Goal: Information Seeking & Learning: Learn about a topic

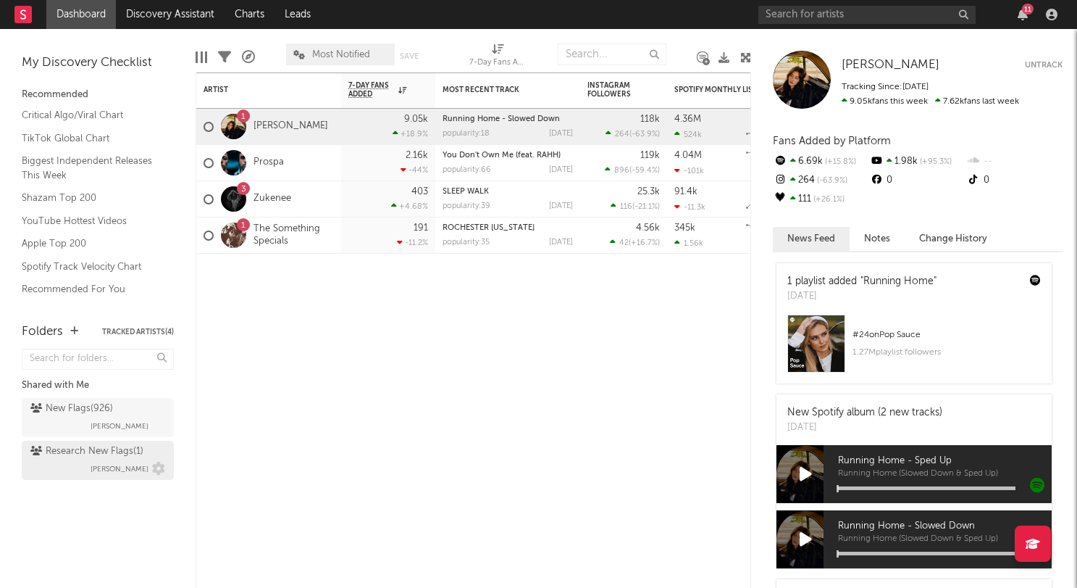
click at [105, 473] on span "Emeka Obiorah" at bounding box center [120, 468] width 58 height 17
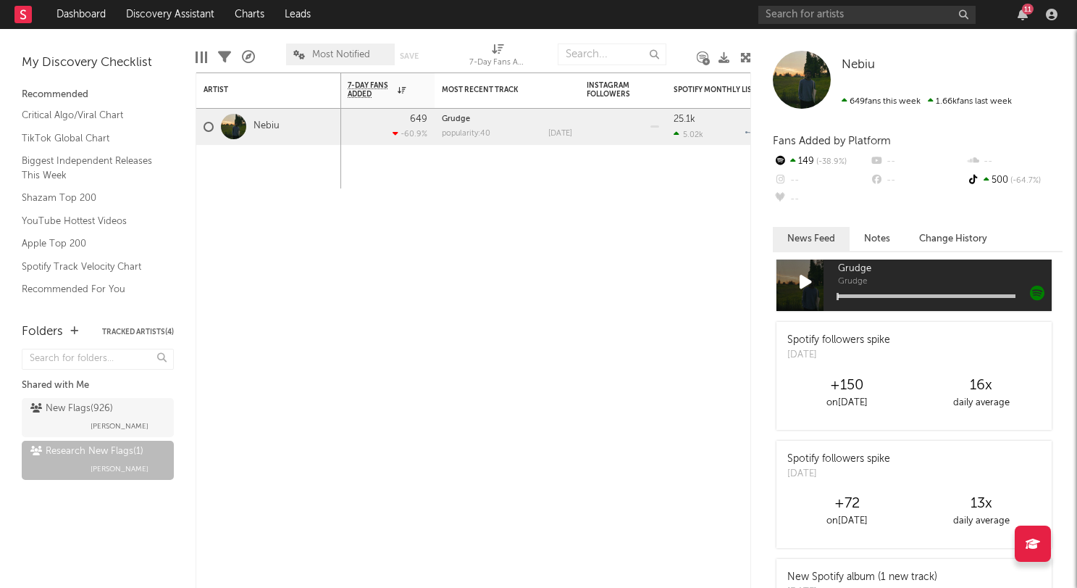
scroll to position [188, 0]
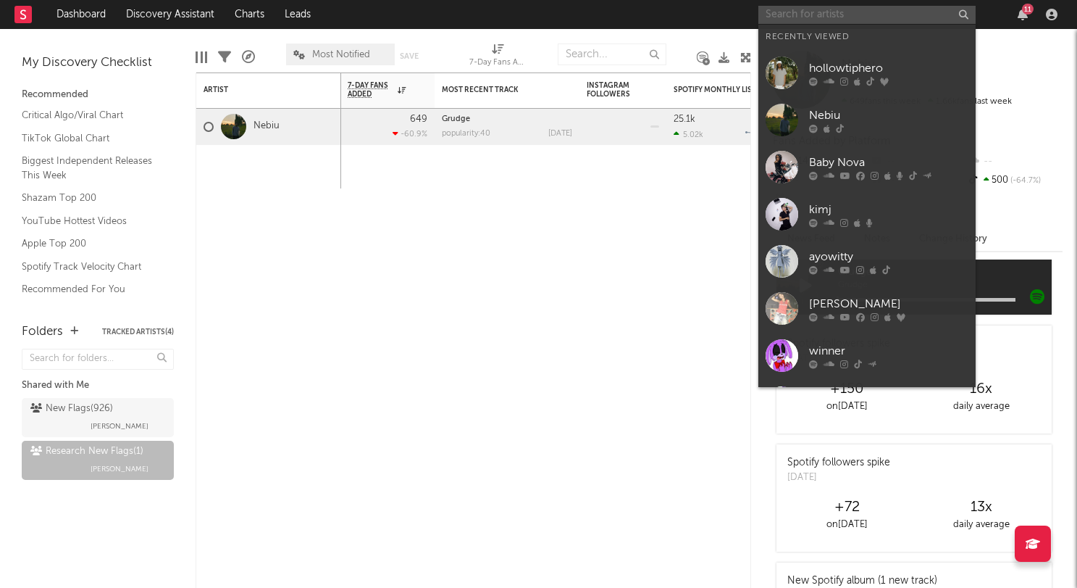
click at [817, 13] on input "text" at bounding box center [867, 15] width 217 height 18
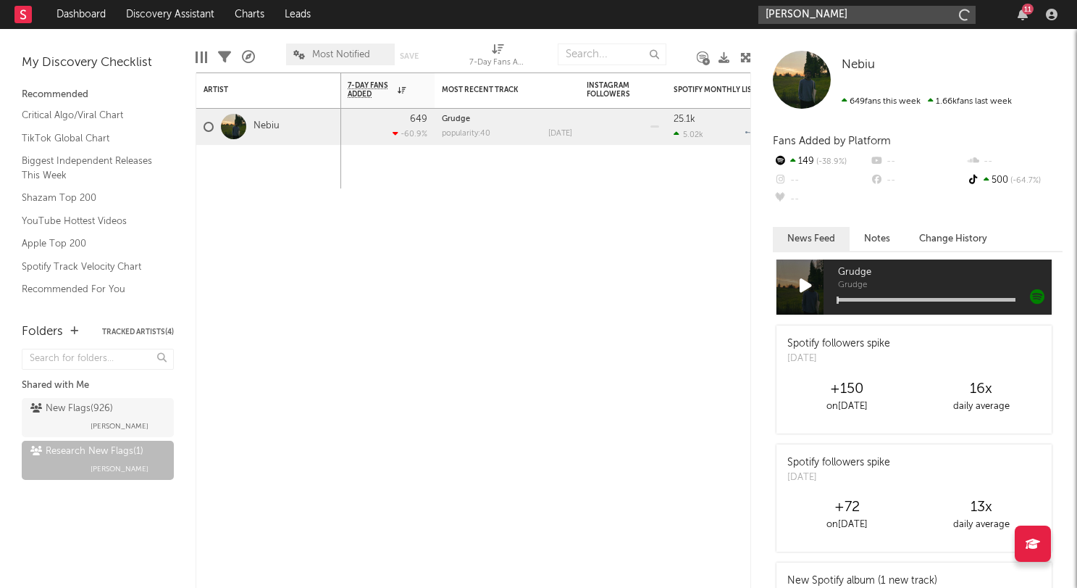
type input "adela"
click at [835, 47] on div "Type “//” to write with AI" at bounding box center [828, 55] width 139 height 16
click at [799, 17] on input "adela" at bounding box center [867, 15] width 217 height 18
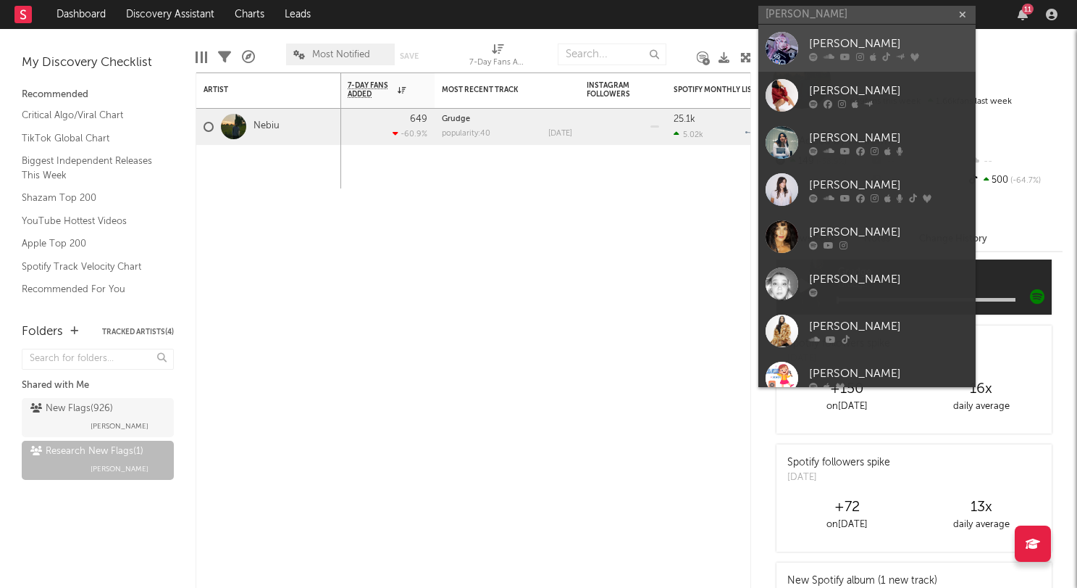
click at [793, 41] on div at bounding box center [782, 48] width 33 height 33
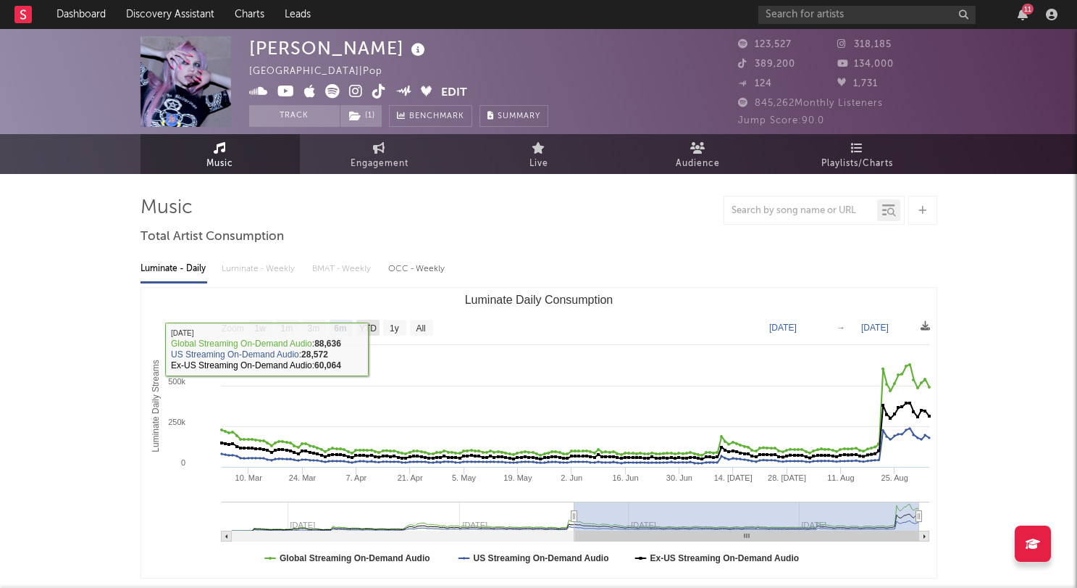
click at [369, 328] on text "YTD" at bounding box center [367, 328] width 17 height 10
select select "YTD"
type input "2025-01-01"
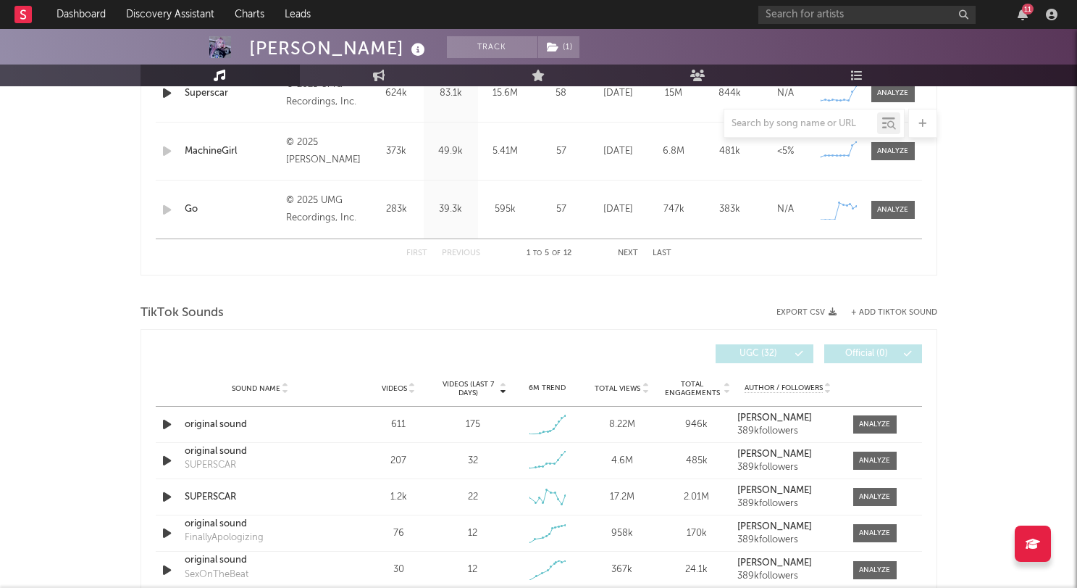
scroll to position [793, 0]
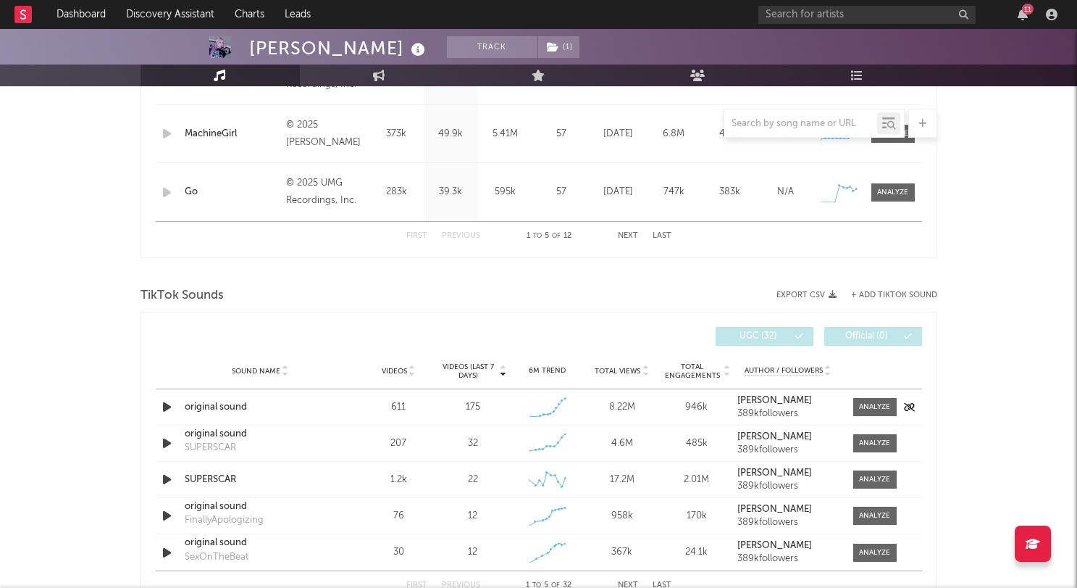
click at [167, 412] on icon "button" at bounding box center [166, 407] width 15 height 18
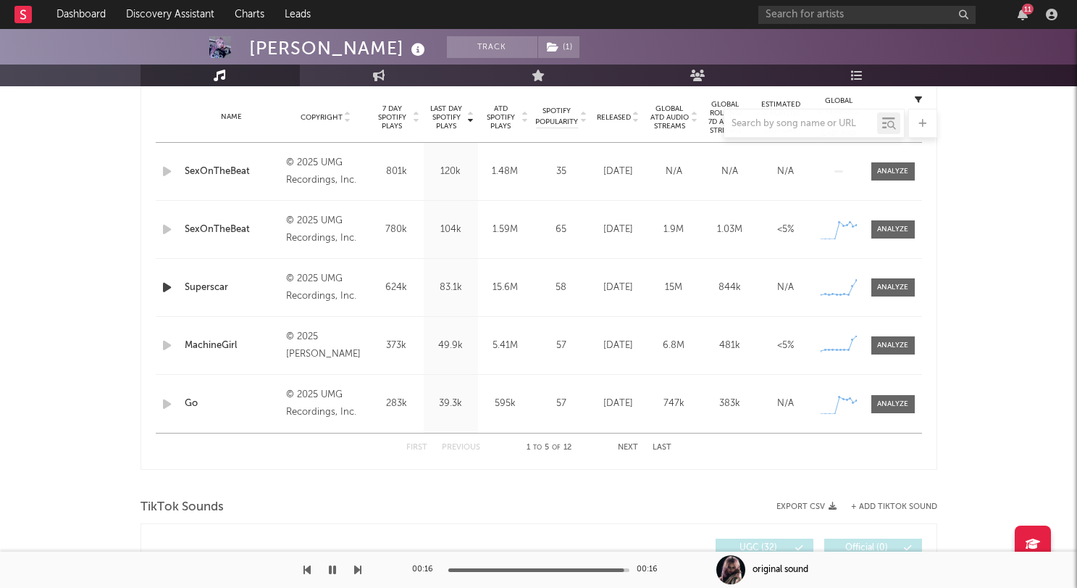
scroll to position [0, 0]
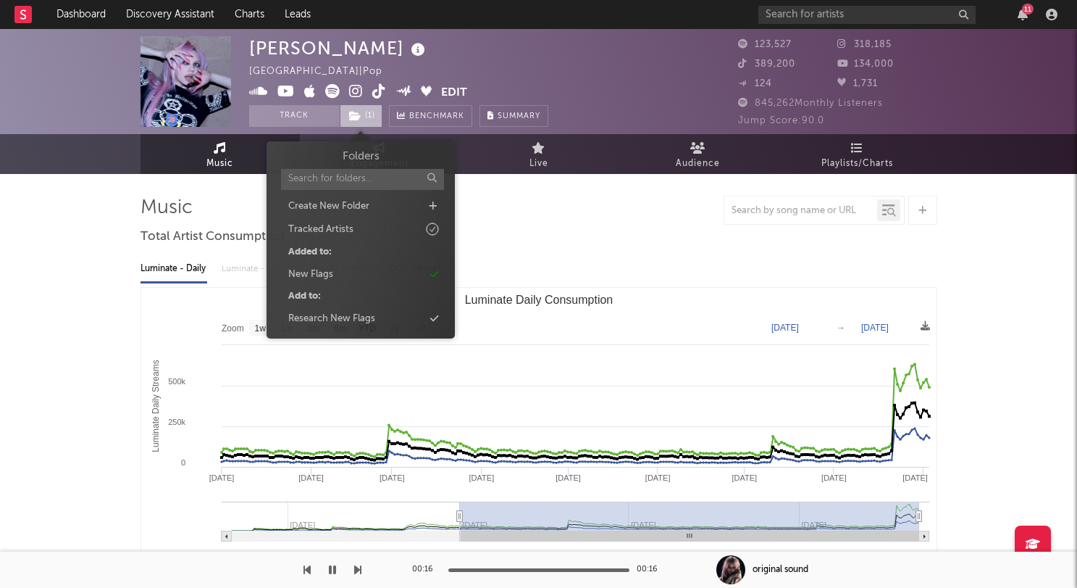
click at [360, 120] on icon at bounding box center [355, 116] width 12 height 10
click at [51, 78] on div "ADÉLA United States | Pop Edit Track ( 1 ) Benchmark Summary 123,527 318,185 38…" at bounding box center [538, 81] width 1077 height 105
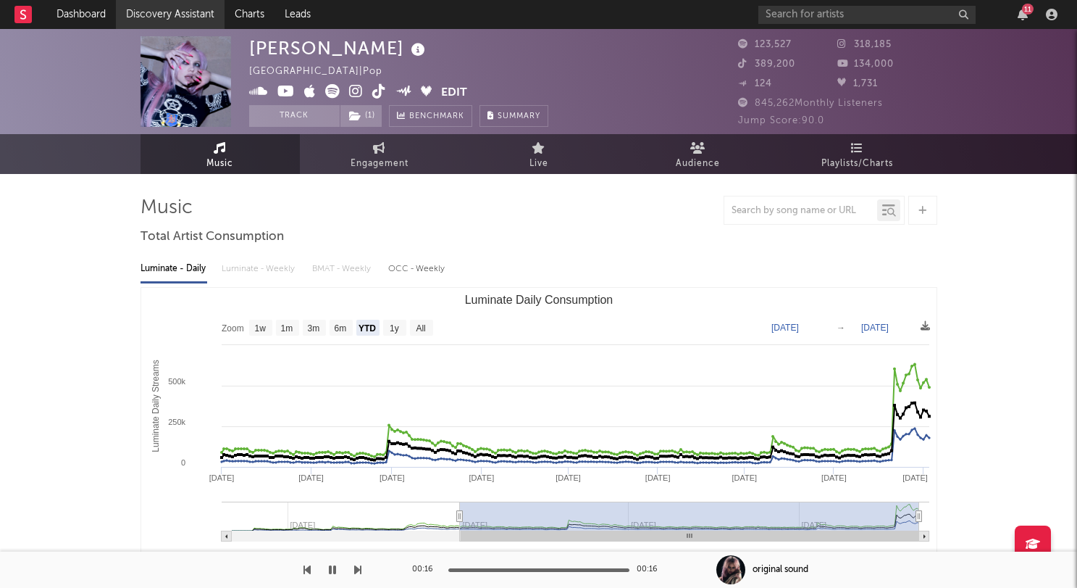
click at [159, 13] on link "Discovery Assistant" at bounding box center [170, 14] width 109 height 29
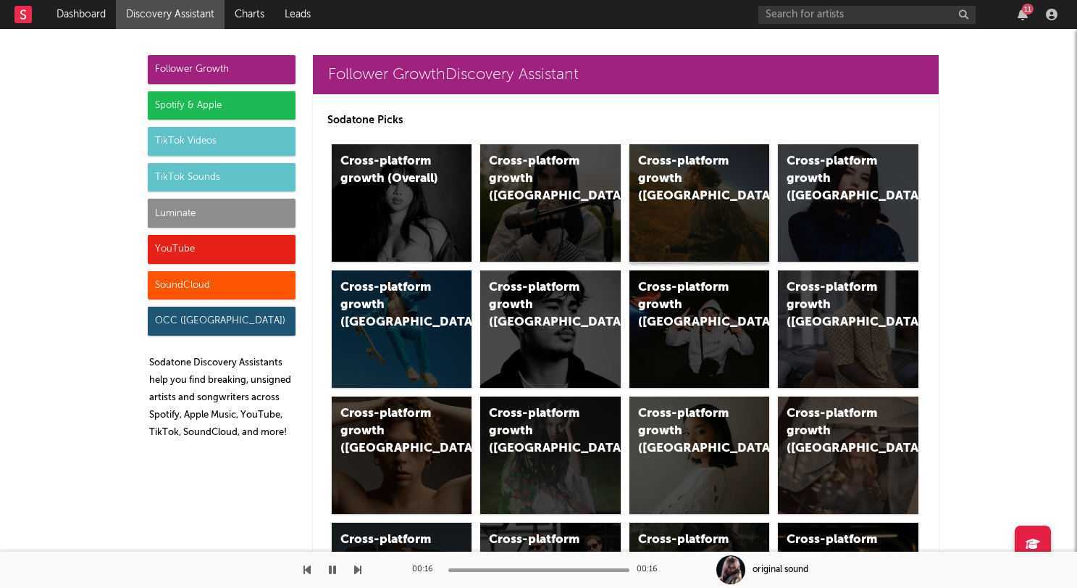
click at [651, 177] on div "Cross-platform growth (US)" at bounding box center [687, 179] width 99 height 52
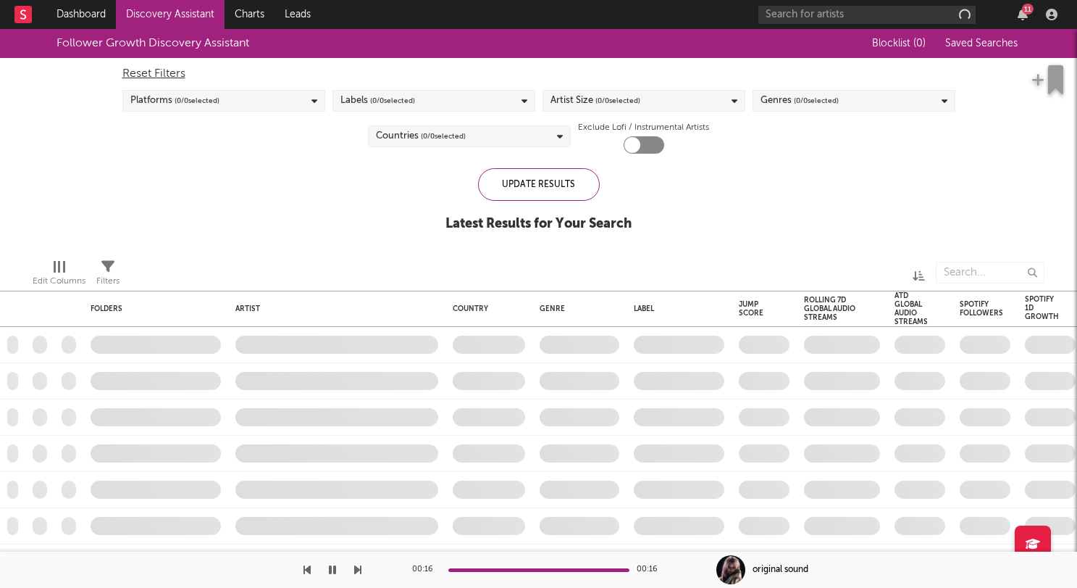
checkbox input "true"
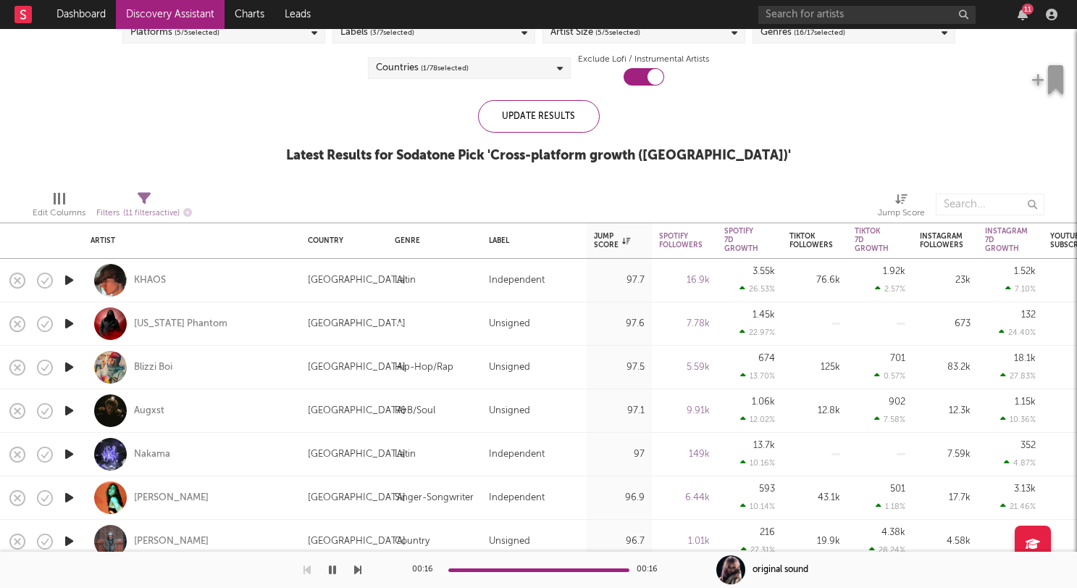
click at [68, 289] on div at bounding box center [68, 280] width 29 height 43
select select "1w"
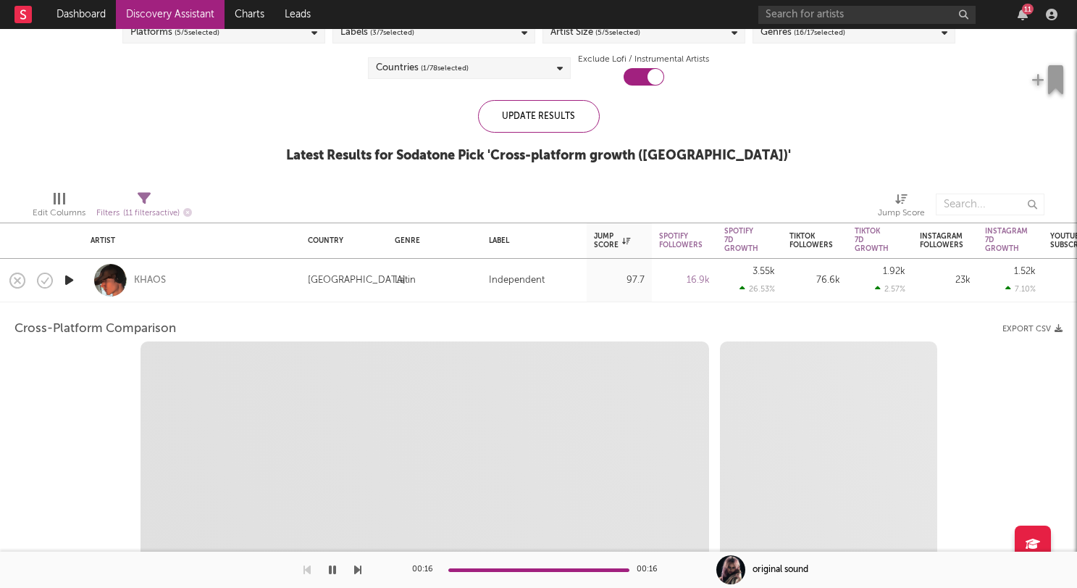
select select "1w"
select select "1m"
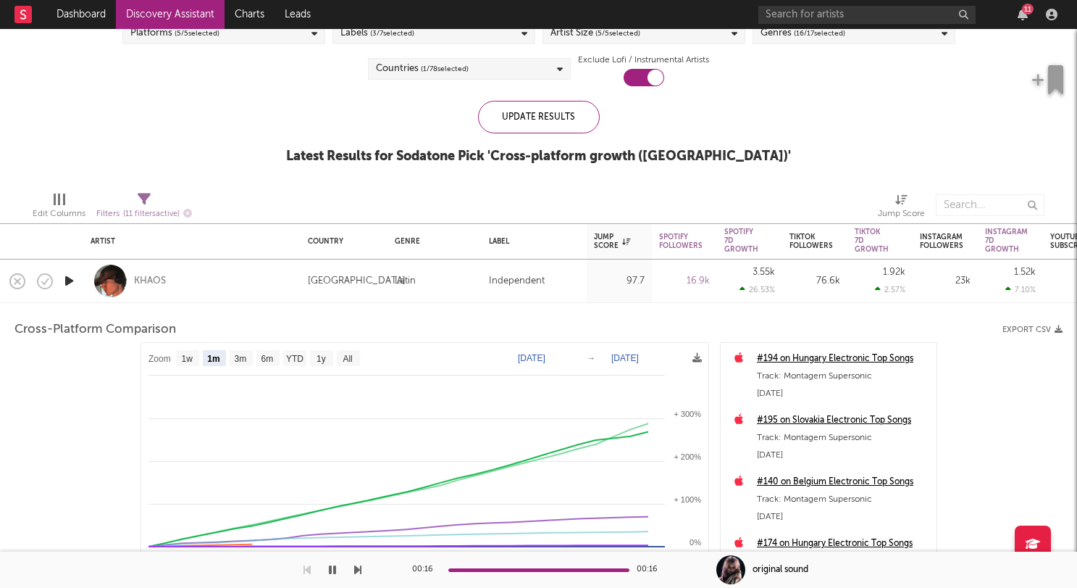
click at [902, 198] on icon at bounding box center [901, 199] width 12 height 11
select select "-1"
click at [67, 277] on icon "button" at bounding box center [69, 281] width 15 height 18
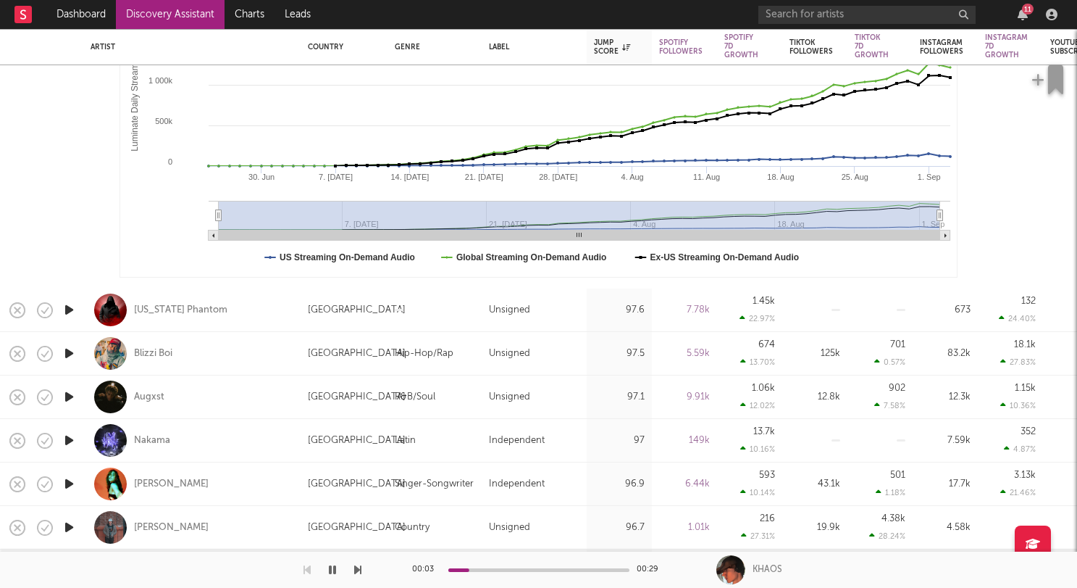
click at [69, 311] on icon "button" at bounding box center [69, 310] width 15 height 18
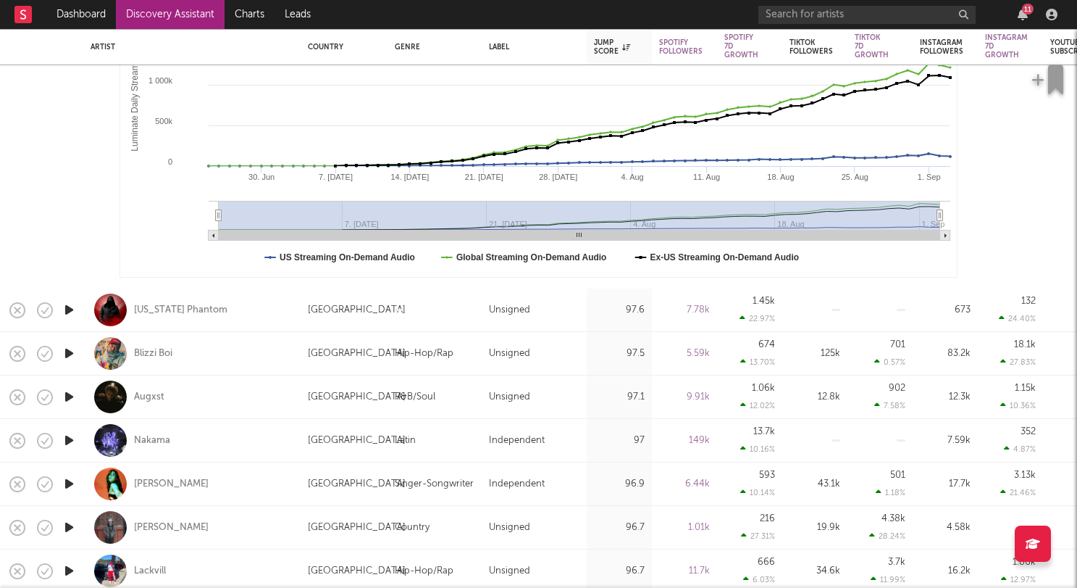
click at [69, 311] on icon "button" at bounding box center [69, 310] width 15 height 18
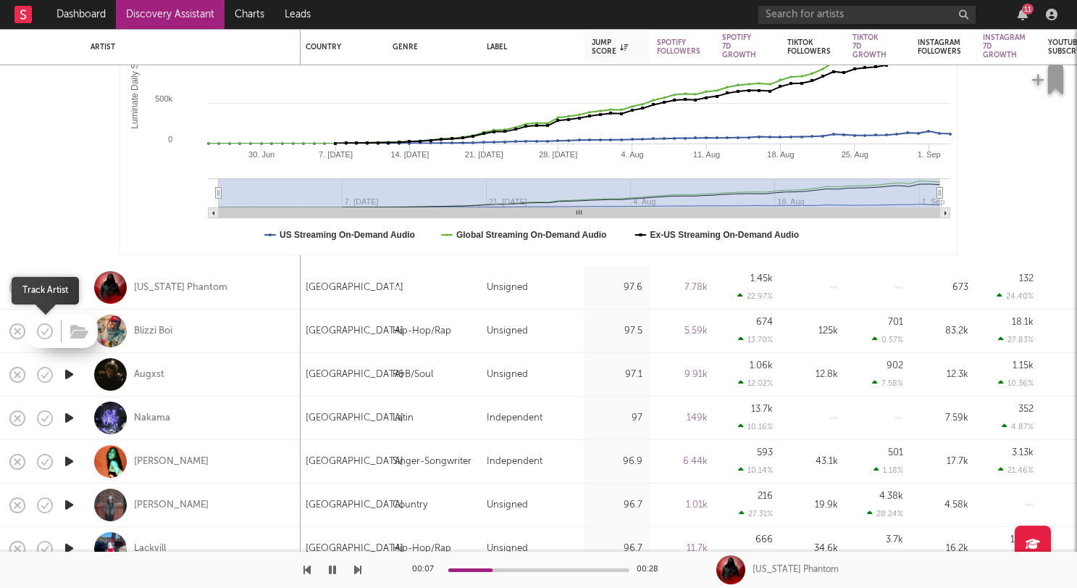
click at [66, 330] on span at bounding box center [77, 330] width 26 height 25
click at [65, 335] on icon "button" at bounding box center [69, 331] width 15 height 18
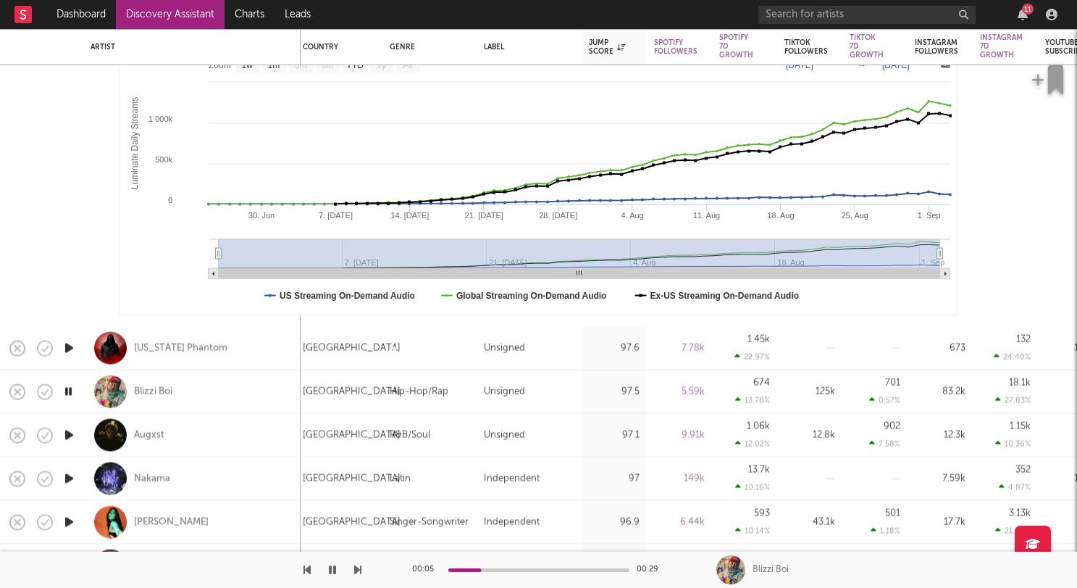
click at [64, 433] on icon "button" at bounding box center [69, 435] width 15 height 18
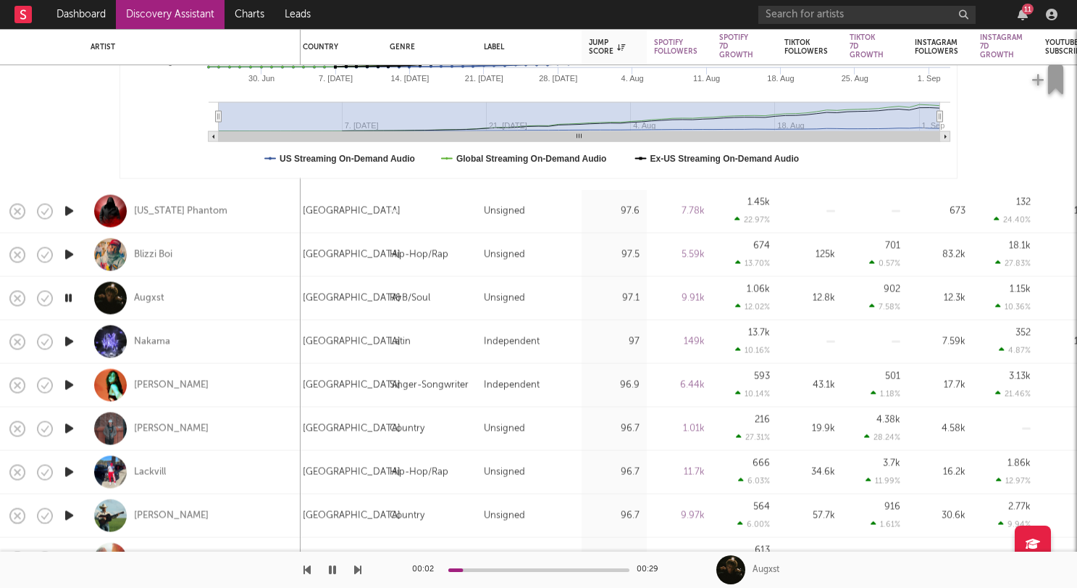
click at [71, 334] on icon "button" at bounding box center [69, 342] width 15 height 18
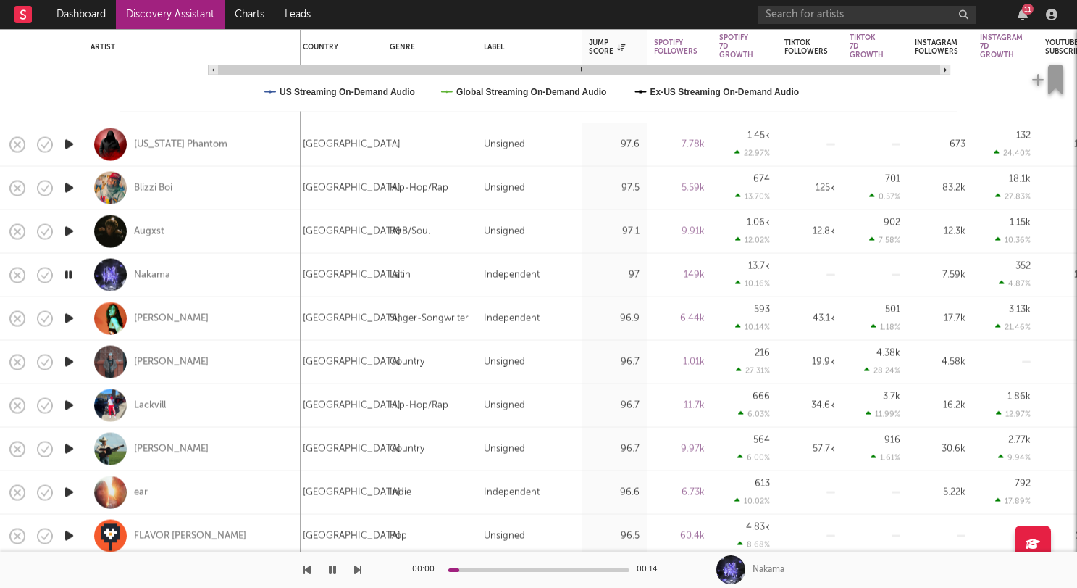
click at [70, 308] on div at bounding box center [68, 318] width 29 height 43
select select "1w"
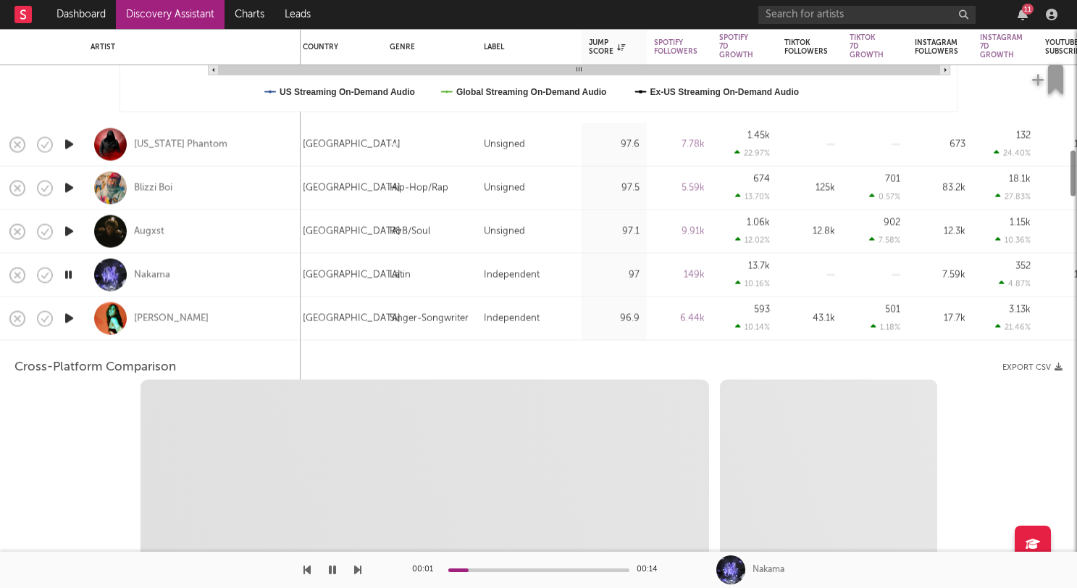
click at [70, 325] on icon "button" at bounding box center [69, 318] width 15 height 18
select select "6m"
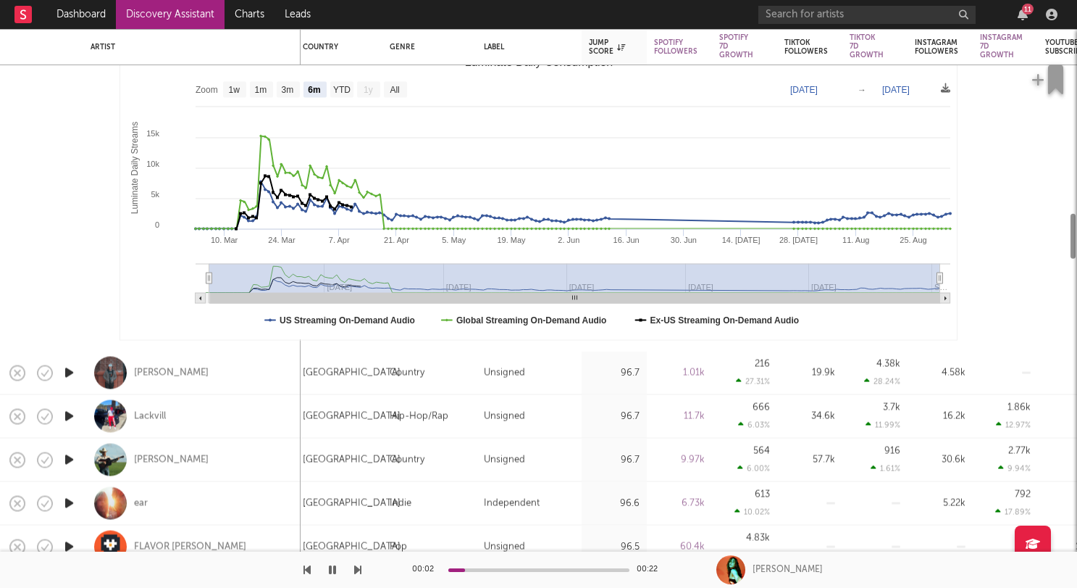
select select "1m"
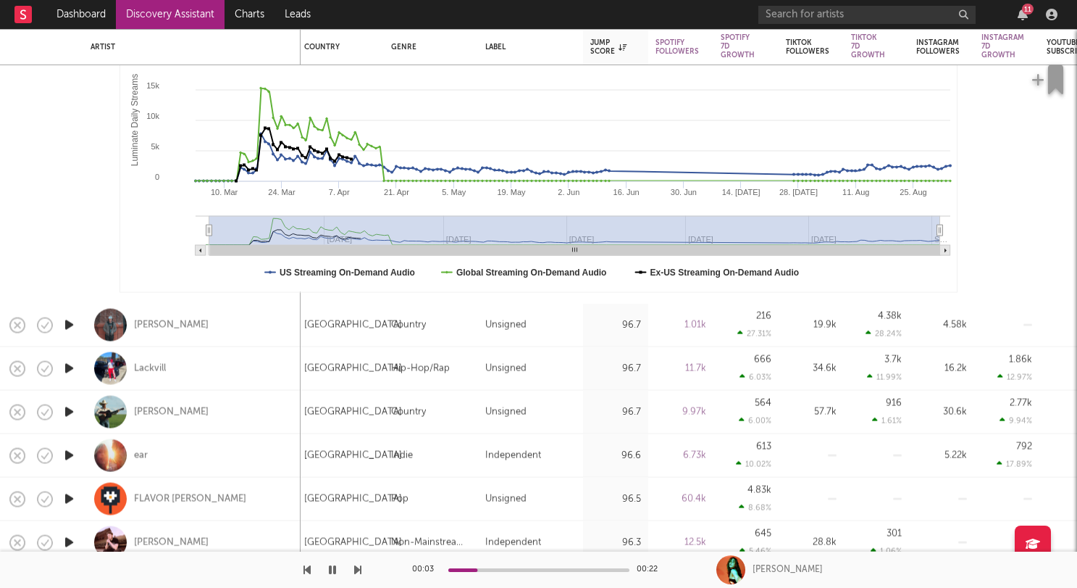
click at [70, 327] on icon "button" at bounding box center [69, 325] width 15 height 18
click at [767, 49] on icon "button" at bounding box center [769, 46] width 7 height 7
click at [769, 44] on icon "button" at bounding box center [769, 46] width 7 height 7
select select "1m"
select select "1w"
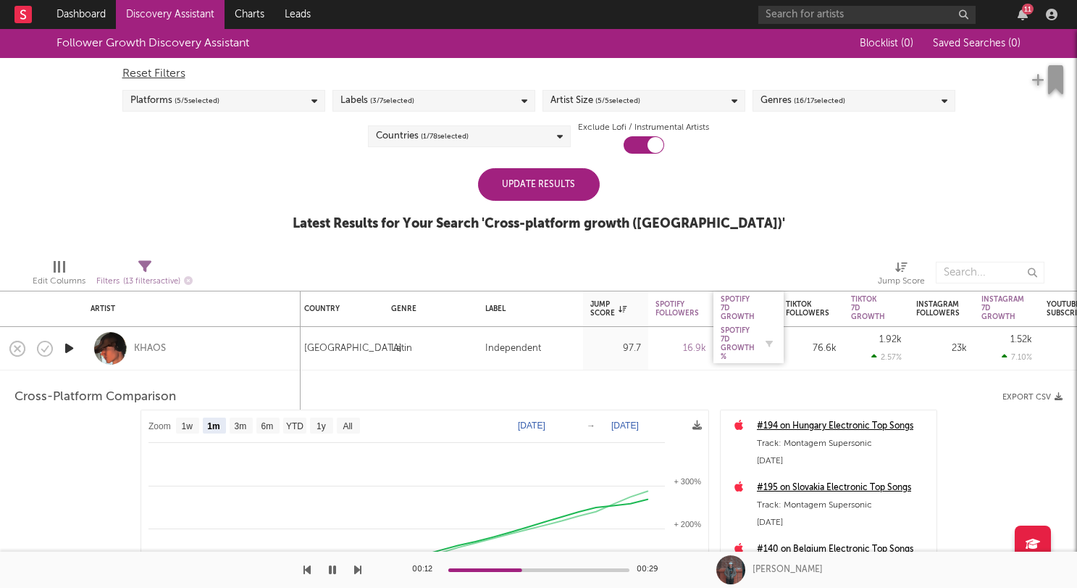
click at [748, 340] on div "Spotify 7D Growth %" at bounding box center [738, 343] width 34 height 35
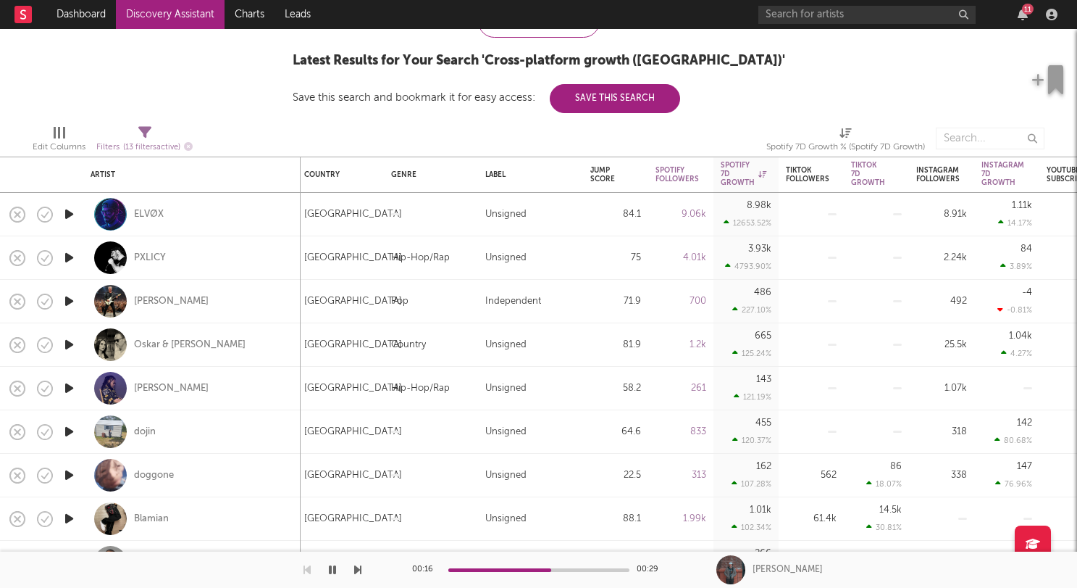
click at [77, 212] on icon "button" at bounding box center [69, 214] width 15 height 18
click at [80, 249] on div at bounding box center [68, 257] width 29 height 43
select select "1w"
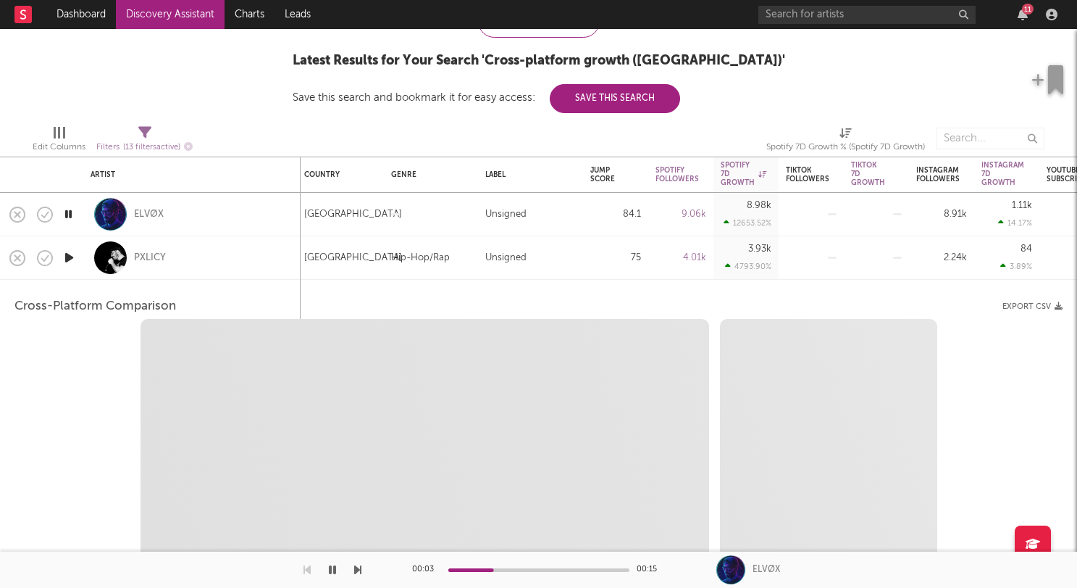
click at [67, 267] on div at bounding box center [68, 257] width 29 height 43
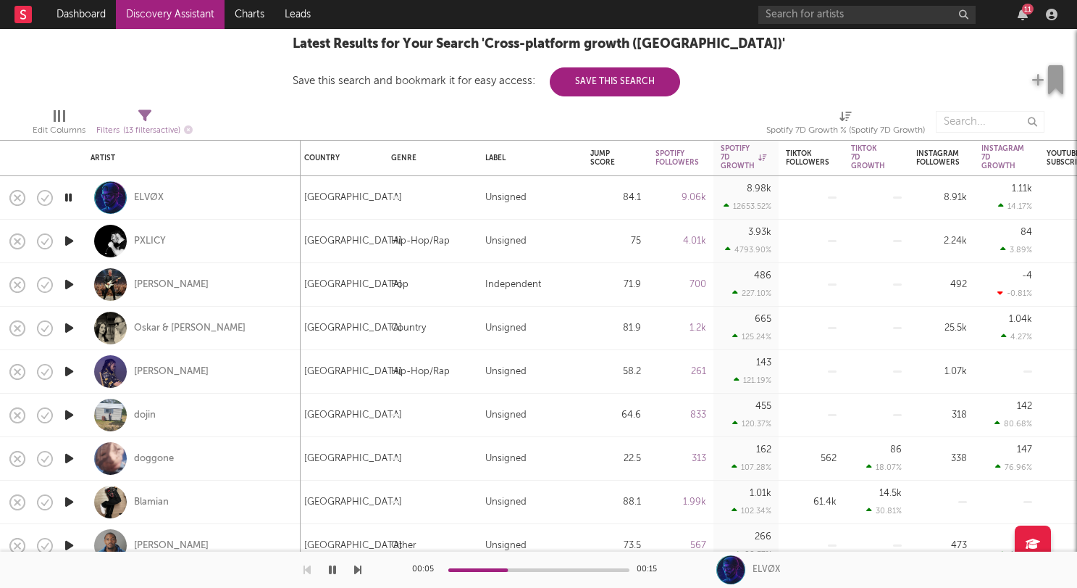
click at [68, 291] on icon "button" at bounding box center [69, 284] width 15 height 18
click at [67, 325] on icon "button" at bounding box center [69, 328] width 15 height 18
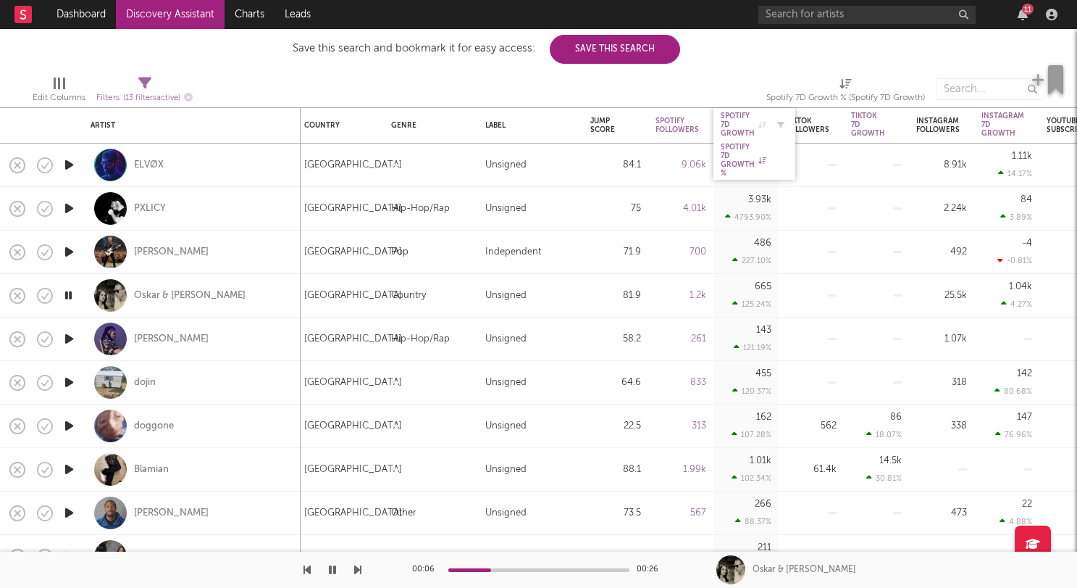
click at [741, 132] on div "Spotify 7D Growth" at bounding box center [744, 125] width 46 height 26
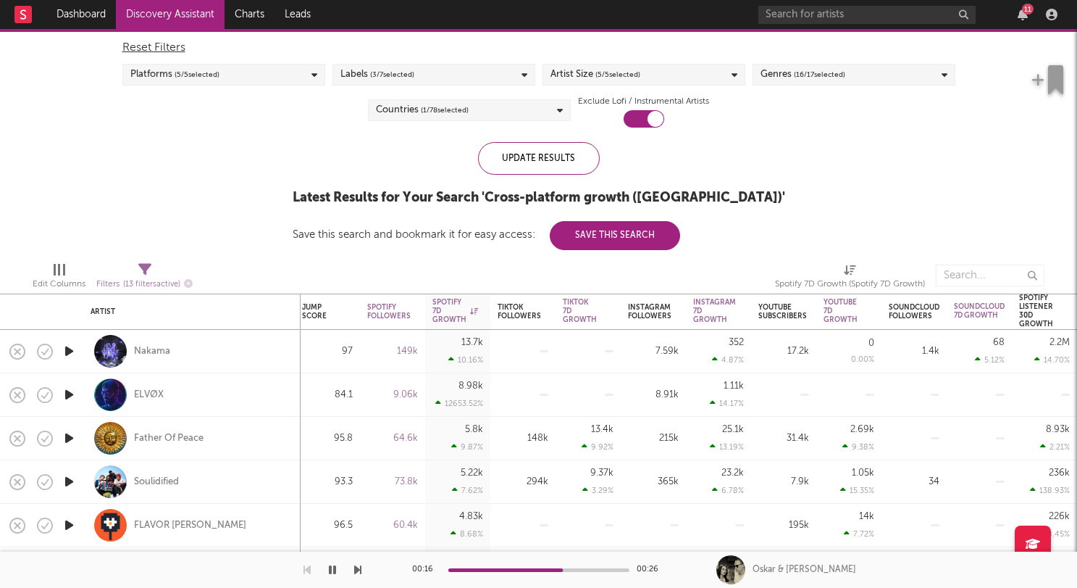
click at [1057, 338] on div "2.2M" at bounding box center [1060, 342] width 20 height 9
select select "1w"
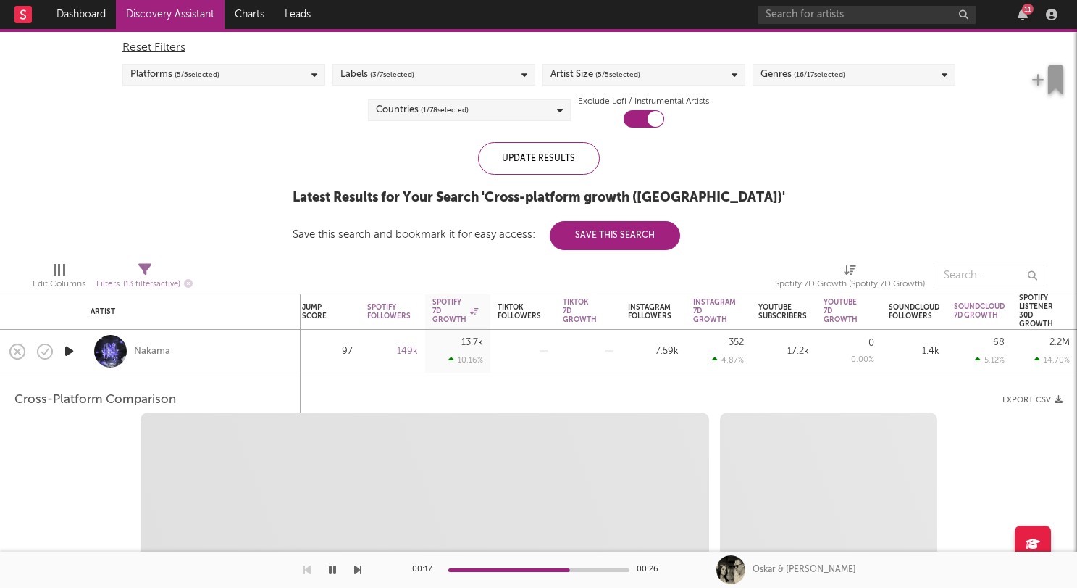
select select "6m"
select select "1m"
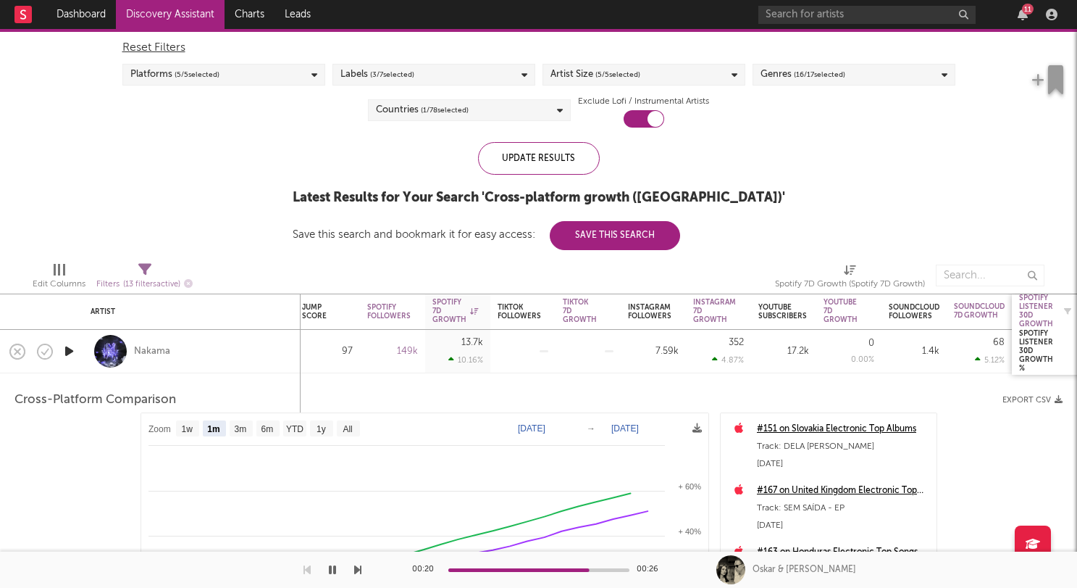
click at [1045, 317] on div "Spotify Listener 30D Growth" at bounding box center [1036, 310] width 34 height 35
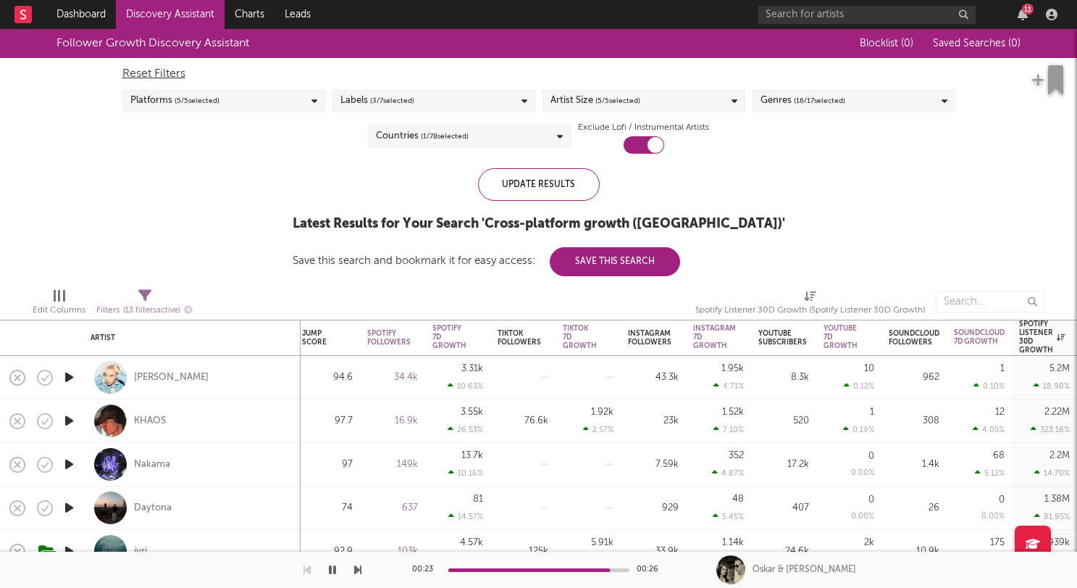
click at [69, 375] on icon "button" at bounding box center [69, 377] width 15 height 18
click at [64, 414] on icon "button" at bounding box center [69, 421] width 15 height 18
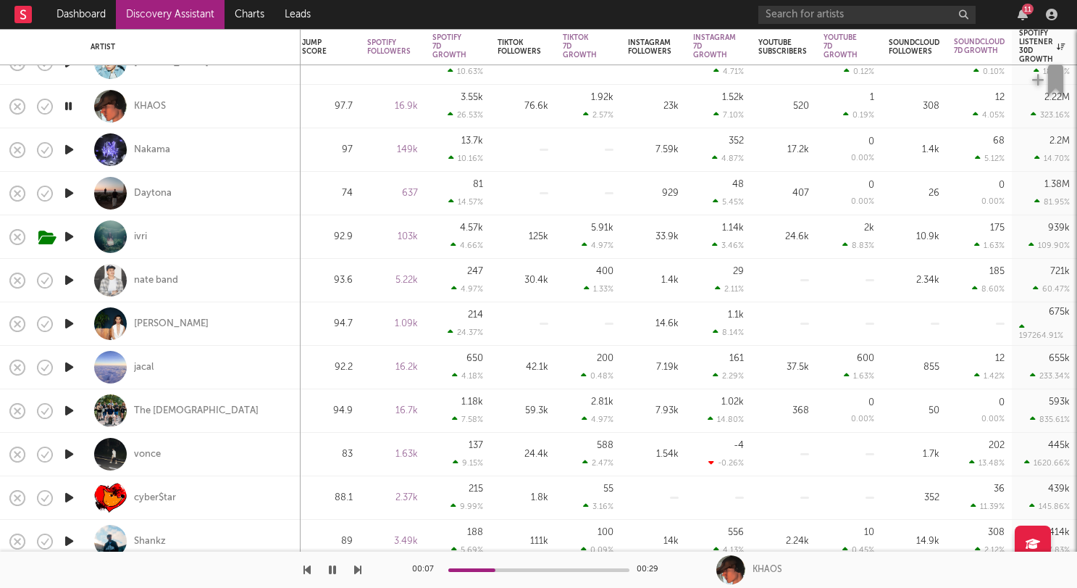
click at [70, 322] on icon "button" at bounding box center [69, 323] width 15 height 18
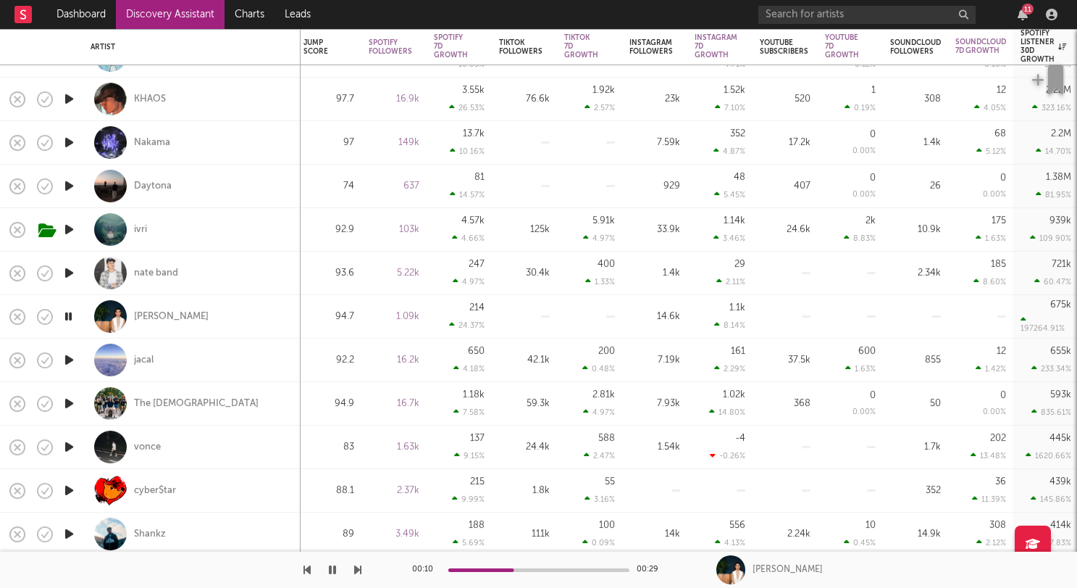
click at [71, 359] on icon "button" at bounding box center [69, 360] width 15 height 18
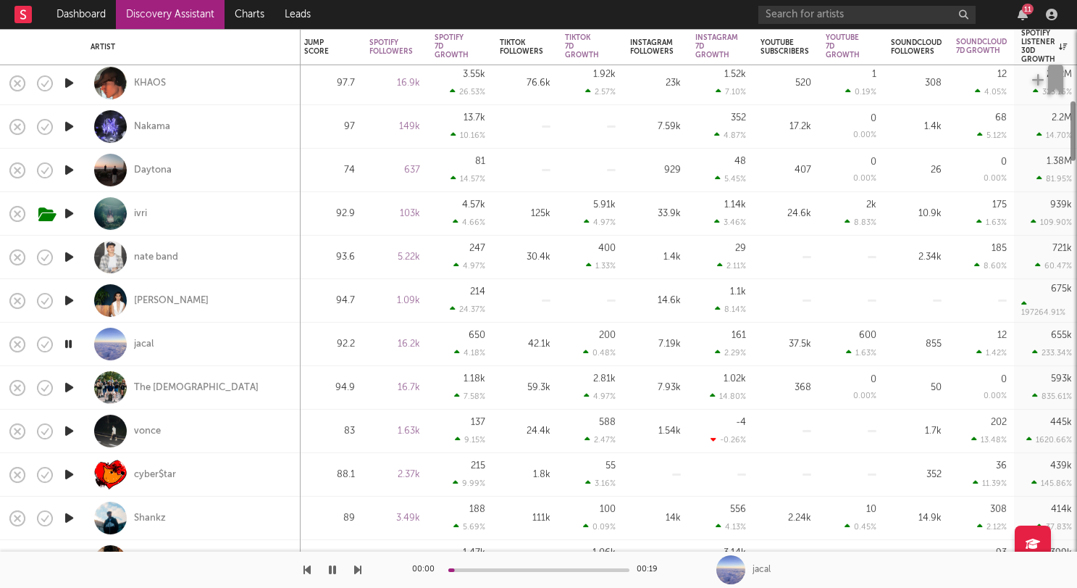
click at [71, 389] on icon "button" at bounding box center [69, 387] width 15 height 18
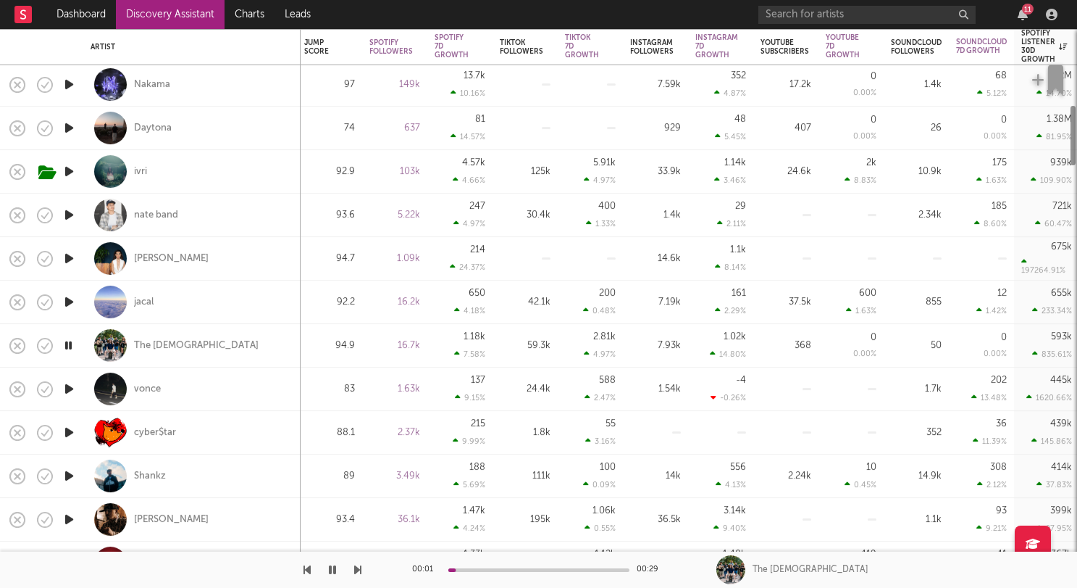
click at [70, 388] on icon "button" at bounding box center [69, 389] width 15 height 18
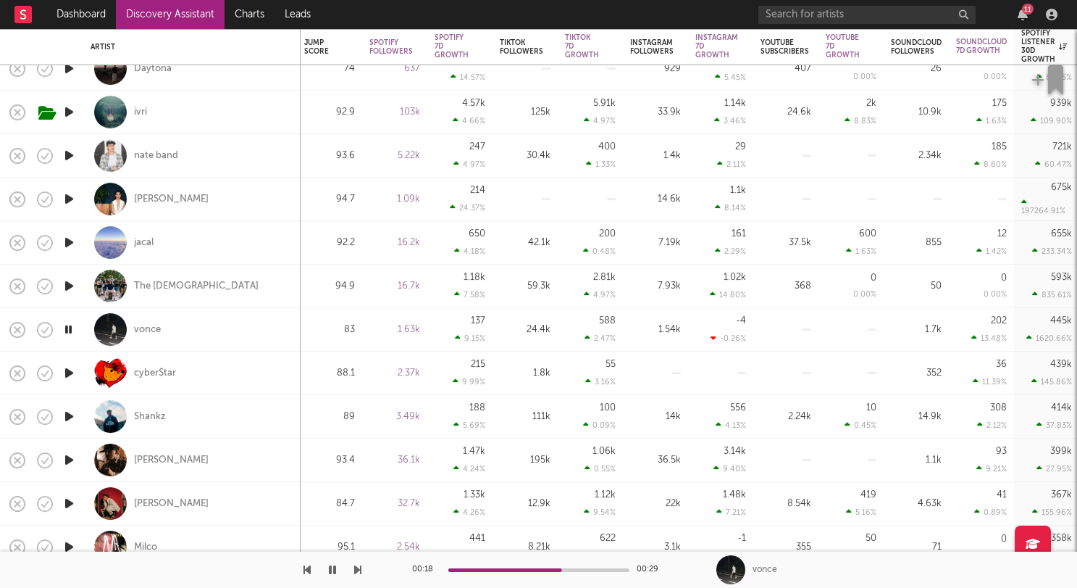
click at [68, 417] on icon "button" at bounding box center [69, 416] width 15 height 18
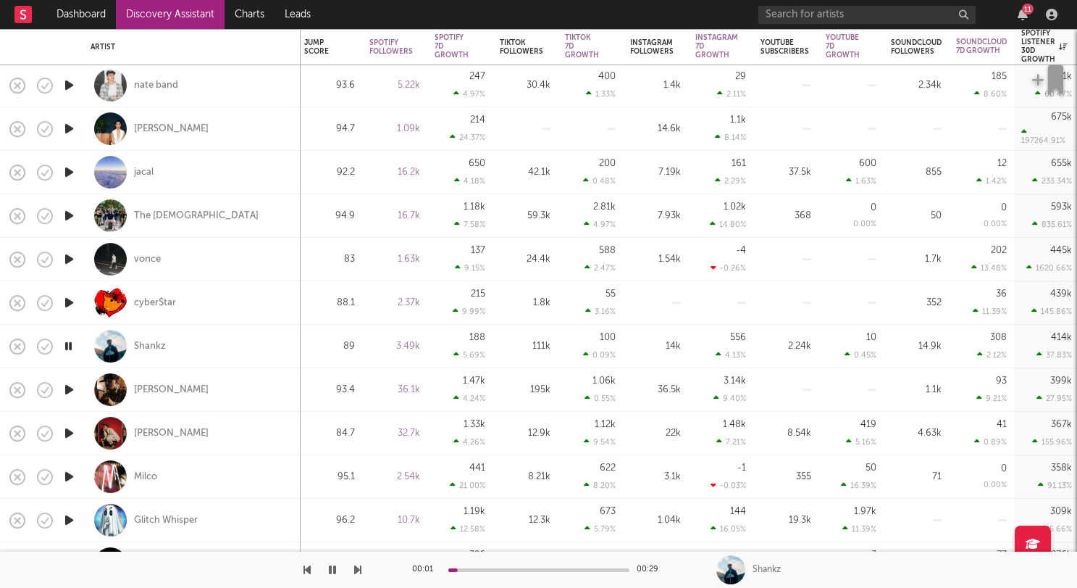
click at [70, 386] on icon "button" at bounding box center [69, 389] width 15 height 18
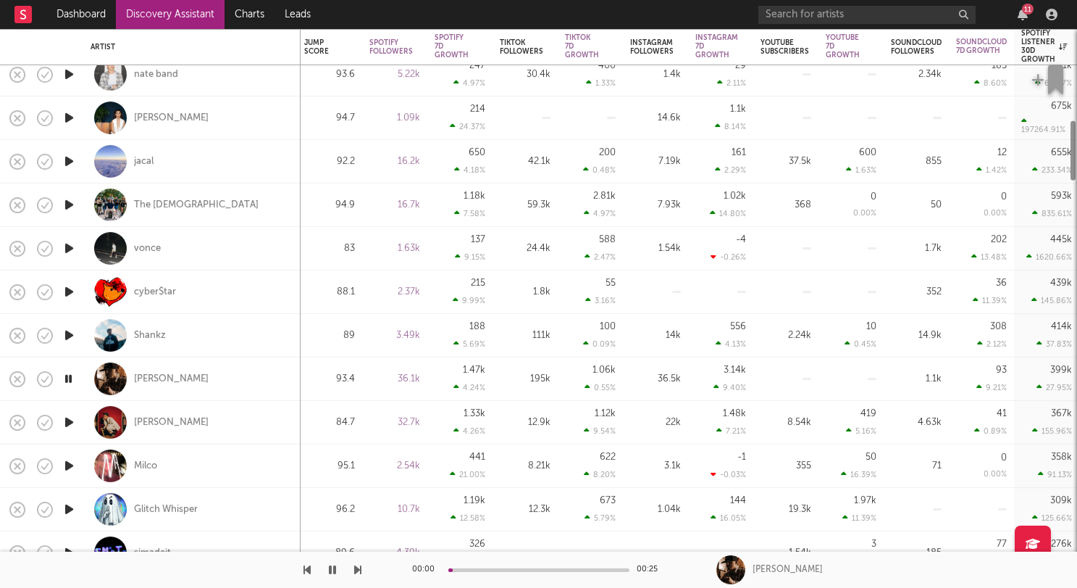
click at [72, 322] on div at bounding box center [68, 335] width 29 height 43
select select "1w"
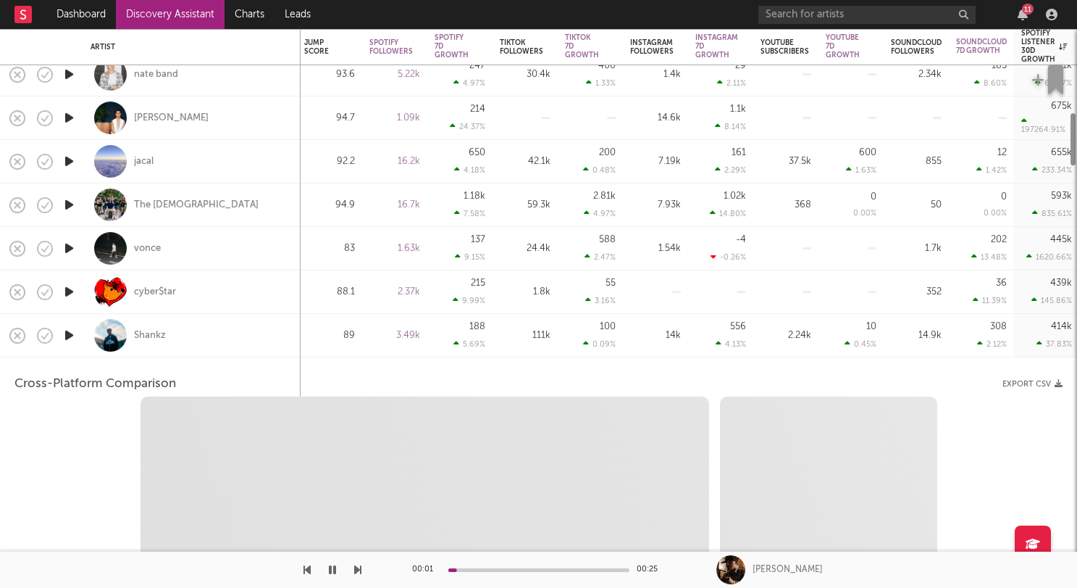
click at [69, 332] on icon "button" at bounding box center [69, 335] width 15 height 18
select select "1w"
click at [193, 326] on div "Shankz" at bounding box center [192, 335] width 203 height 43
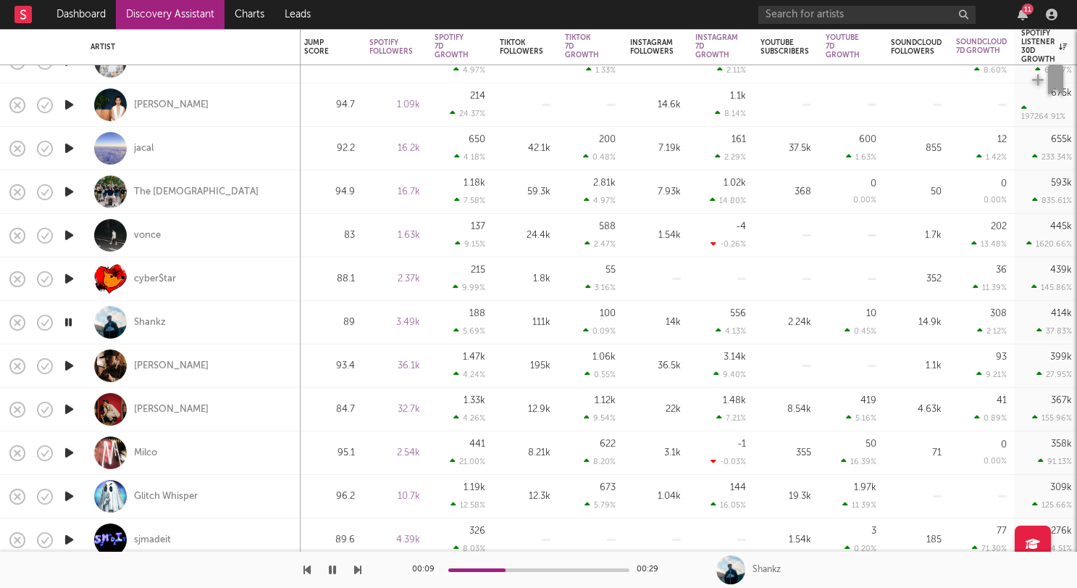
click at [71, 410] on icon "button" at bounding box center [69, 409] width 15 height 18
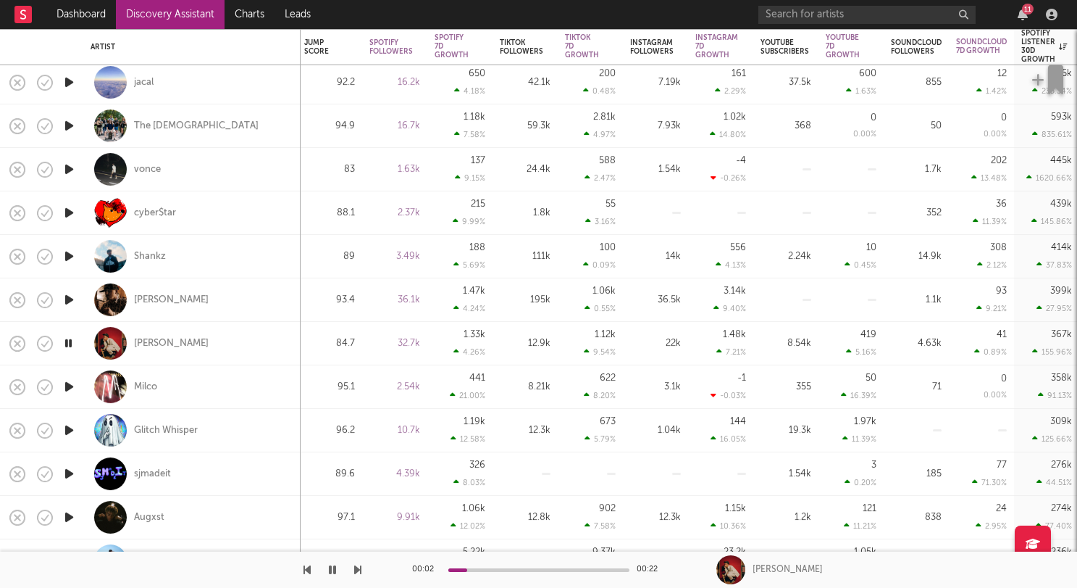
click at [67, 475] on icon "button" at bounding box center [69, 473] width 15 height 18
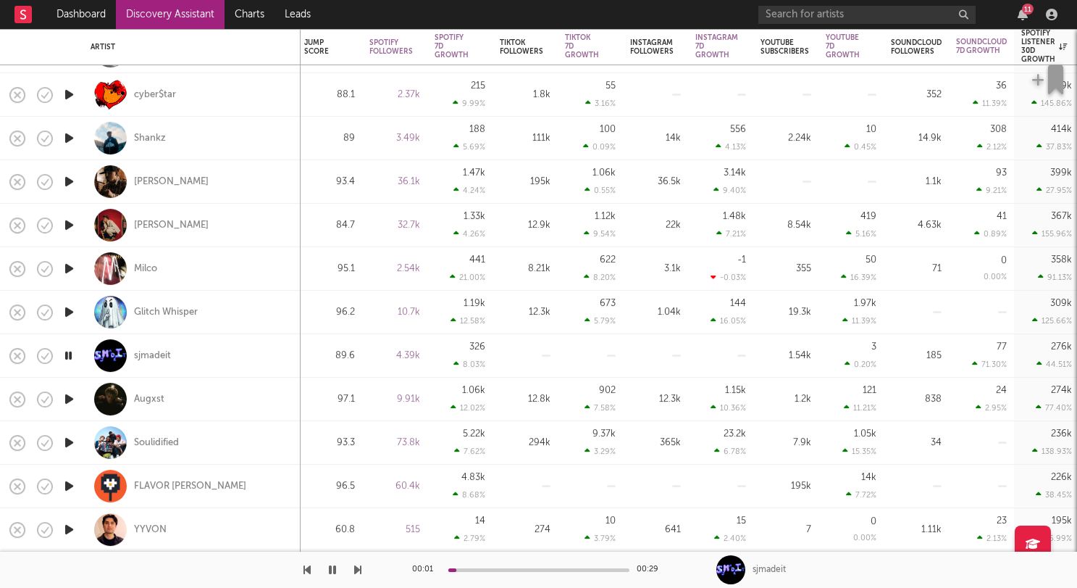
click at [65, 399] on icon "button" at bounding box center [69, 399] width 15 height 18
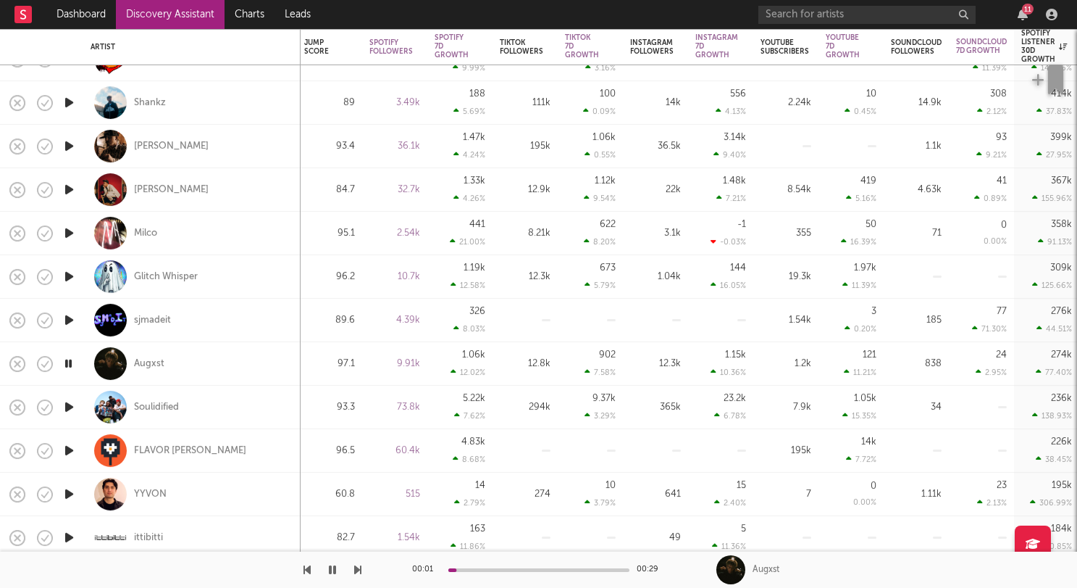
click at [74, 402] on icon "button" at bounding box center [69, 407] width 15 height 18
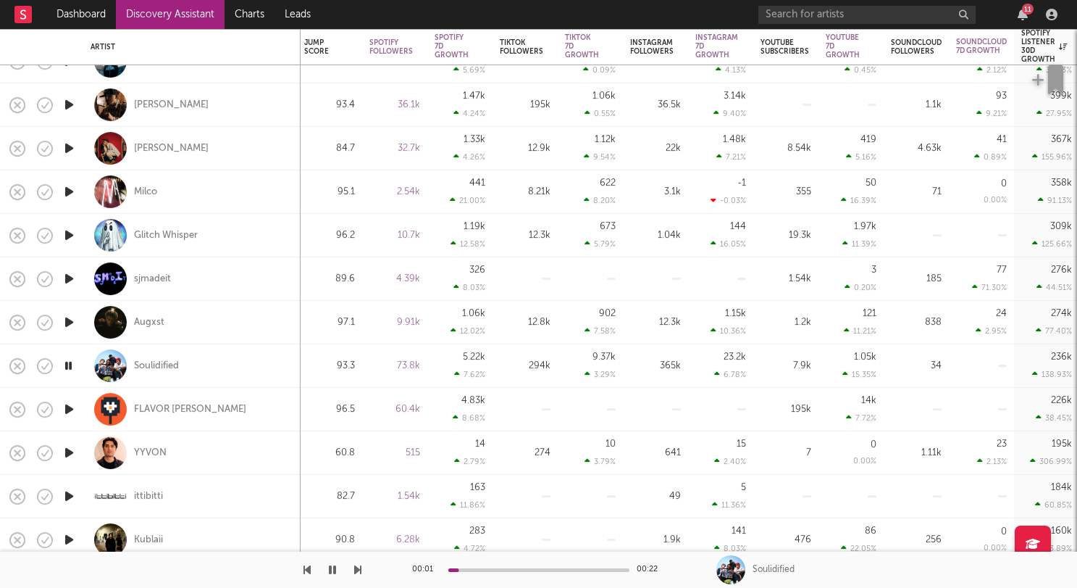
click at [70, 454] on icon "button" at bounding box center [69, 452] width 15 height 18
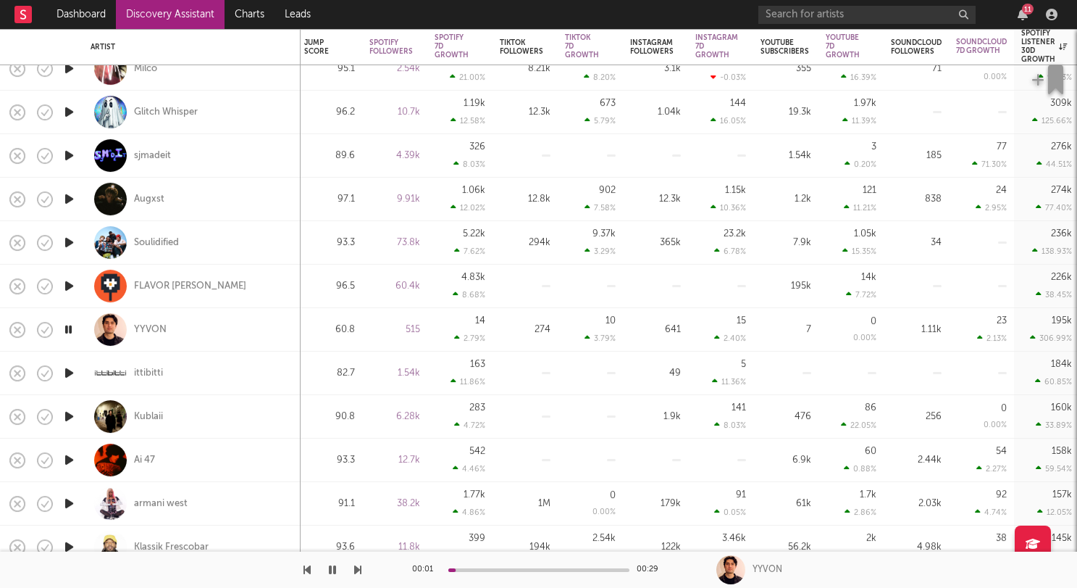
click at [64, 365] on icon "button" at bounding box center [69, 373] width 15 height 18
click at [67, 420] on icon "button" at bounding box center [69, 416] width 15 height 18
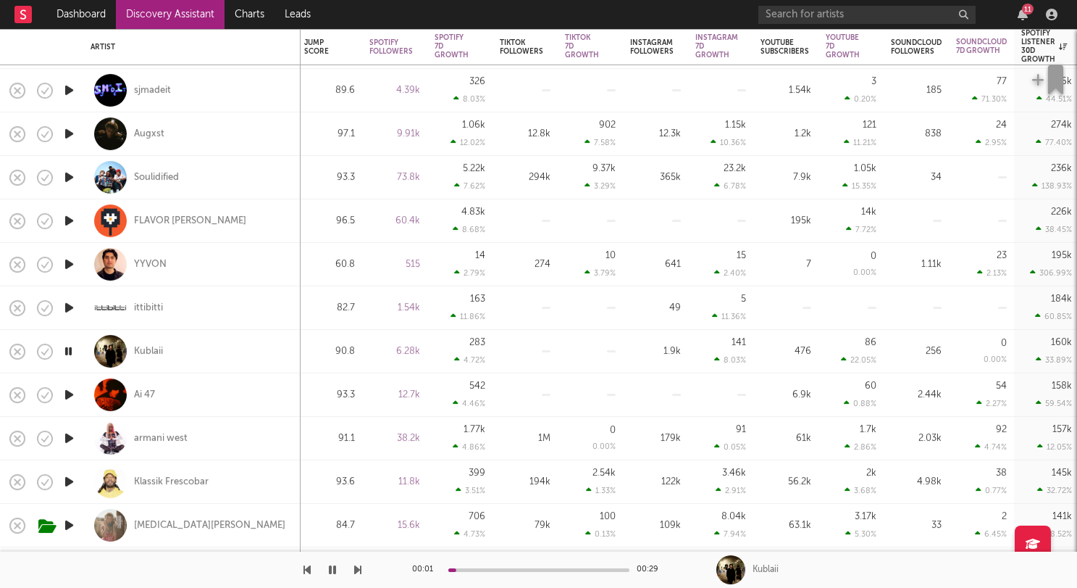
click at [66, 437] on icon "button" at bounding box center [69, 438] width 15 height 18
click at [67, 479] on icon "button" at bounding box center [69, 481] width 15 height 18
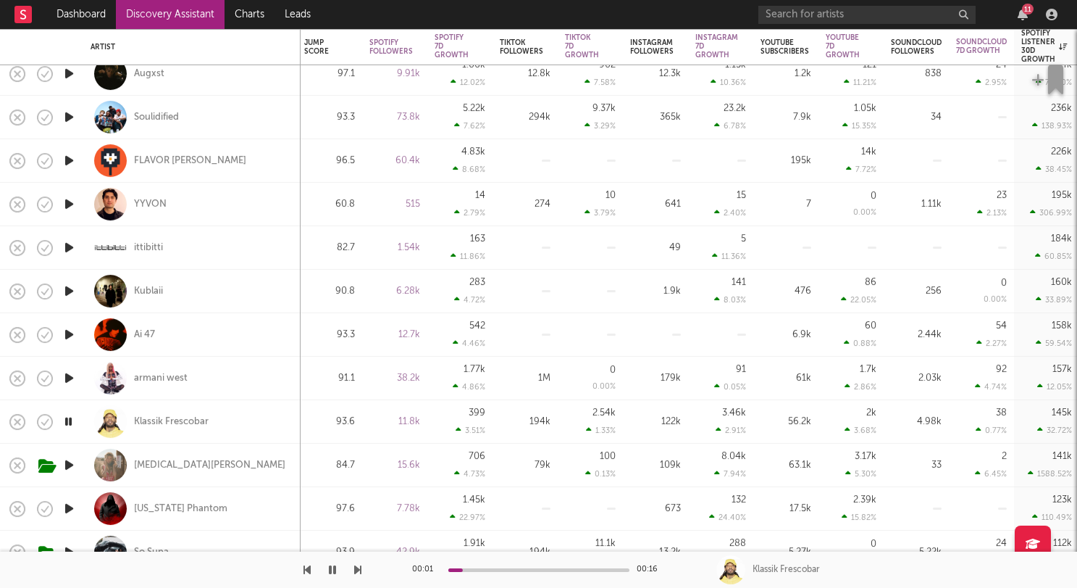
click at [68, 464] on icon "button" at bounding box center [69, 465] width 15 height 18
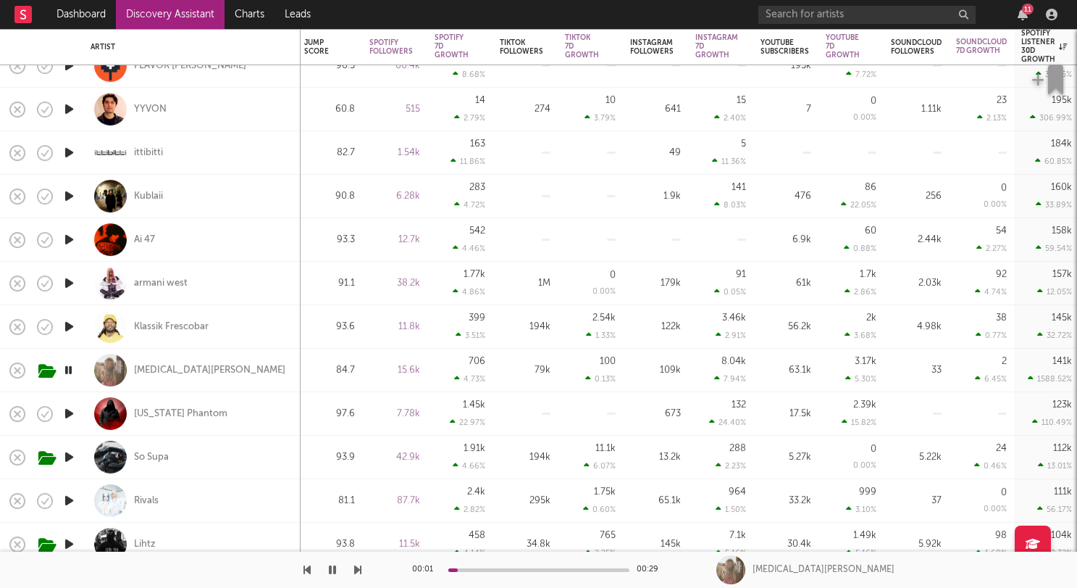
click at [65, 419] on icon "button" at bounding box center [69, 413] width 15 height 18
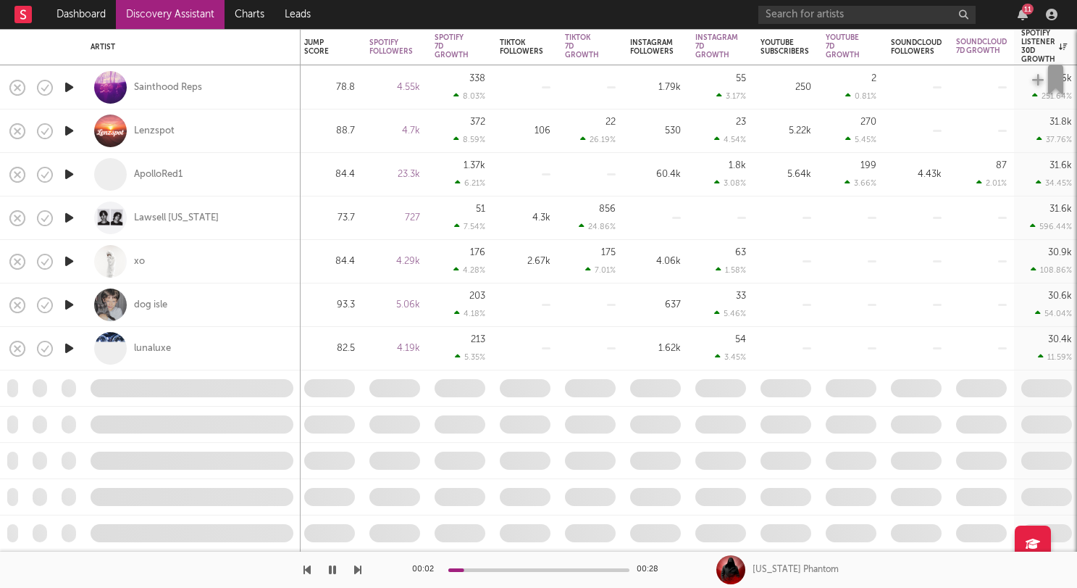
click at [62, 304] on icon "button" at bounding box center [69, 305] width 15 height 18
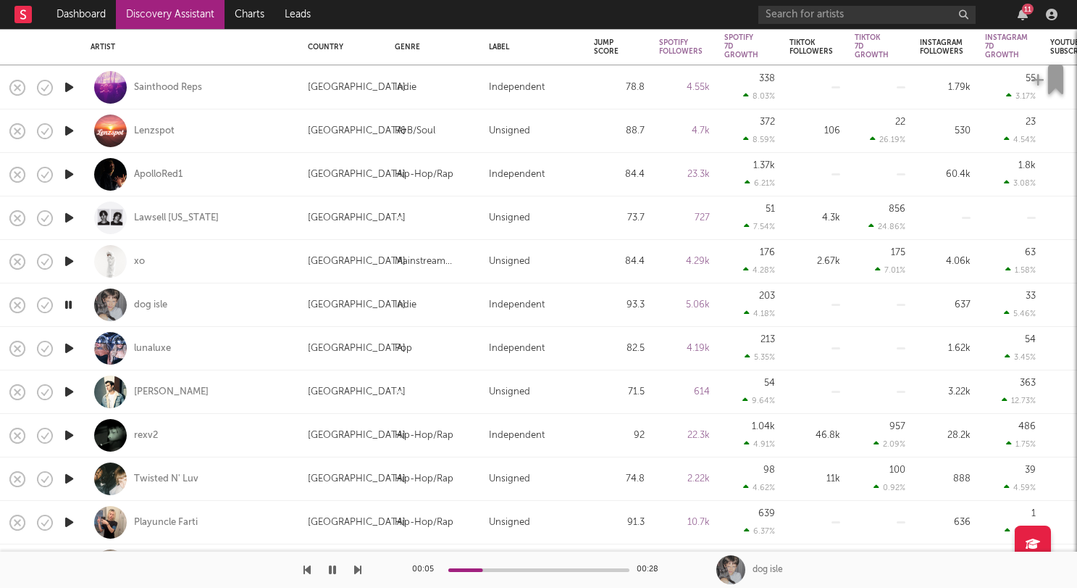
click at [71, 215] on icon "button" at bounding box center [69, 218] width 15 height 18
click at [72, 175] on icon "button" at bounding box center [69, 174] width 15 height 18
click at [68, 302] on icon "button" at bounding box center [69, 305] width 15 height 18
click at [67, 342] on icon "button" at bounding box center [69, 348] width 15 height 18
click at [67, 344] on icon "button" at bounding box center [69, 348] width 14 height 18
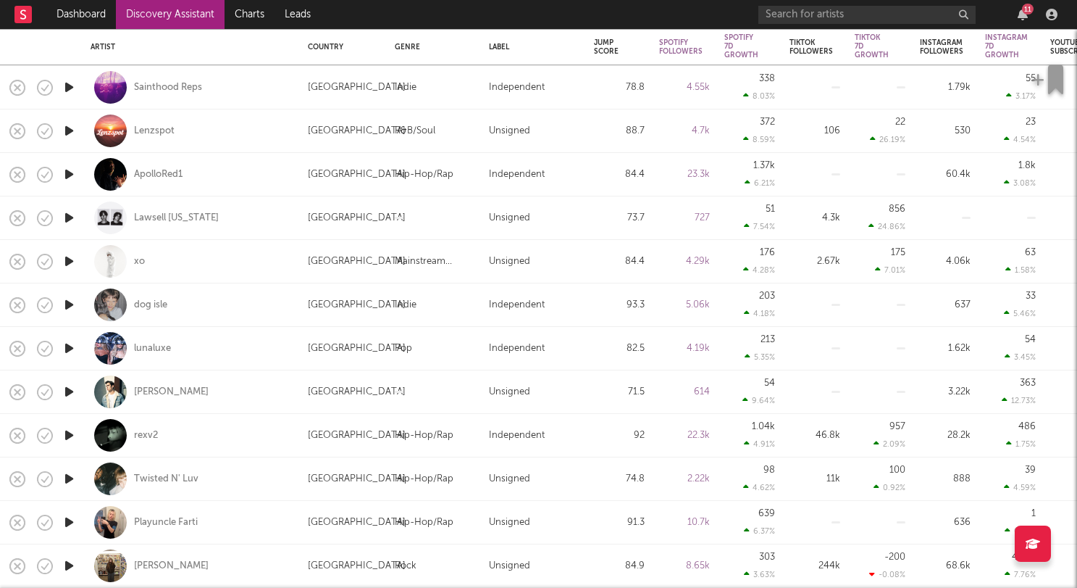
click at [67, 344] on icon "button" at bounding box center [69, 348] width 15 height 18
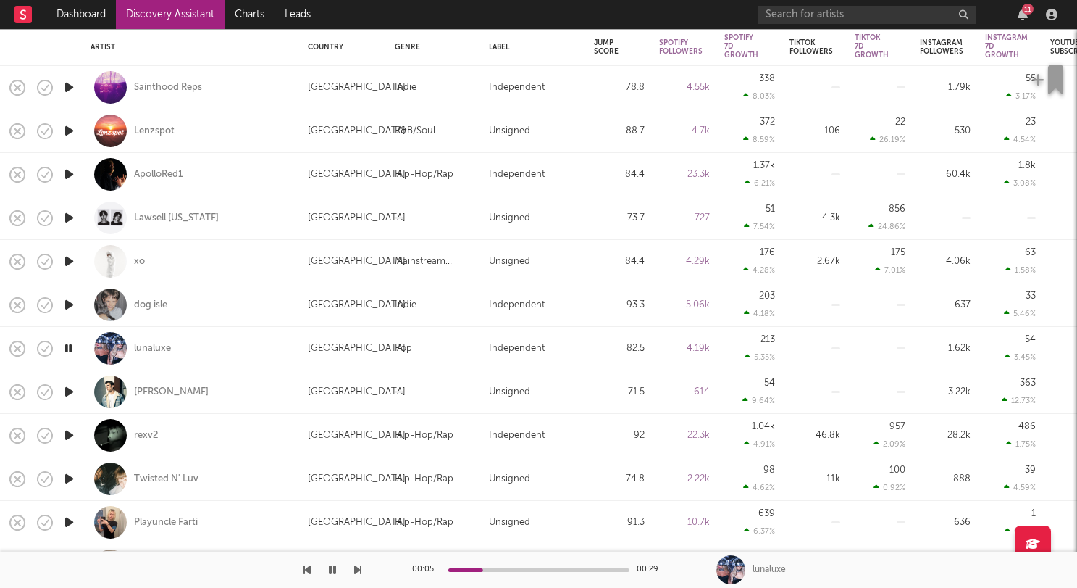
click at [67, 385] on icon "button" at bounding box center [69, 392] width 15 height 18
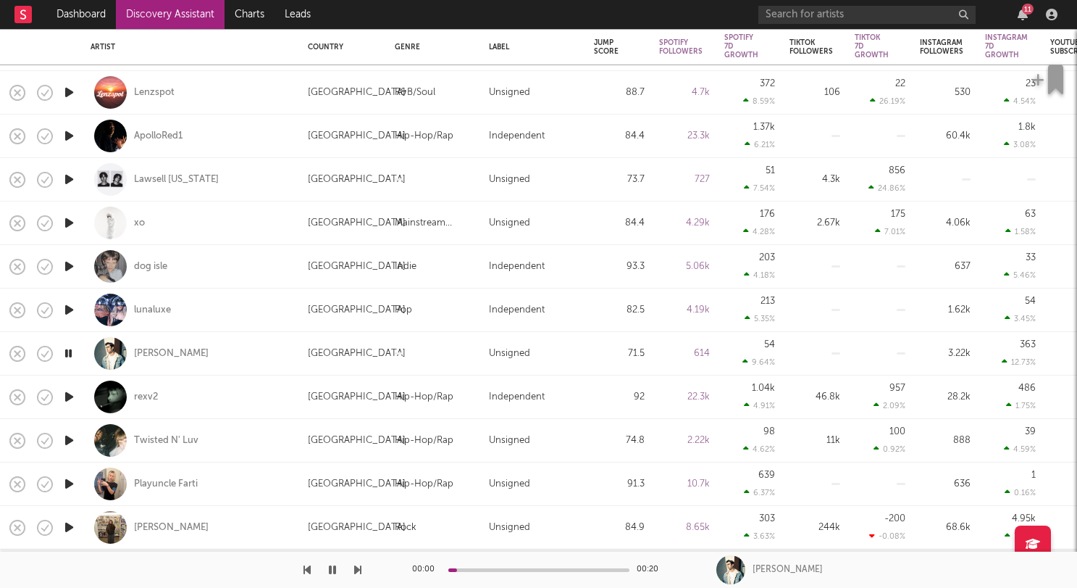
click at [66, 401] on icon "button" at bounding box center [69, 397] width 15 height 18
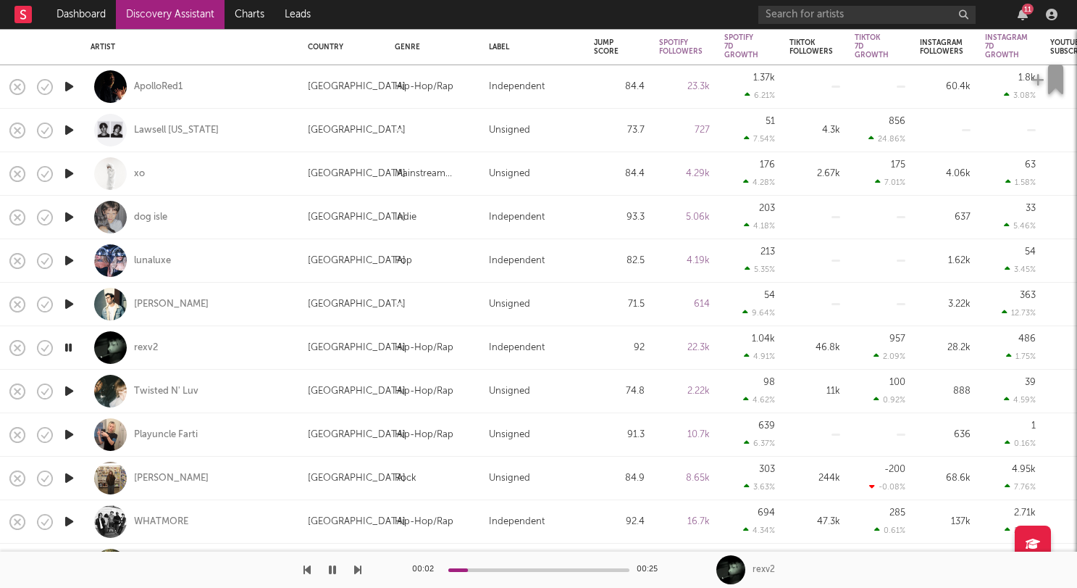
click at [70, 388] on icon "button" at bounding box center [69, 391] width 15 height 18
click at [158, 392] on div "Twisted N' Luv" at bounding box center [166, 391] width 64 height 13
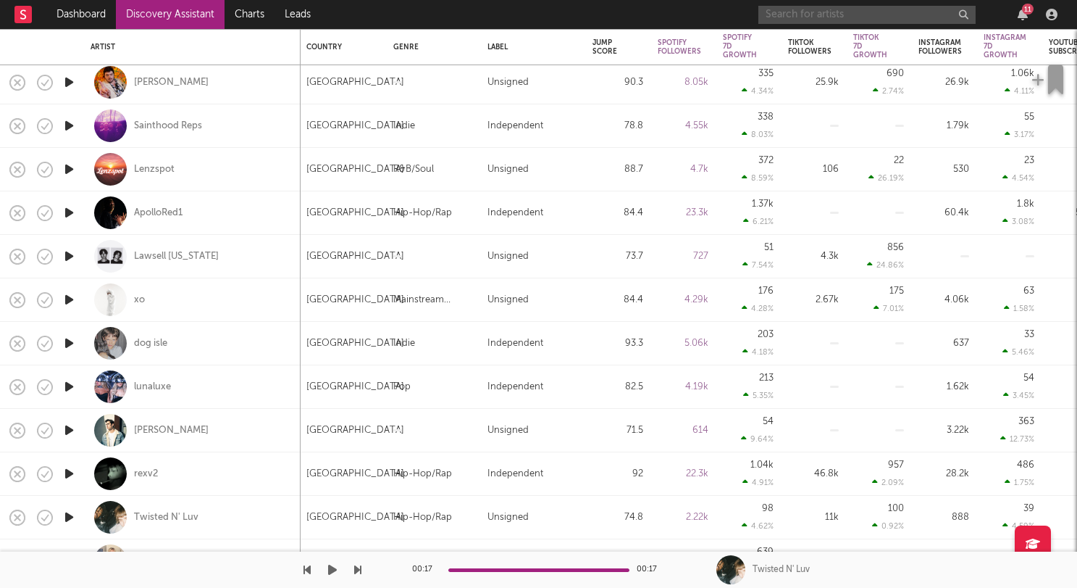
click at [807, 10] on input "text" at bounding box center [867, 15] width 217 height 18
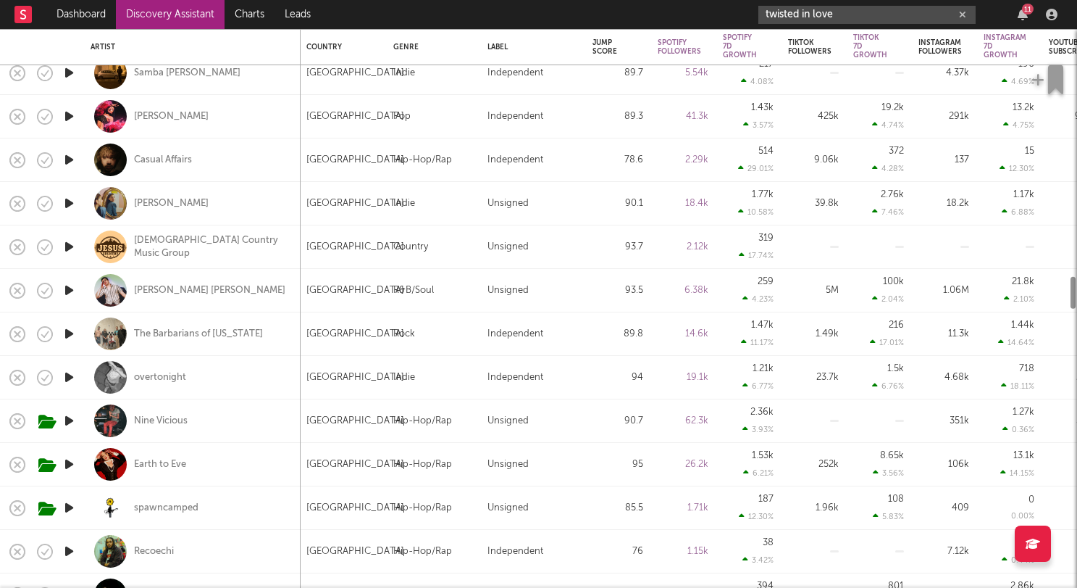
type input "twisted in love"
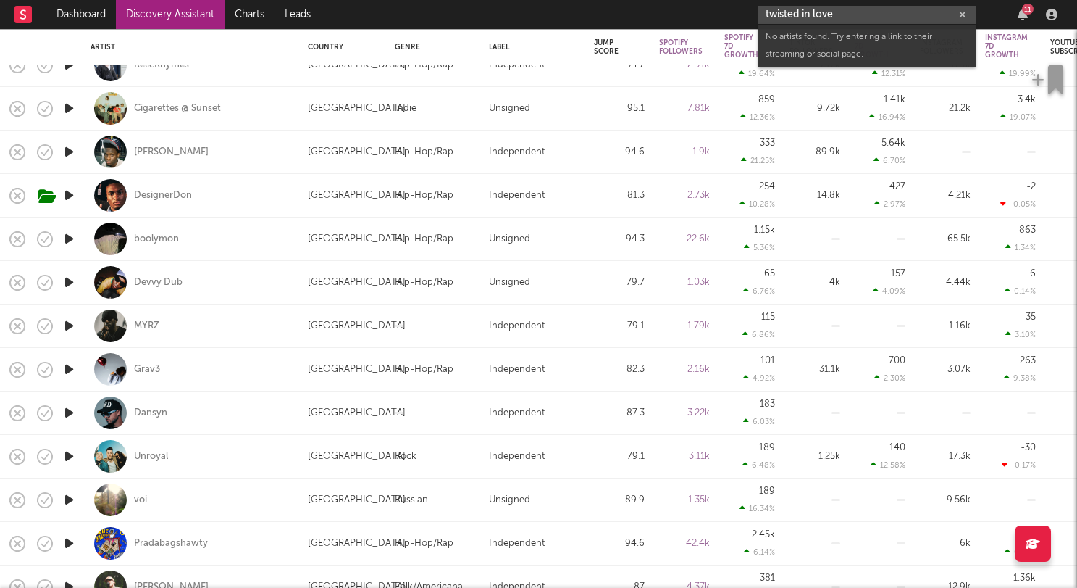
drag, startPoint x: 845, startPoint y: 14, endPoint x: 727, endPoint y: 14, distance: 118.1
click at [727, 14] on nav "Dashboard Discovery Assistant Charts Leads twisted in love 11" at bounding box center [538, 14] width 1077 height 29
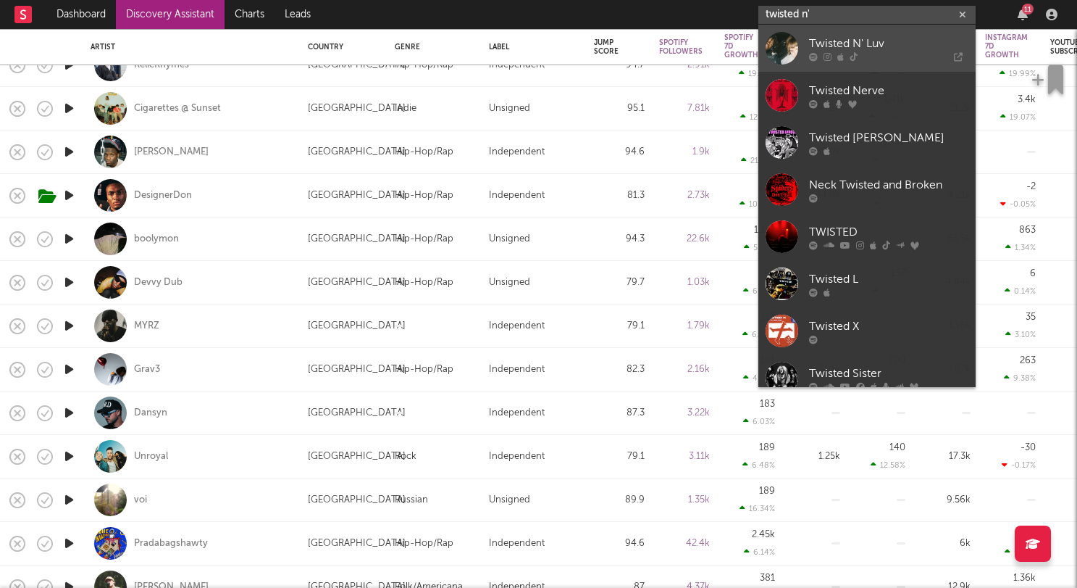
type input "twisted n'"
click at [840, 55] on icon at bounding box center [841, 56] width 7 height 9
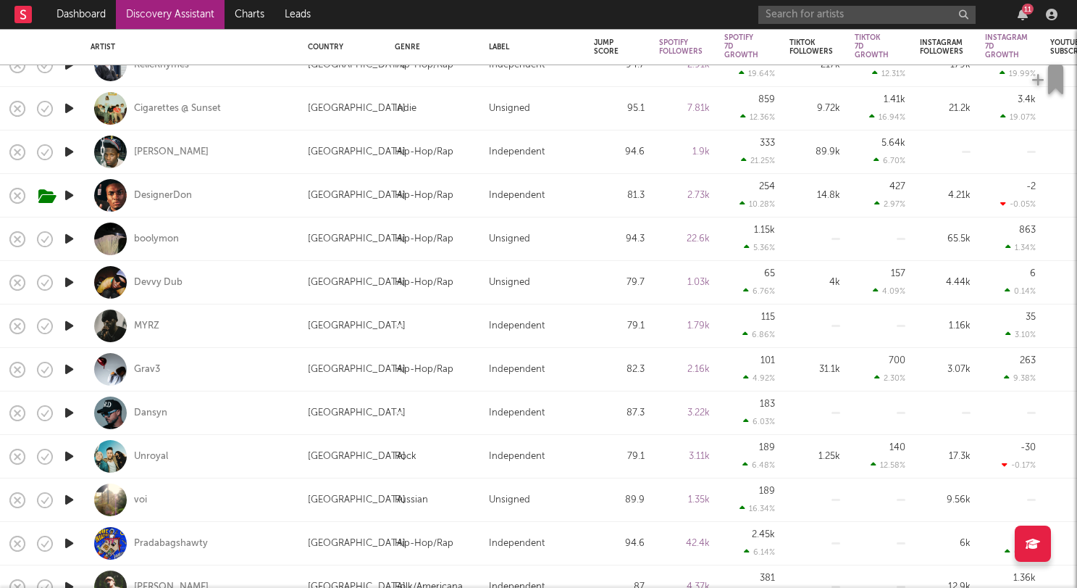
click at [69, 446] on div at bounding box center [68, 456] width 29 height 43
select select "1w"
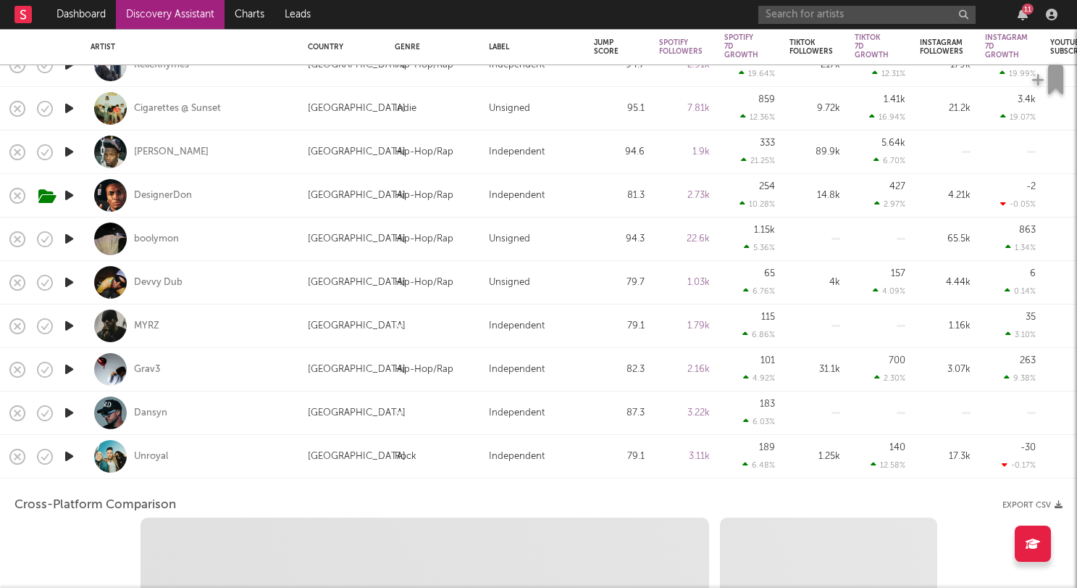
select select "1w"
select select "1m"
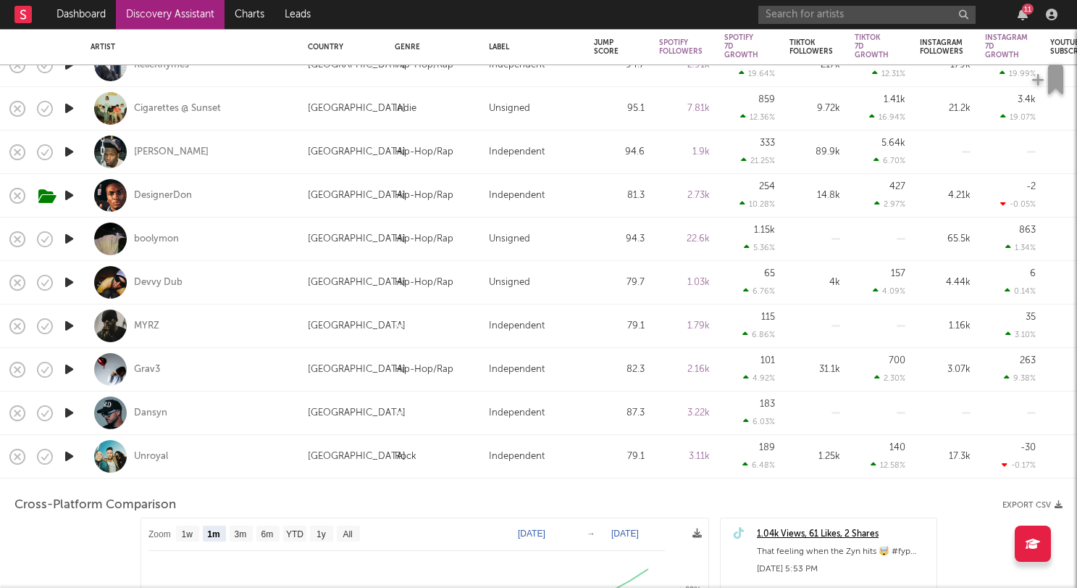
click at [68, 453] on icon "button" at bounding box center [69, 456] width 15 height 18
click at [69, 195] on icon "button" at bounding box center [69, 195] width 15 height 18
click at [69, 195] on icon "button" at bounding box center [69, 195] width 14 height 18
click at [66, 243] on icon "button" at bounding box center [69, 239] width 15 height 18
click at [67, 269] on div at bounding box center [68, 282] width 29 height 43
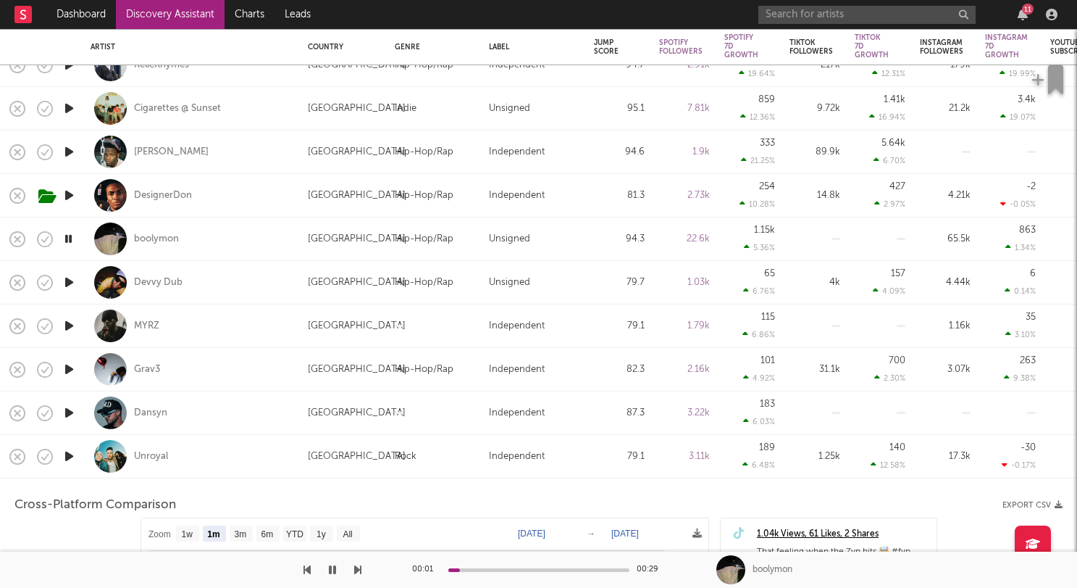
select select "1w"
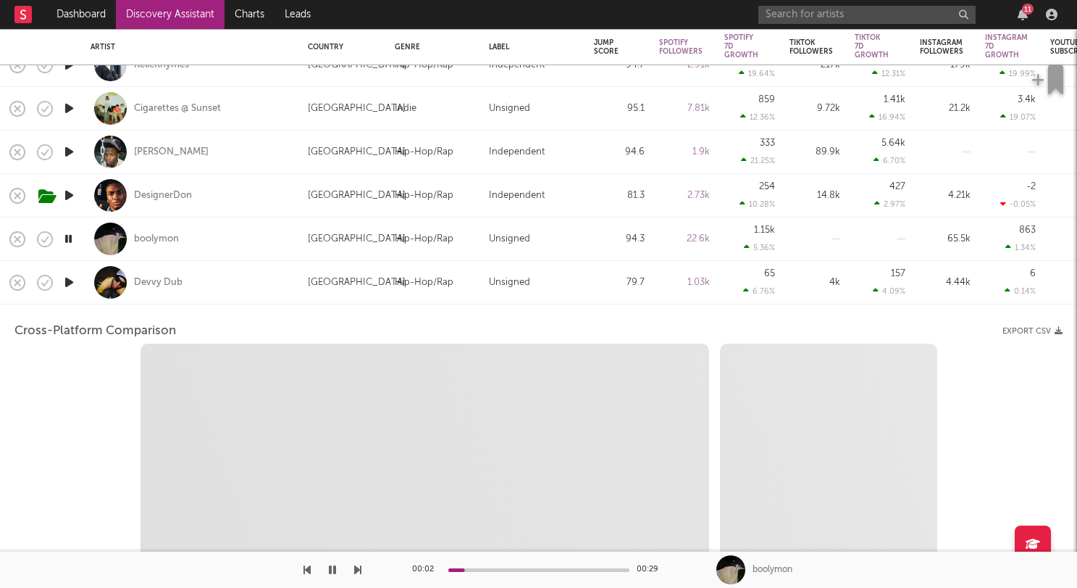
select select "1w"
click at [70, 285] on icon "button" at bounding box center [69, 282] width 15 height 18
select select "1m"
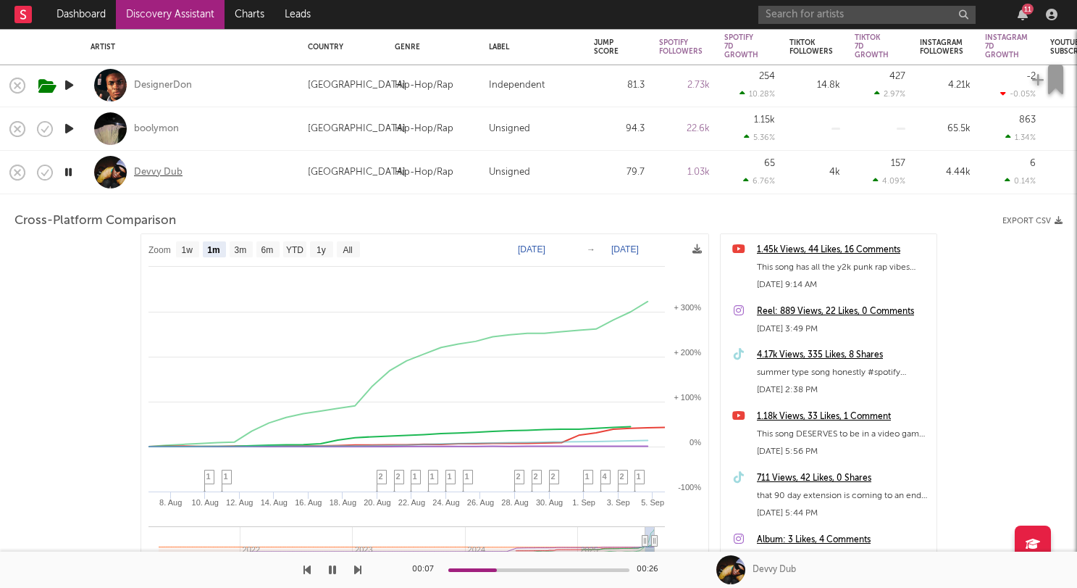
click at [154, 170] on div "Devvy Dub" at bounding box center [158, 172] width 49 height 13
click at [830, 6] on input "text" at bounding box center [867, 15] width 217 height 18
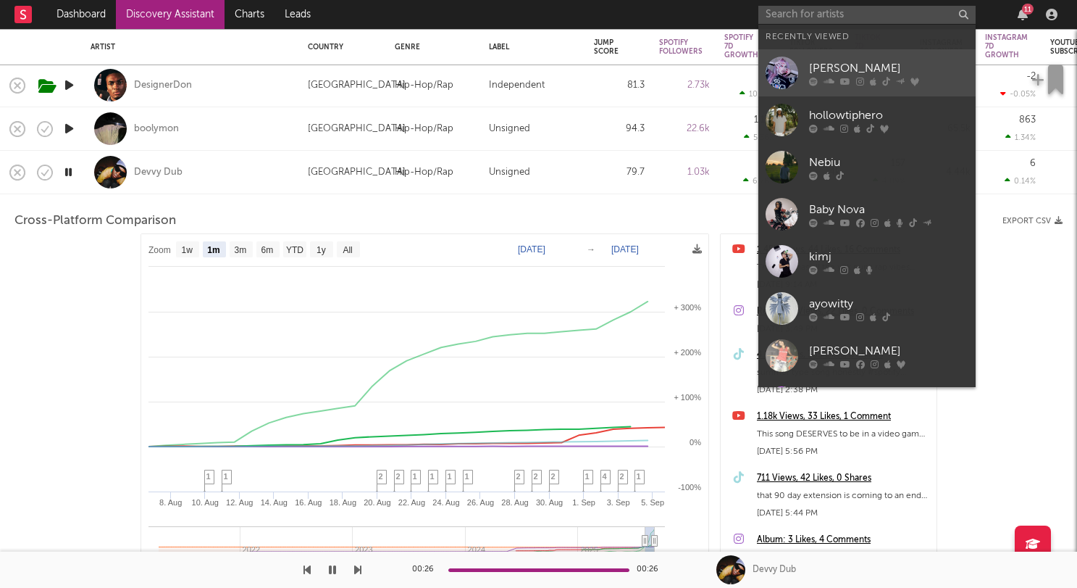
click at [822, 63] on div "ADÉLA" at bounding box center [888, 67] width 159 height 17
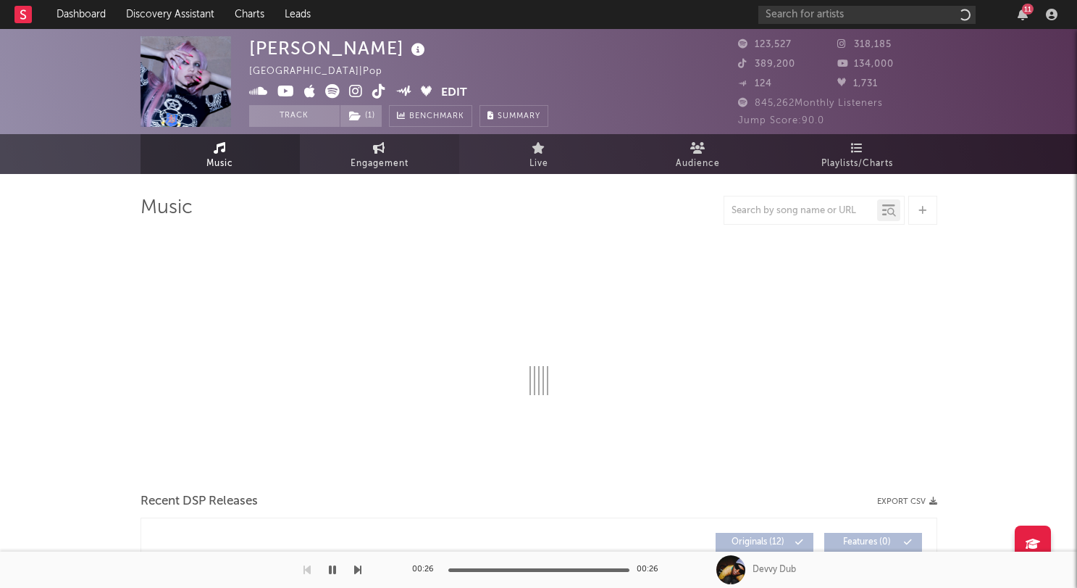
click at [385, 164] on span "Engagement" at bounding box center [380, 163] width 58 height 17
select select "1w"
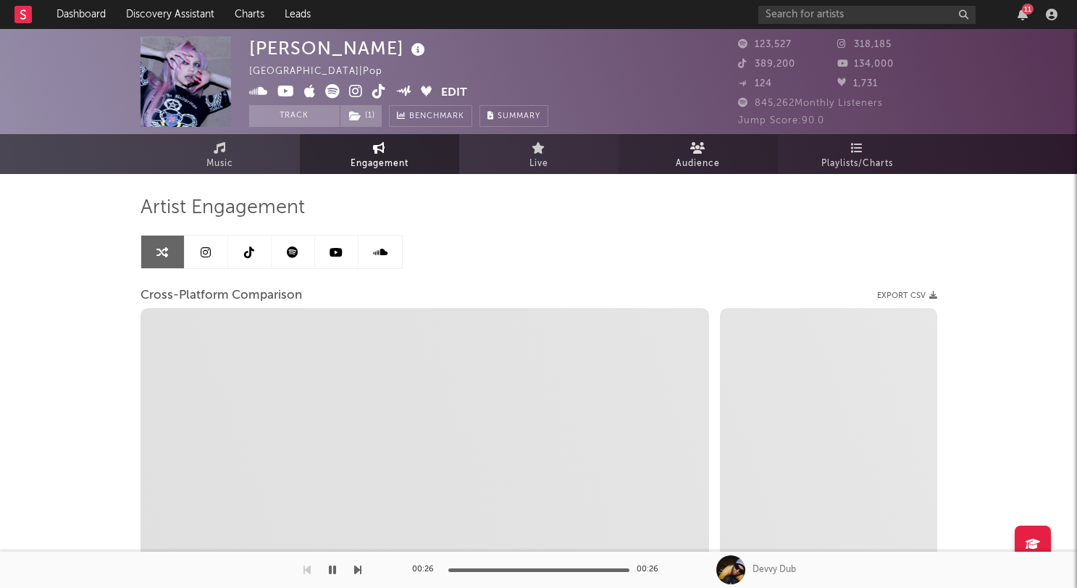
click at [684, 168] on span "Audience" at bounding box center [698, 163] width 44 height 17
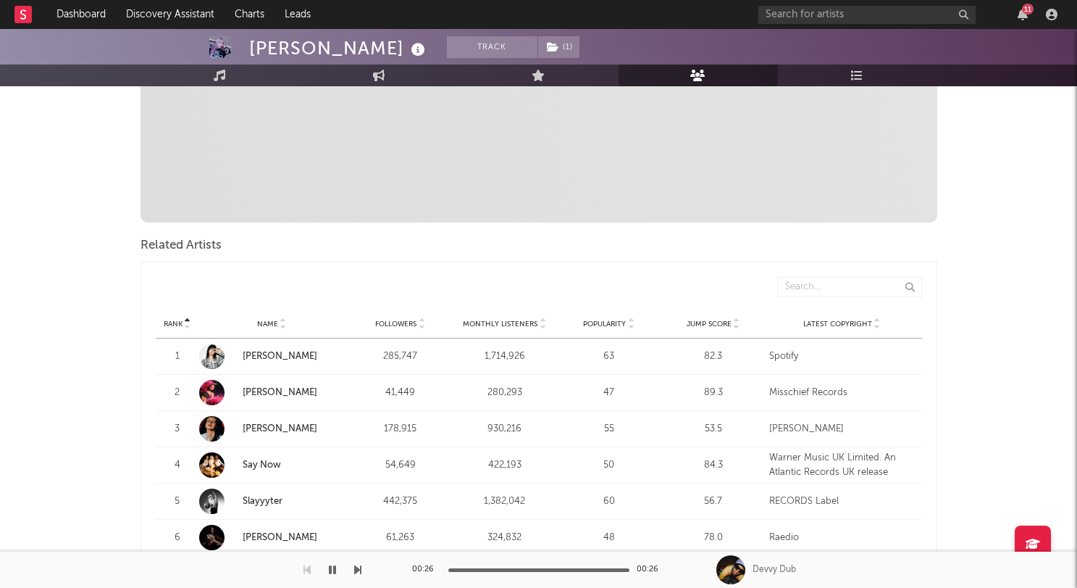
scroll to position [410, 0]
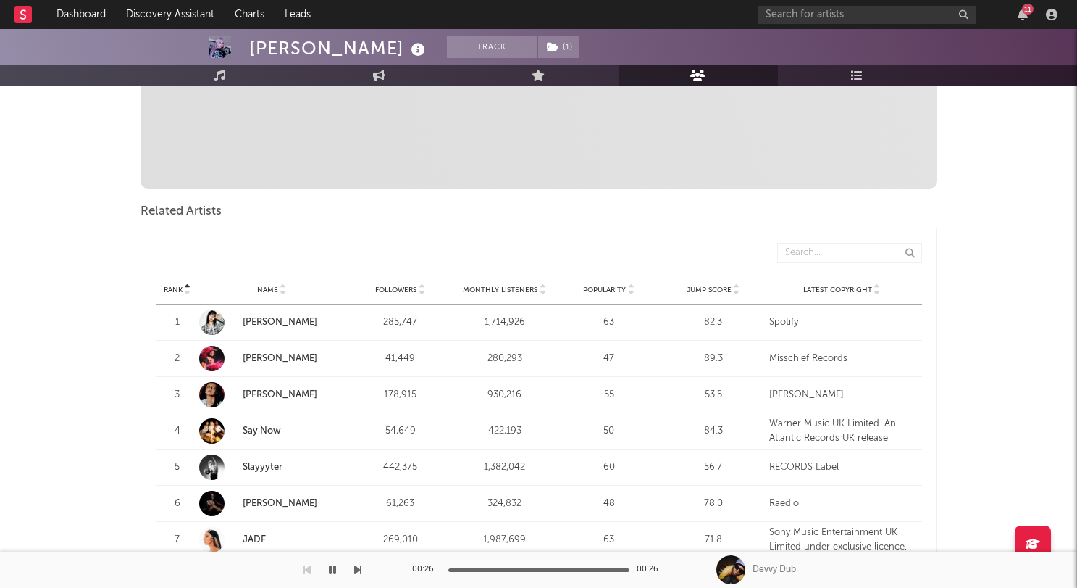
click at [215, 346] on div at bounding box center [211, 358] width 25 height 25
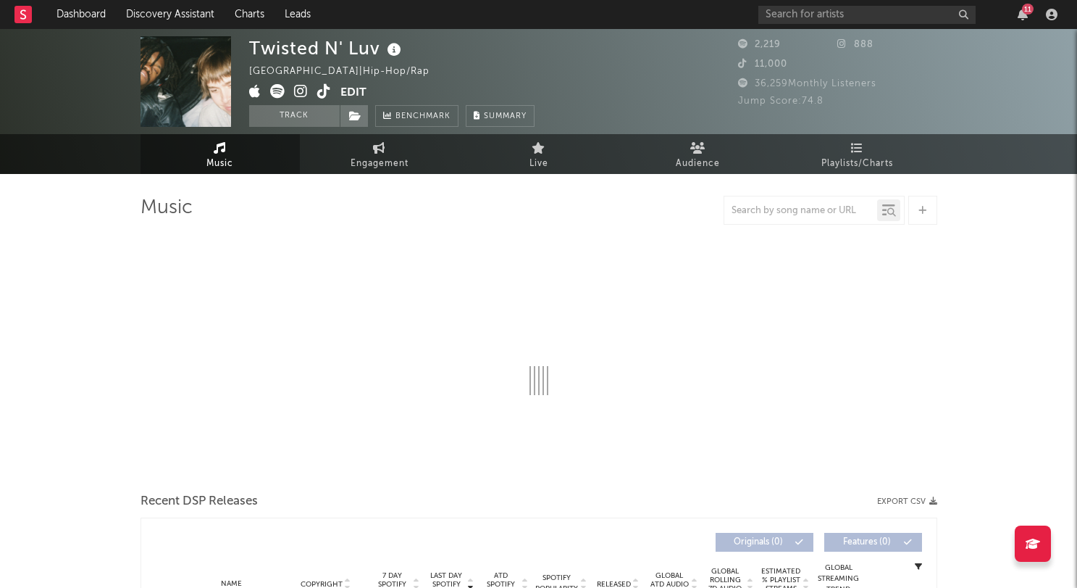
select select "1w"
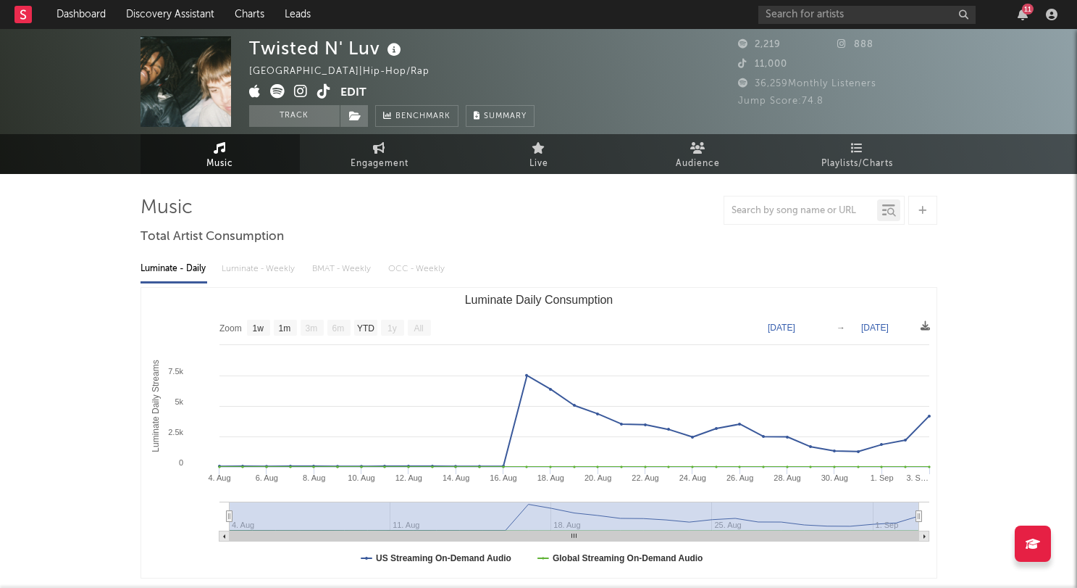
click at [275, 88] on icon at bounding box center [277, 91] width 14 height 14
click at [382, 131] on div "Twisted N' Luv United States | Hip-Hop/Rap Edit Track Benchmark Summary 2,219 8…" at bounding box center [538, 81] width 1077 height 105
click at [382, 143] on icon at bounding box center [379, 148] width 12 height 12
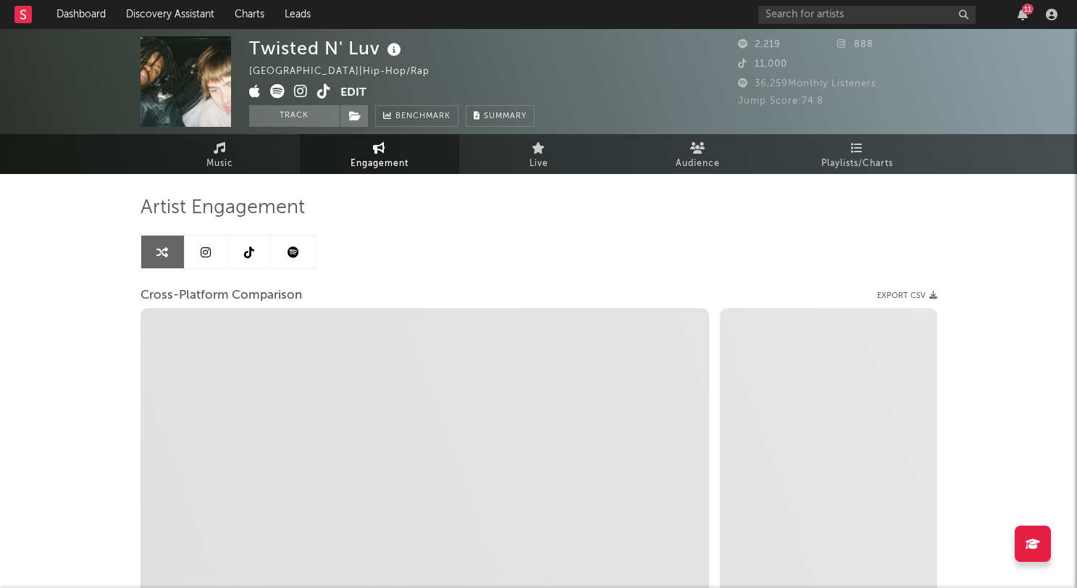
select select "1w"
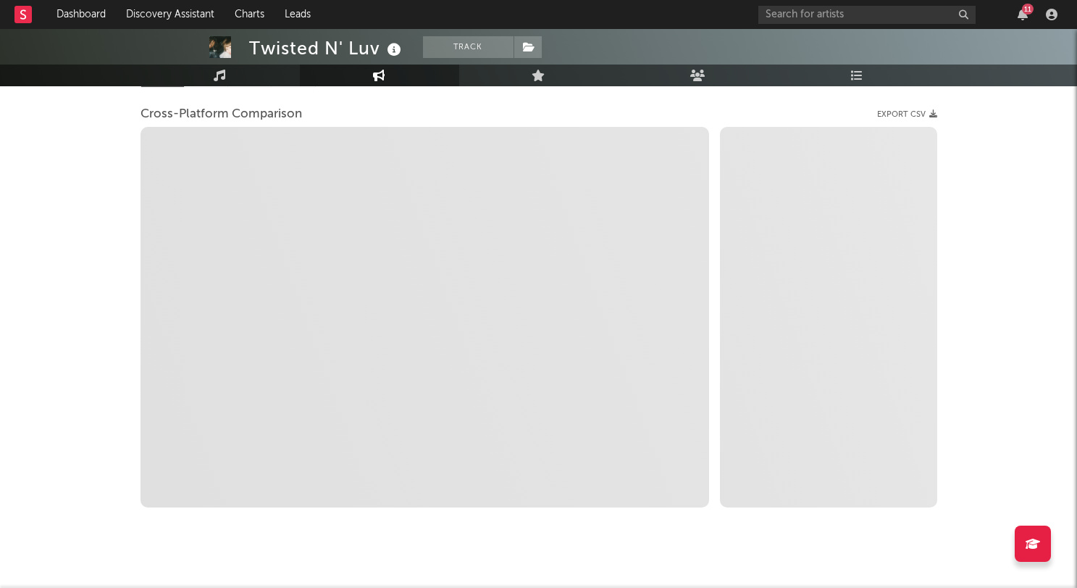
scroll to position [202, 0]
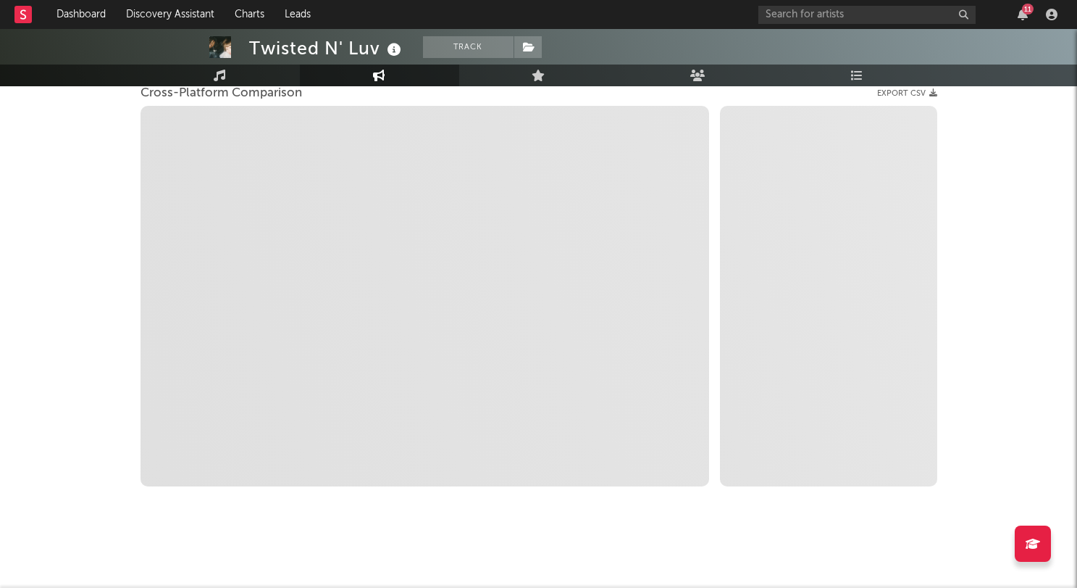
select select "1m"
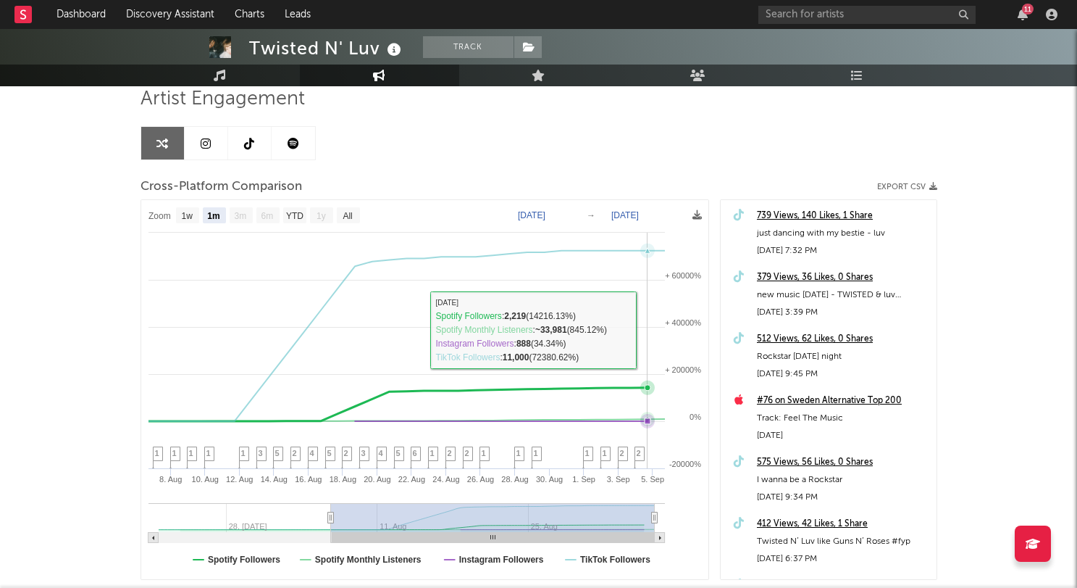
scroll to position [0, 0]
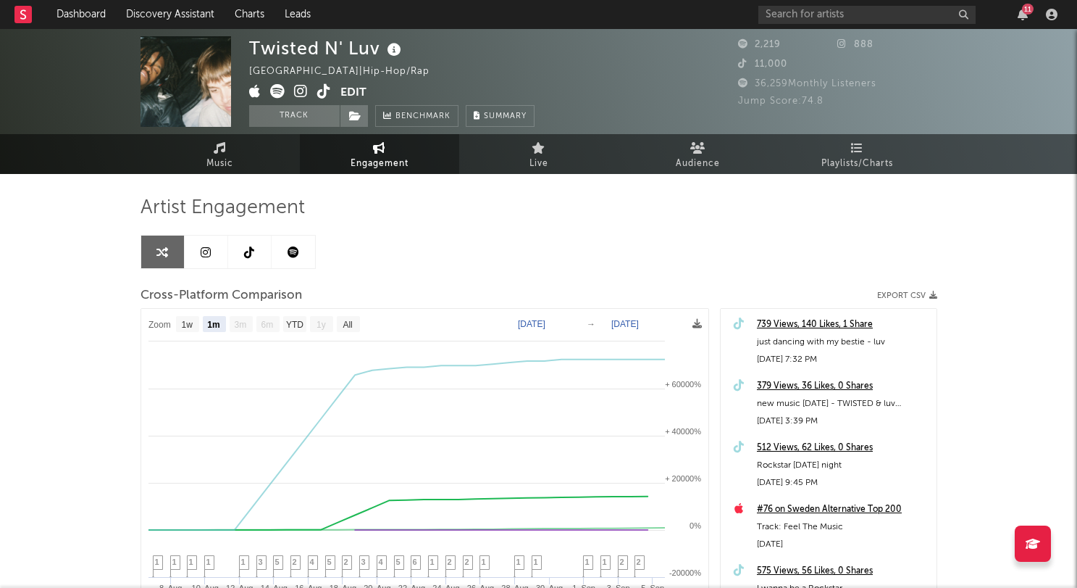
click at [217, 133] on div "Twisted N' Luv United States | Hip-Hop/Rap Edit Track Benchmark Summary 2,219 8…" at bounding box center [538, 81] width 1077 height 105
click at [230, 148] on link "Music" at bounding box center [220, 154] width 159 height 40
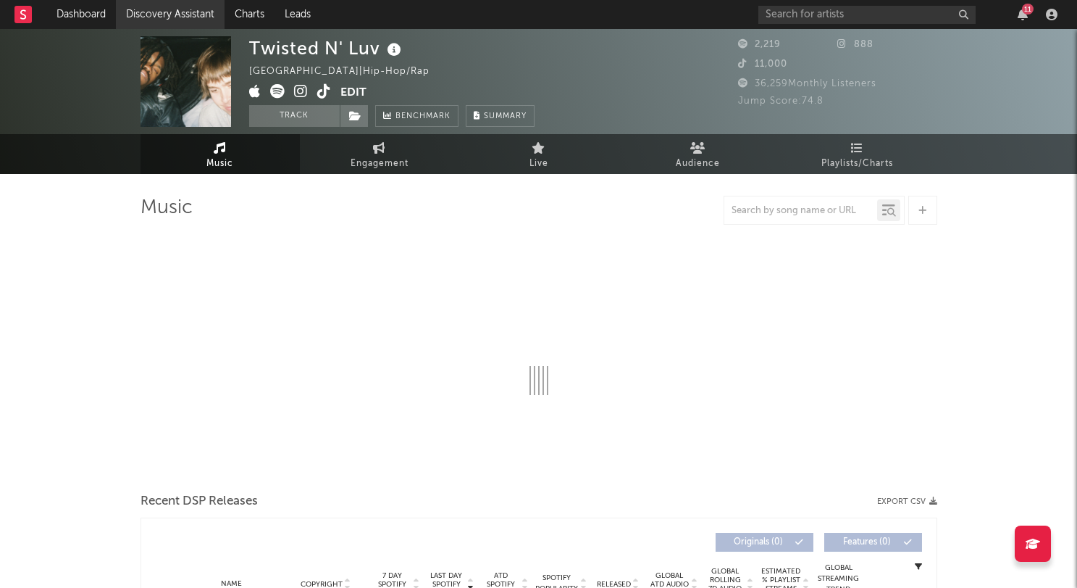
select select "1w"
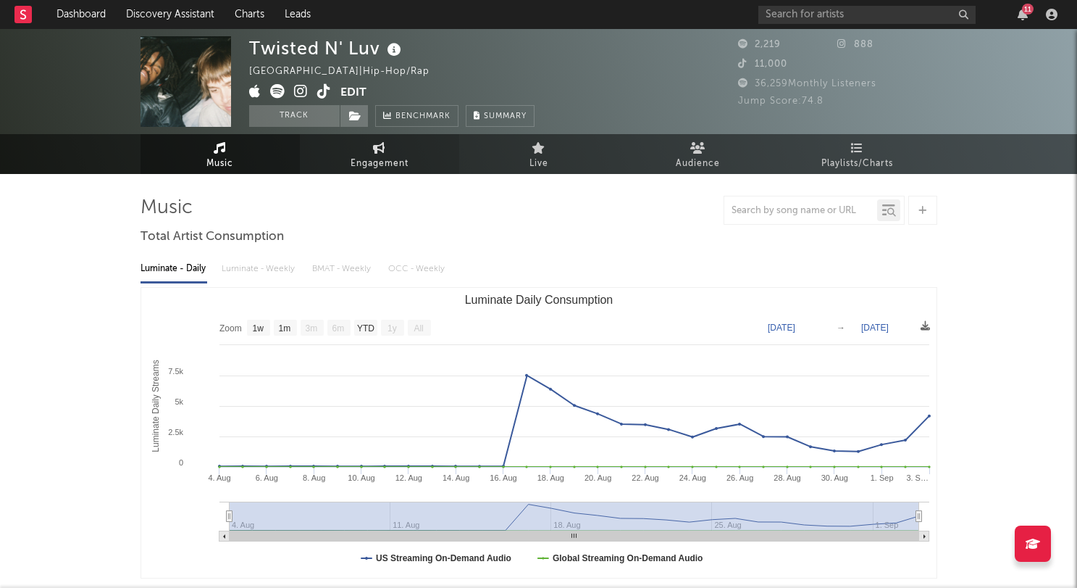
click at [380, 153] on icon at bounding box center [379, 148] width 12 height 12
select select "1w"
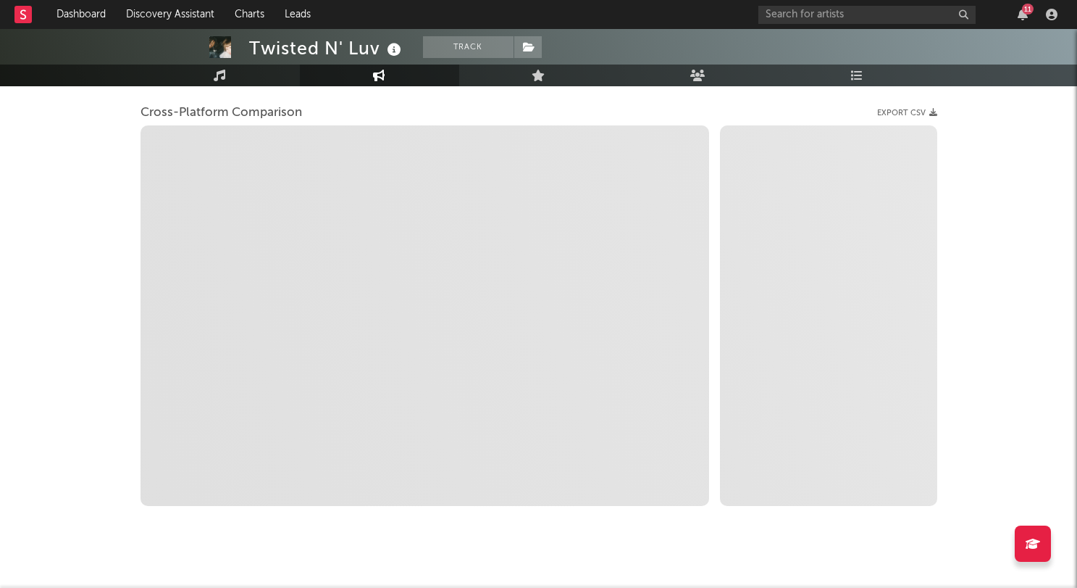
scroll to position [153, 0]
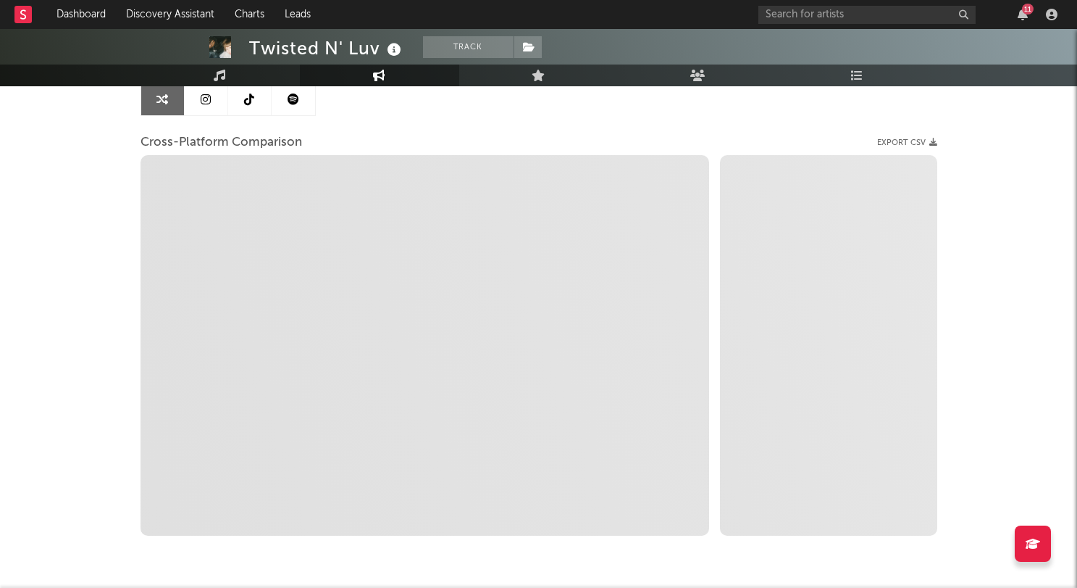
select select "1m"
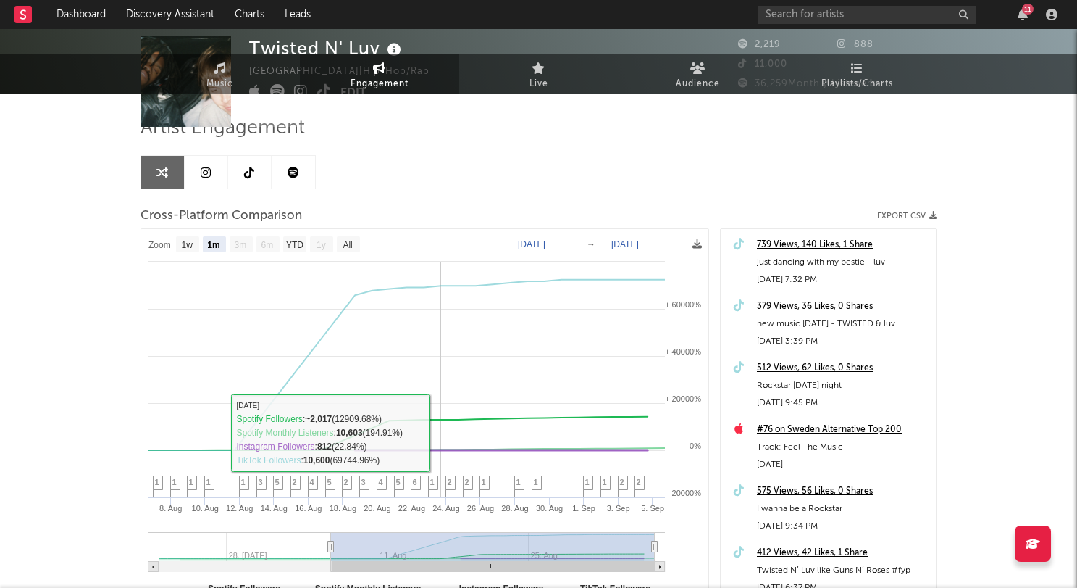
scroll to position [0, 0]
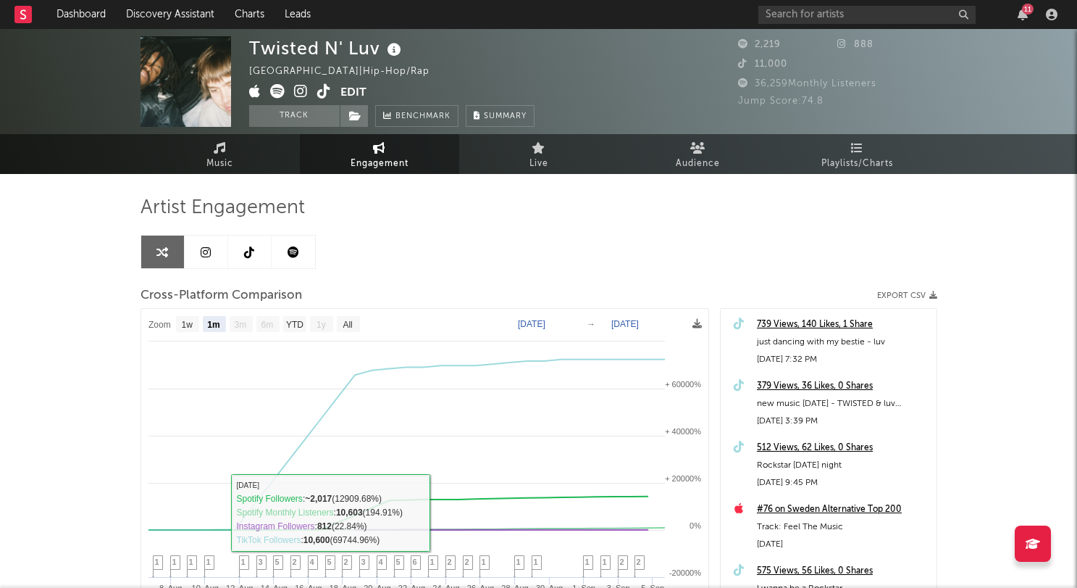
click at [249, 261] on link at bounding box center [249, 251] width 43 height 33
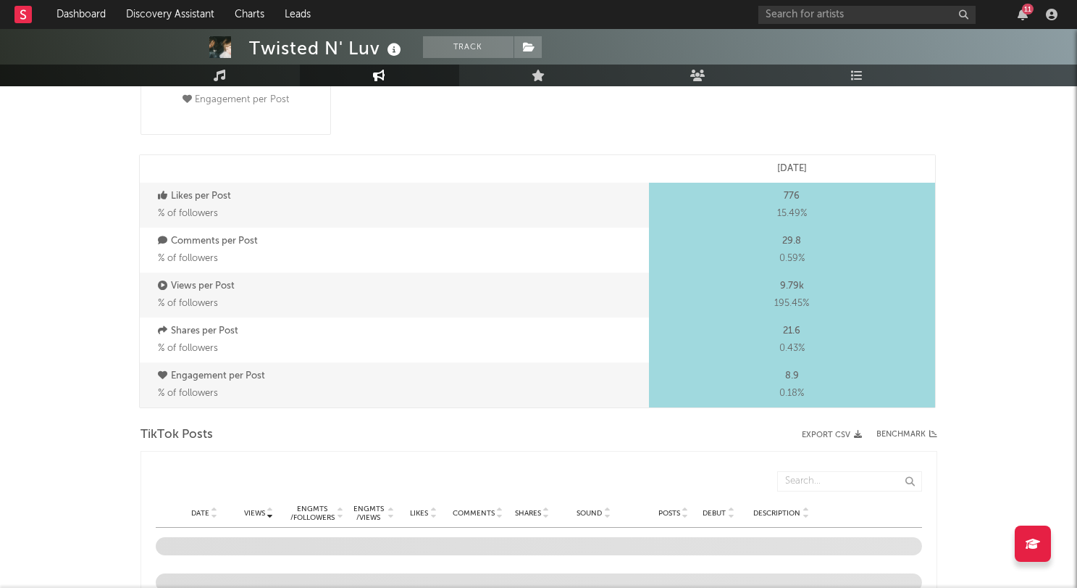
select select "1w"
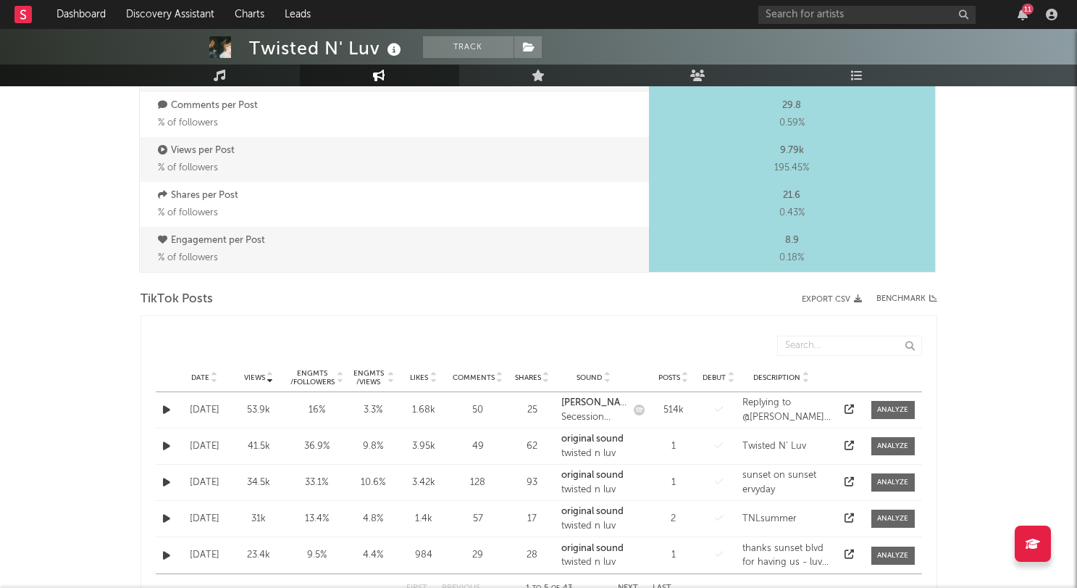
scroll to position [536, 0]
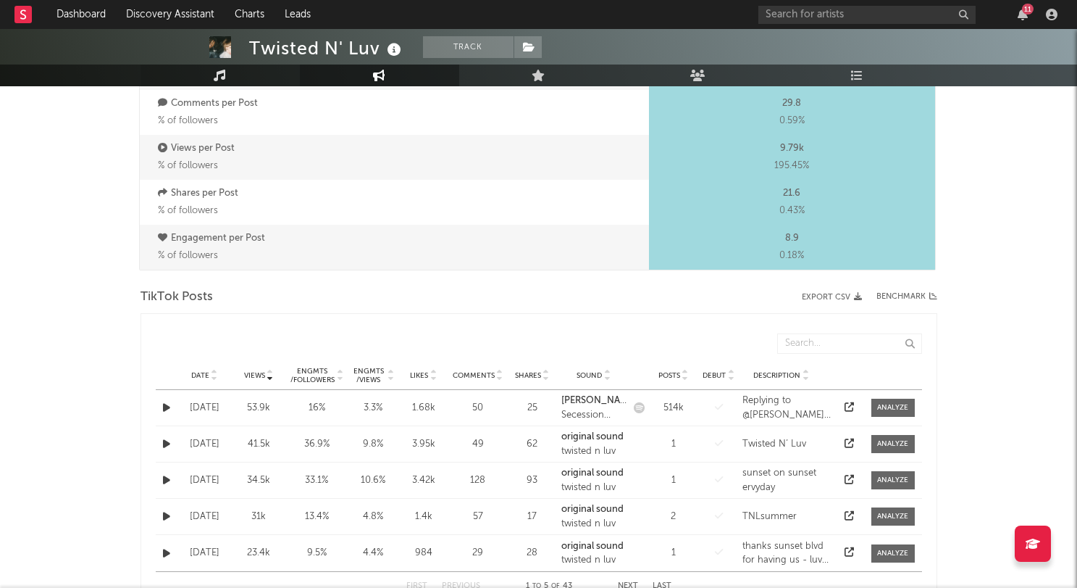
click at [219, 80] on icon at bounding box center [220, 76] width 12 height 12
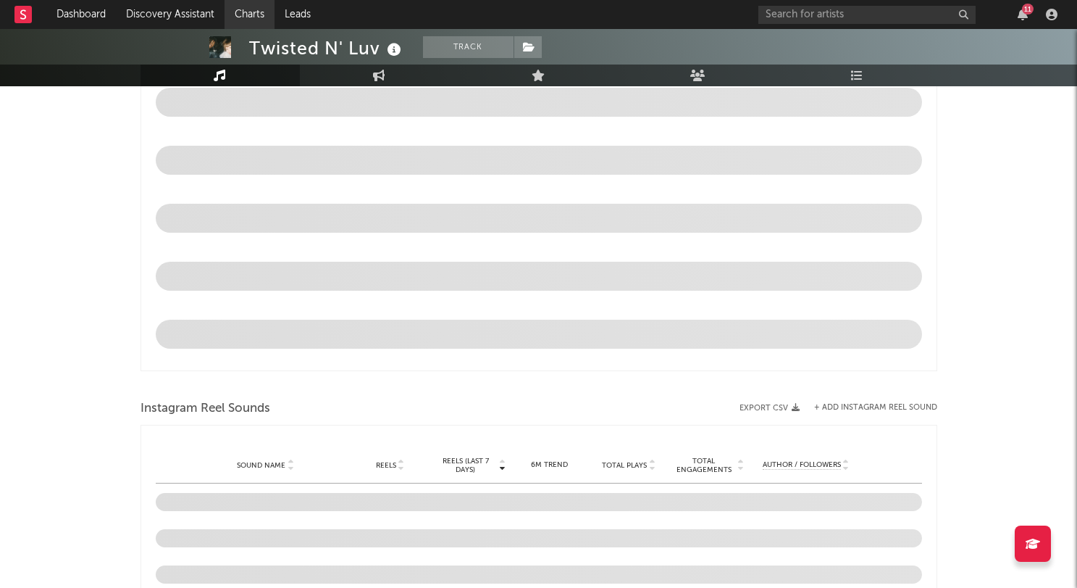
select select "1w"
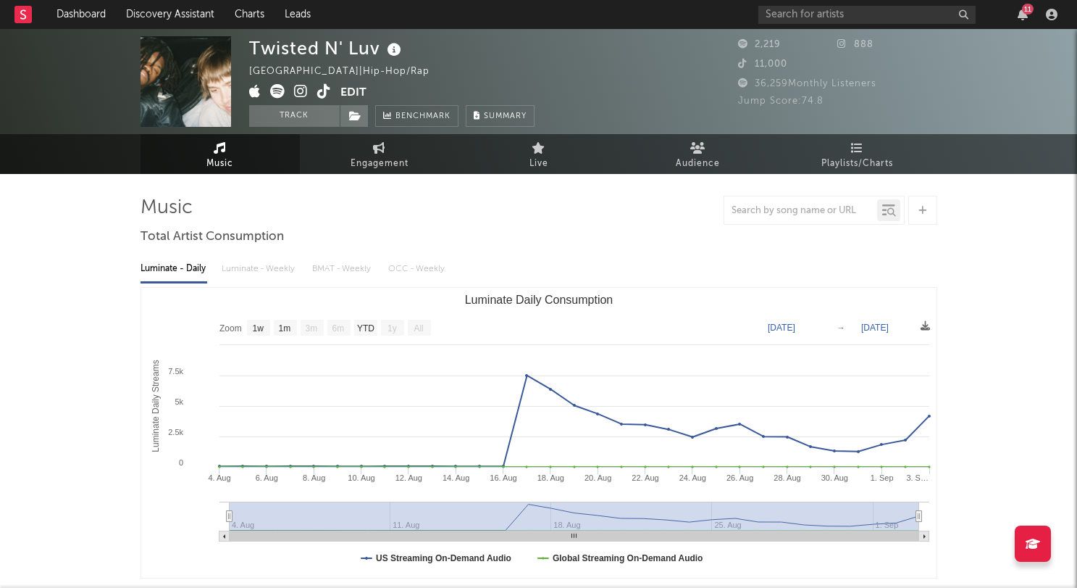
scroll to position [536, 0]
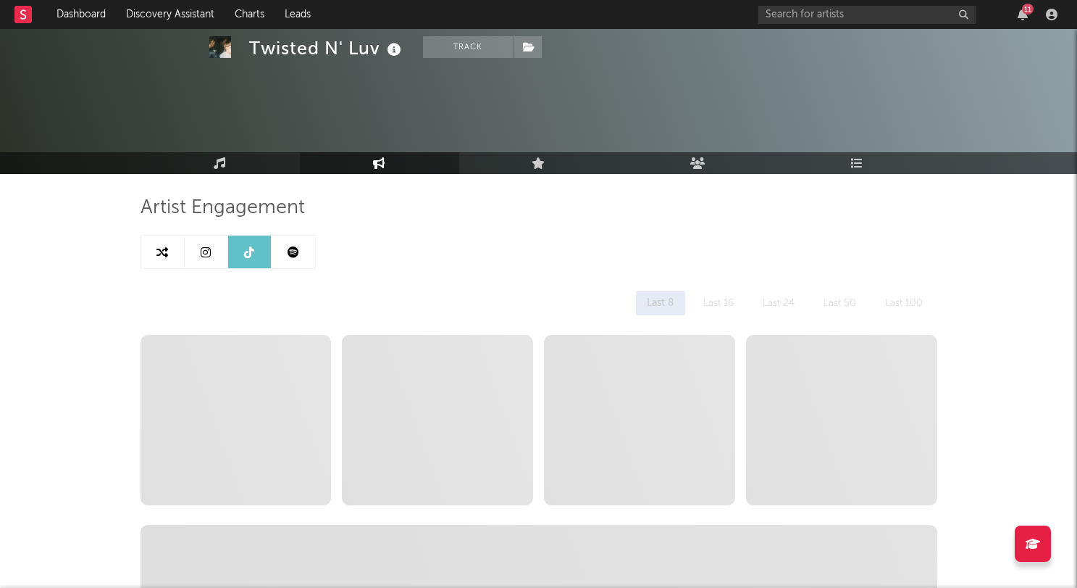
select select "1w"
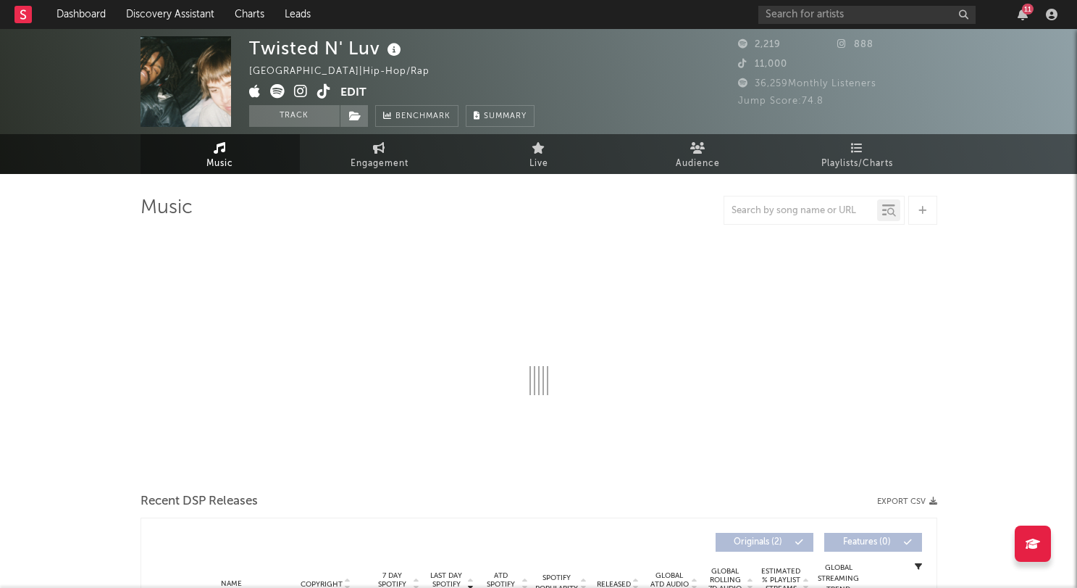
select select "1m"
select select "1w"
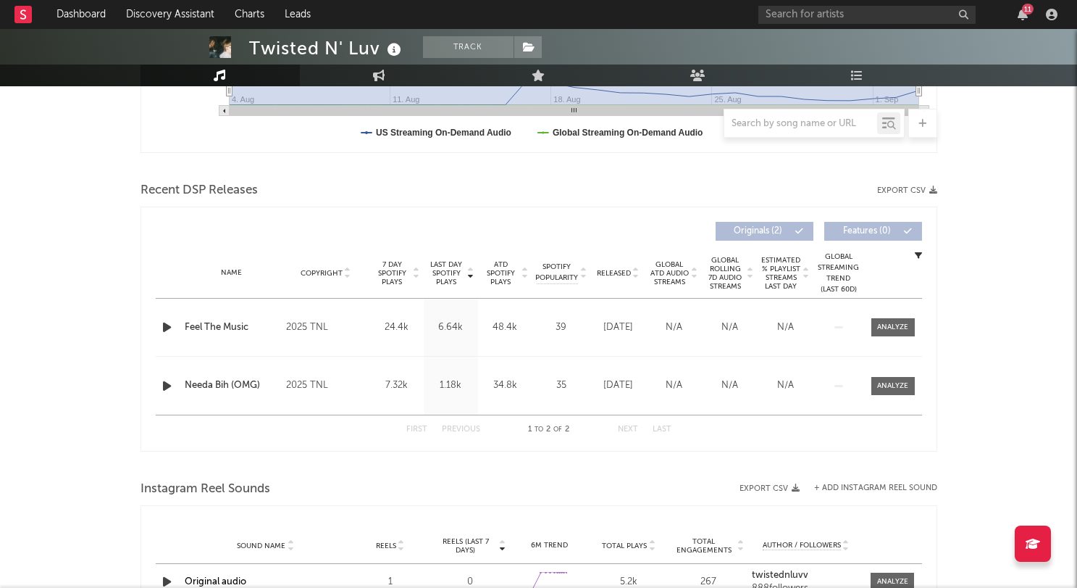
scroll to position [443, 0]
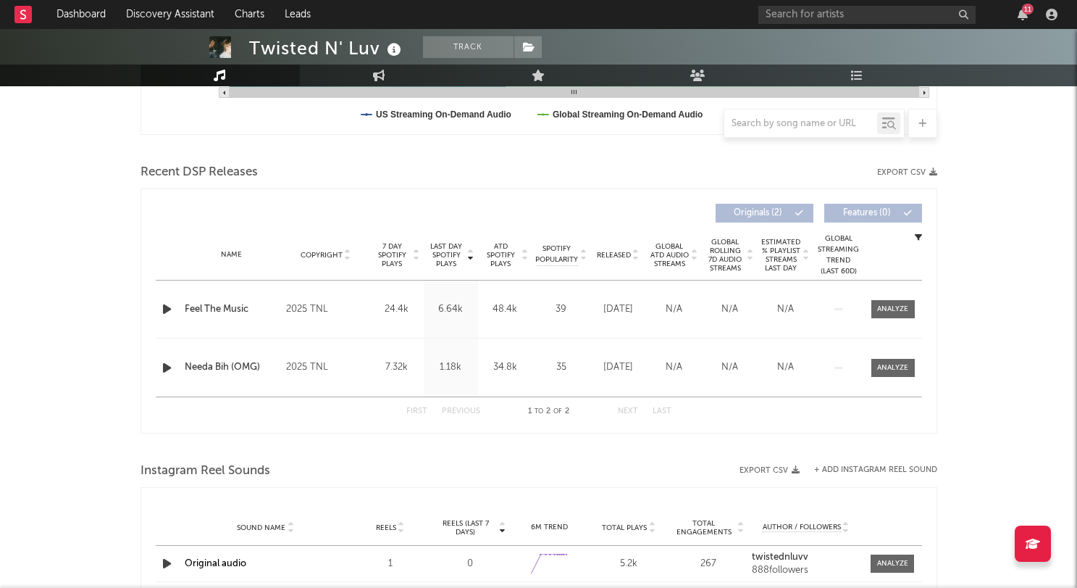
click at [156, 303] on div at bounding box center [168, 309] width 25 height 18
click at [164, 304] on icon "button" at bounding box center [166, 309] width 15 height 18
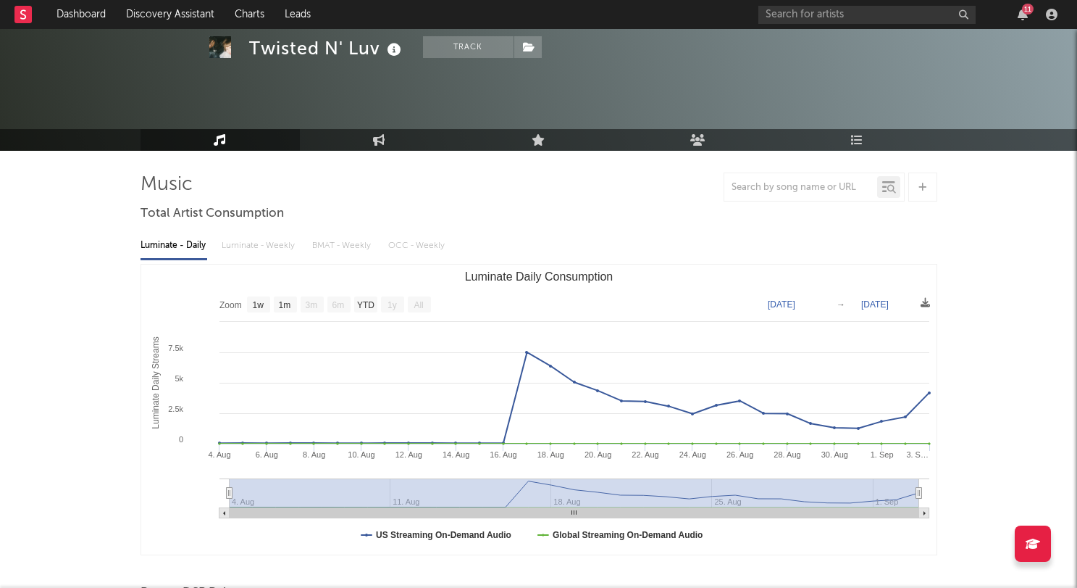
scroll to position [0, 0]
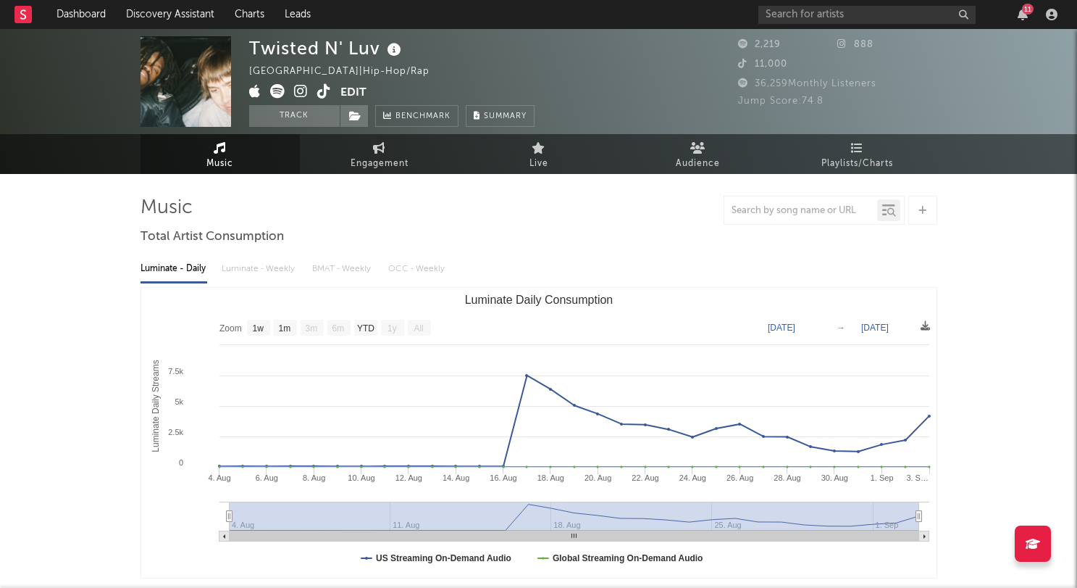
click at [24, 14] on icon at bounding box center [23, 13] width 6 height 9
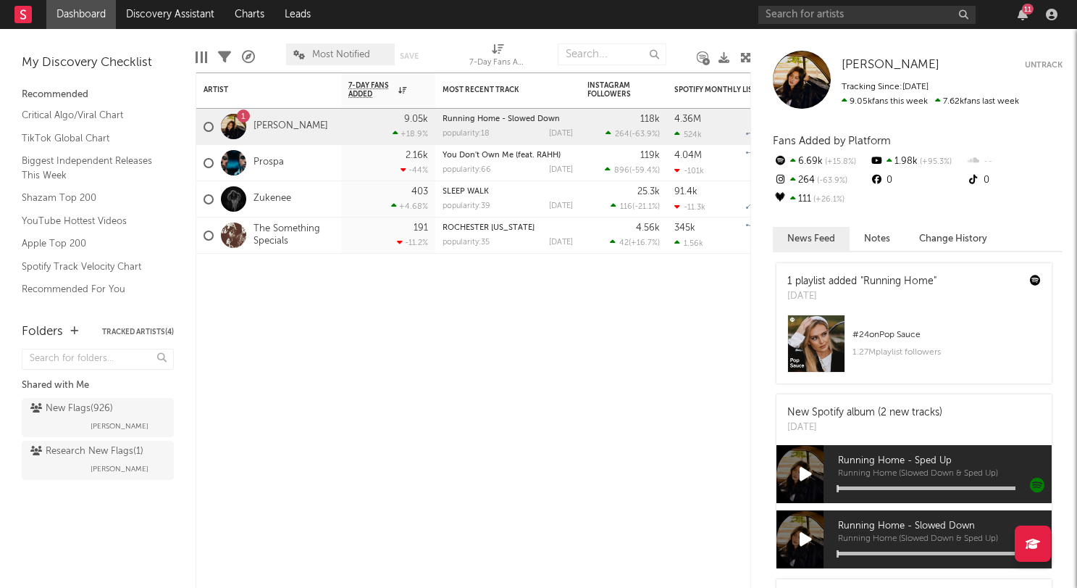
click at [230, 124] on div at bounding box center [233, 126] width 25 height 25
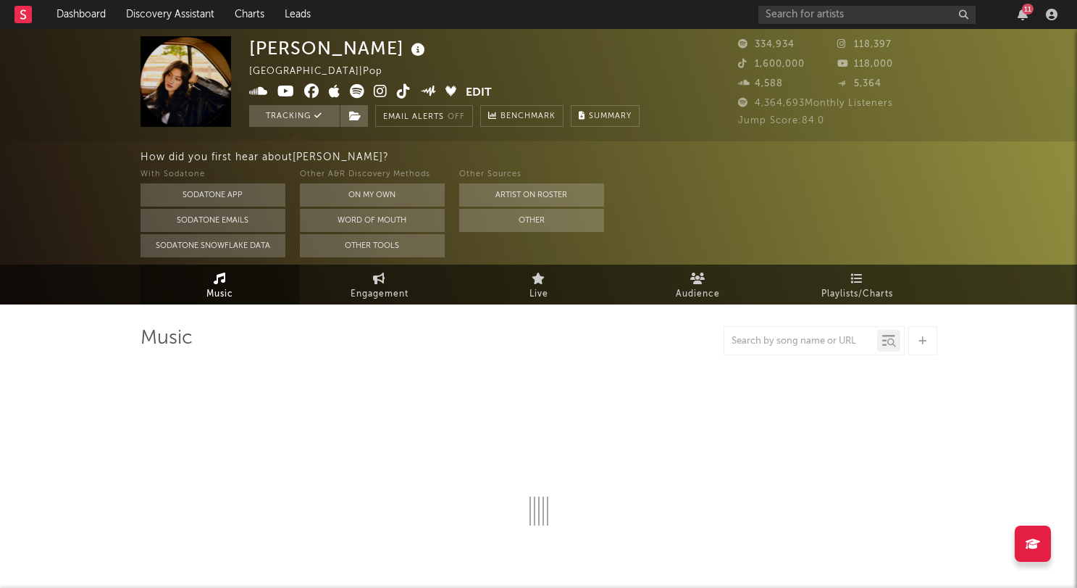
select select "6m"
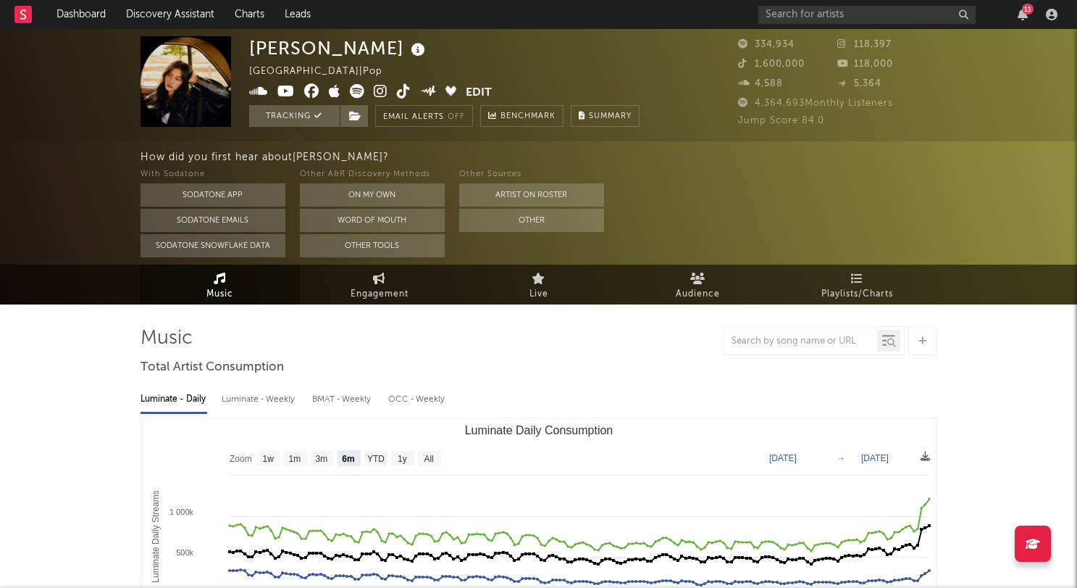
select select "6m"
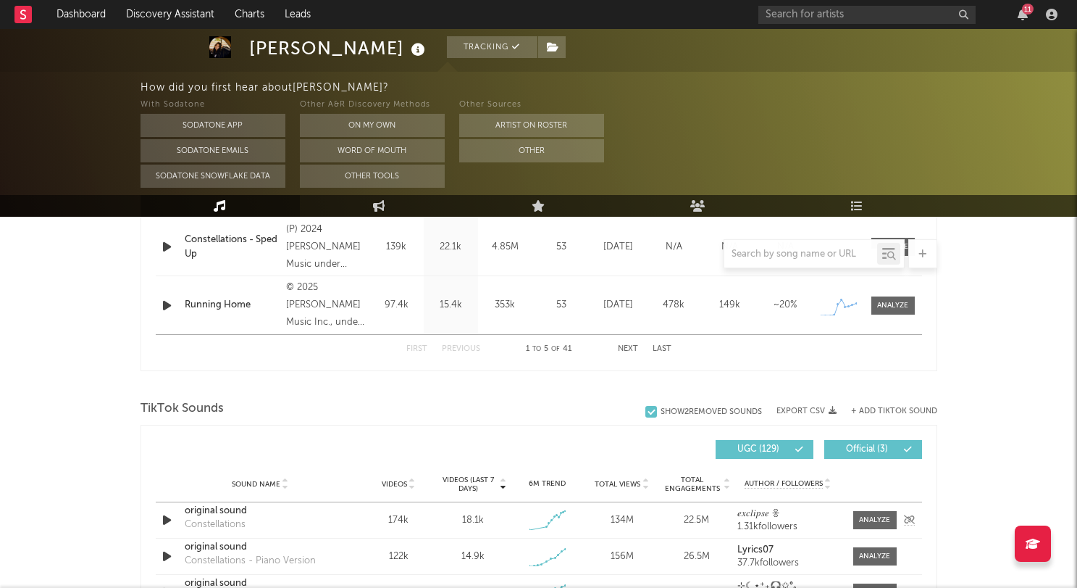
scroll to position [425, 0]
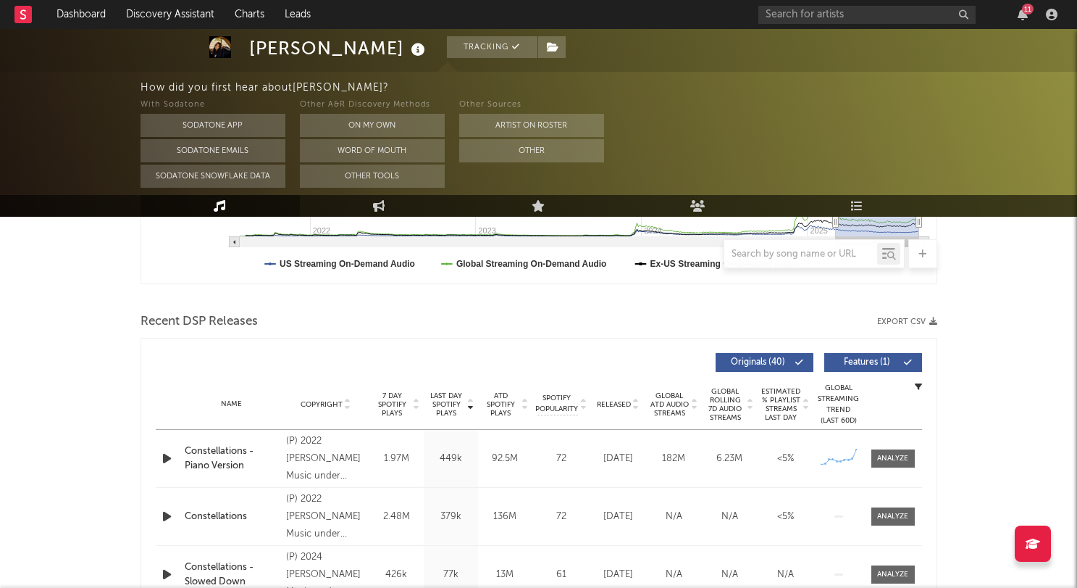
click at [169, 458] on icon "button" at bounding box center [166, 458] width 15 height 18
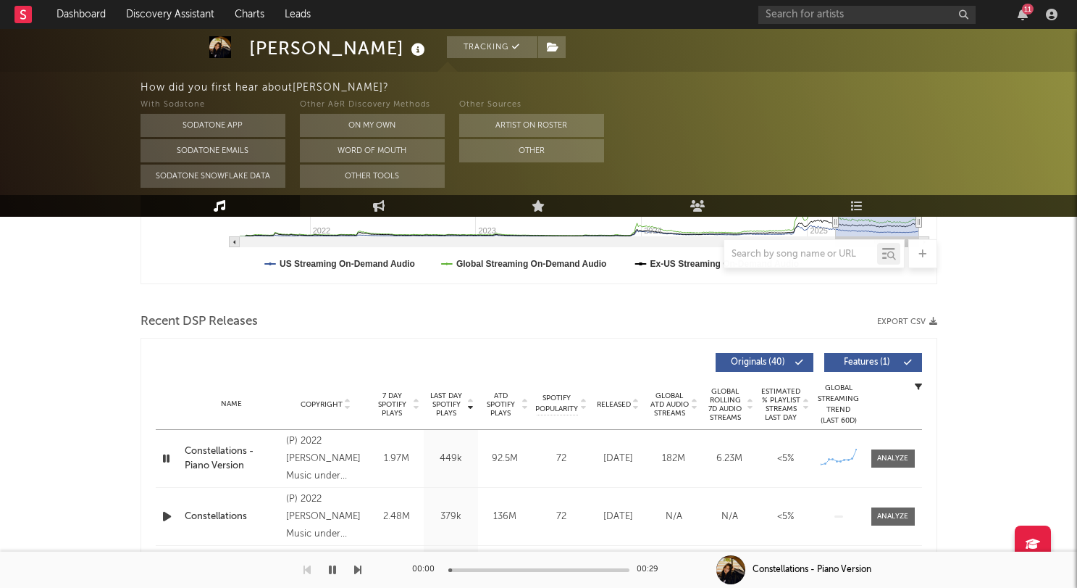
click at [168, 458] on icon "button" at bounding box center [166, 458] width 14 height 18
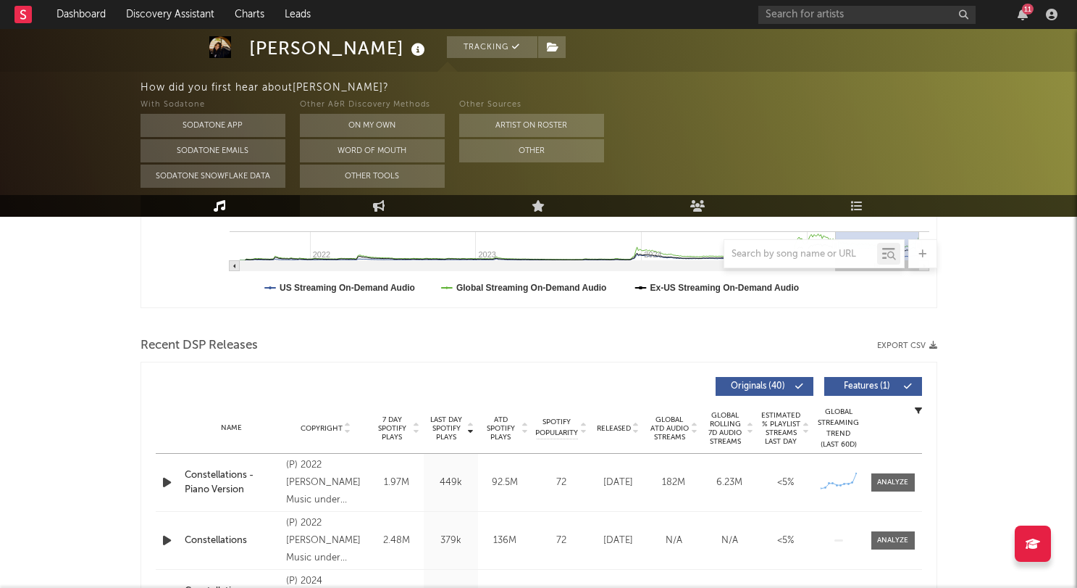
scroll to position [462, 0]
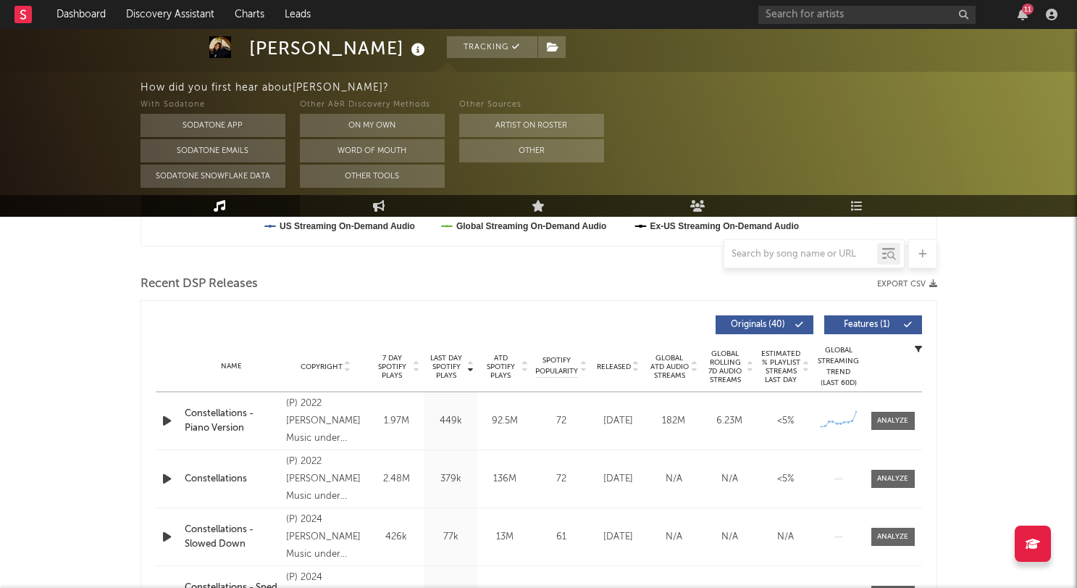
click at [160, 421] on icon "button" at bounding box center [166, 421] width 15 height 18
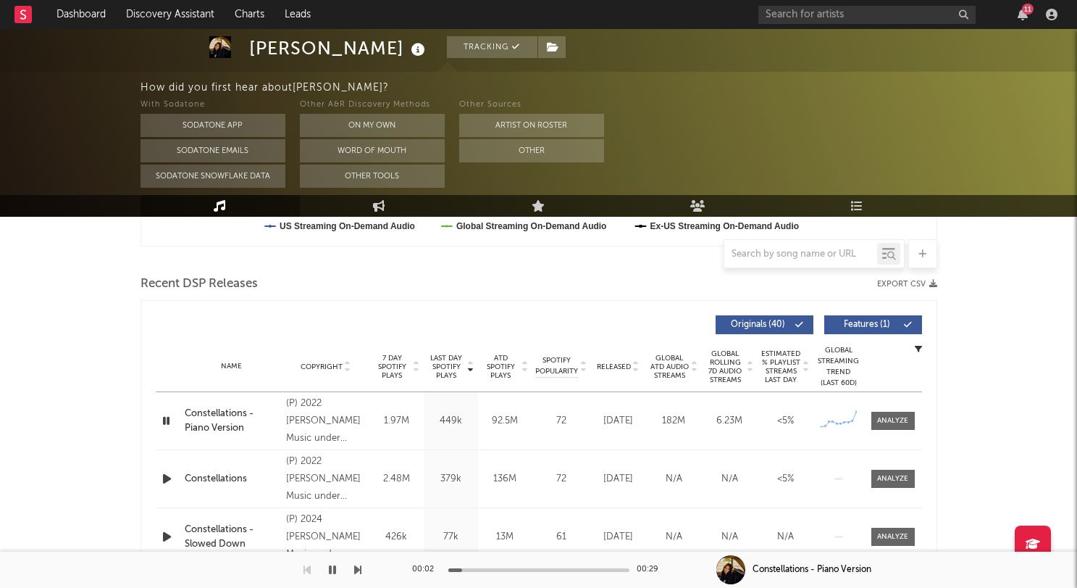
click at [162, 421] on icon "button" at bounding box center [166, 421] width 14 height 18
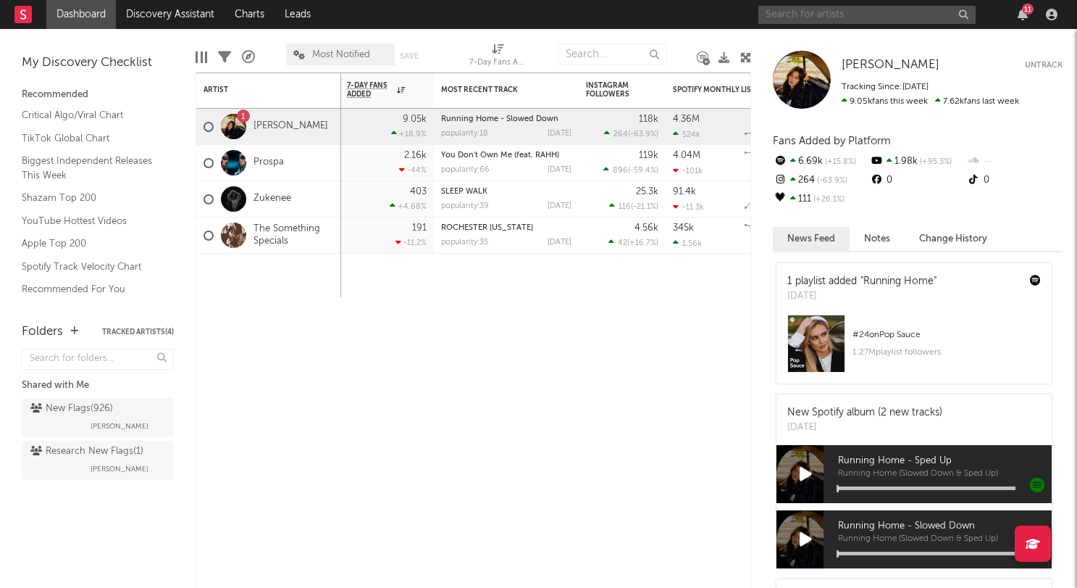
click at [781, 14] on input "text" at bounding box center [867, 15] width 217 height 18
type input "sweetboy"
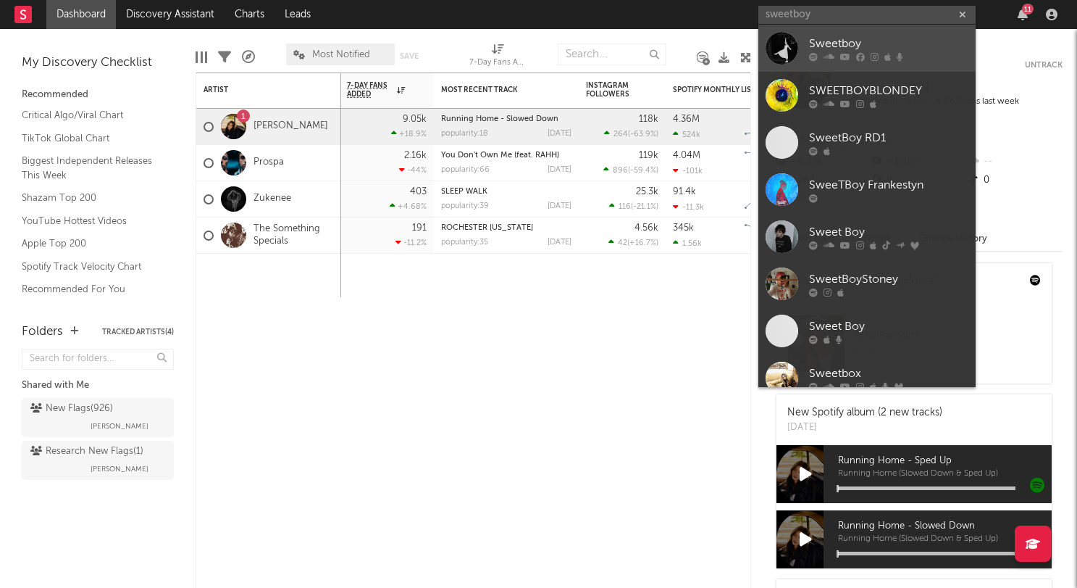
click at [790, 40] on div at bounding box center [782, 48] width 33 height 33
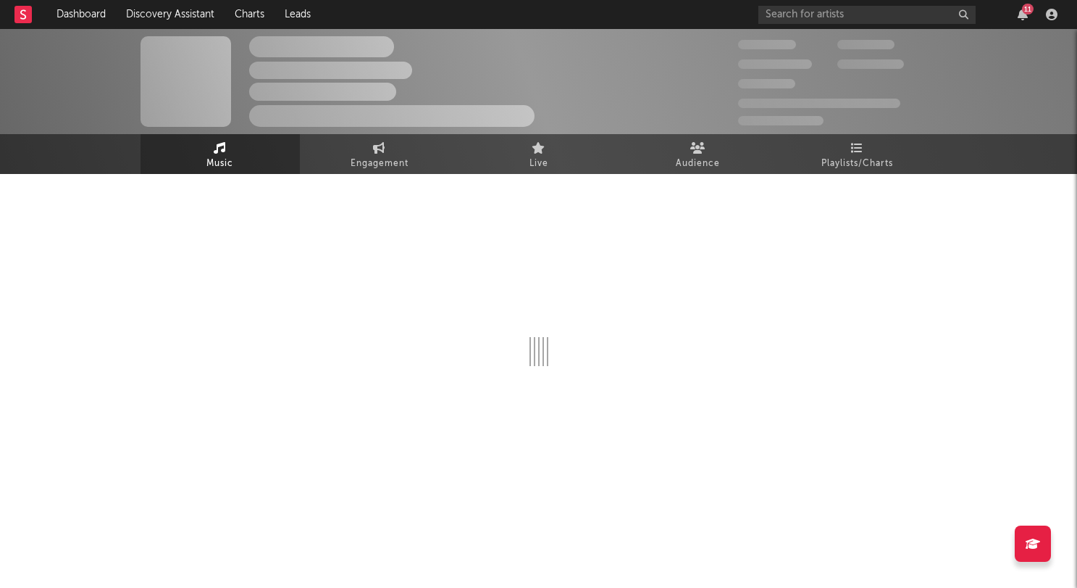
select select "1w"
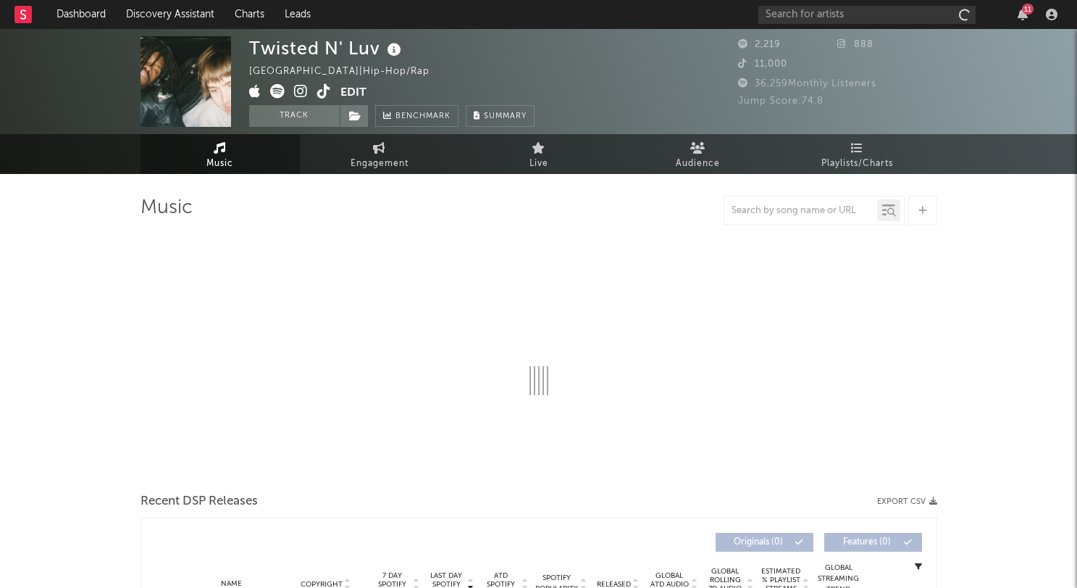
select select "1w"
click at [866, 158] on span "Playlists/Charts" at bounding box center [858, 163] width 72 height 17
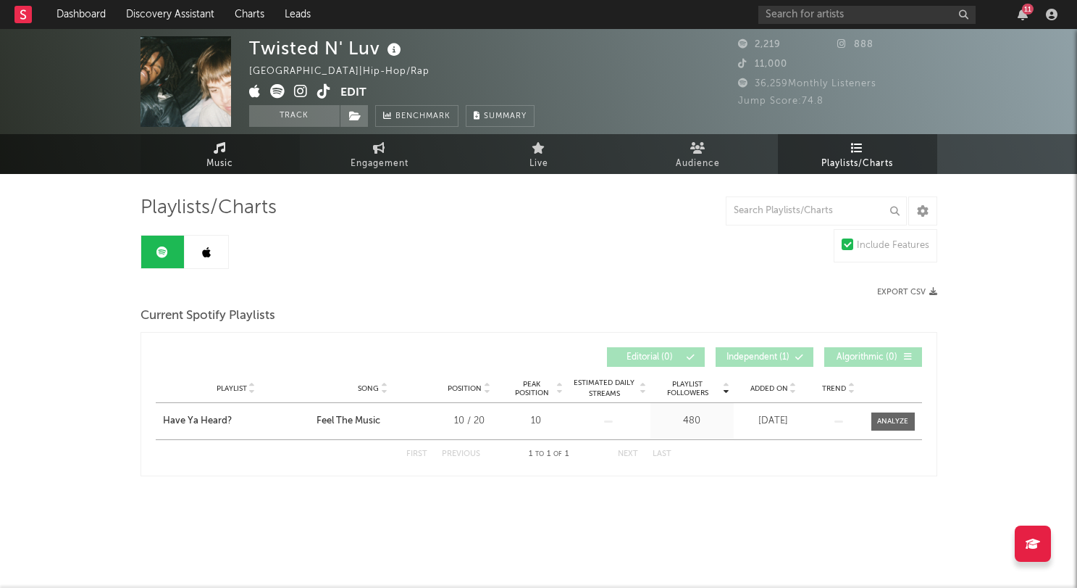
click at [235, 162] on link "Music" at bounding box center [220, 154] width 159 height 40
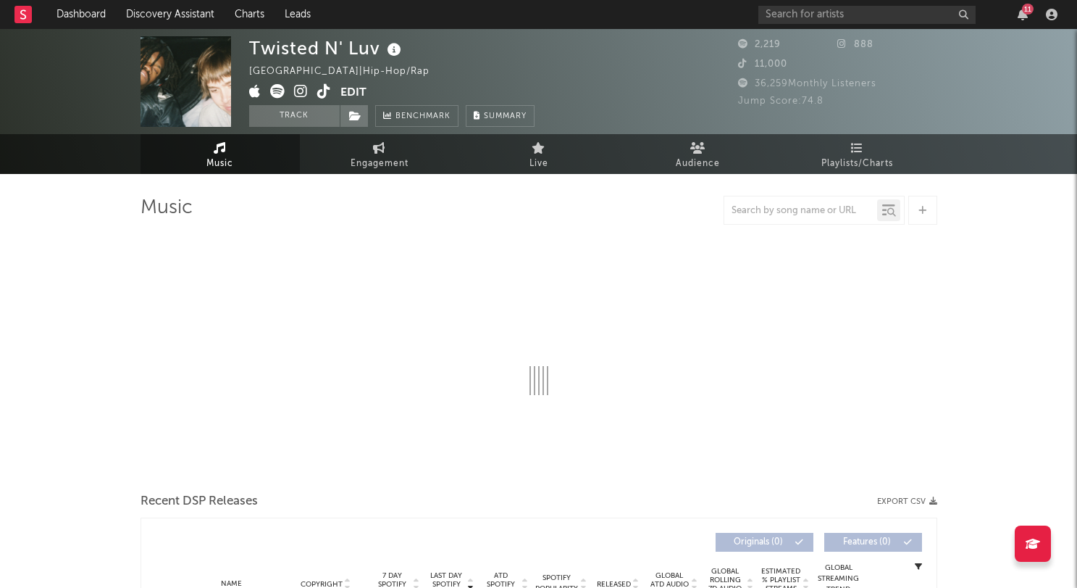
select select "1w"
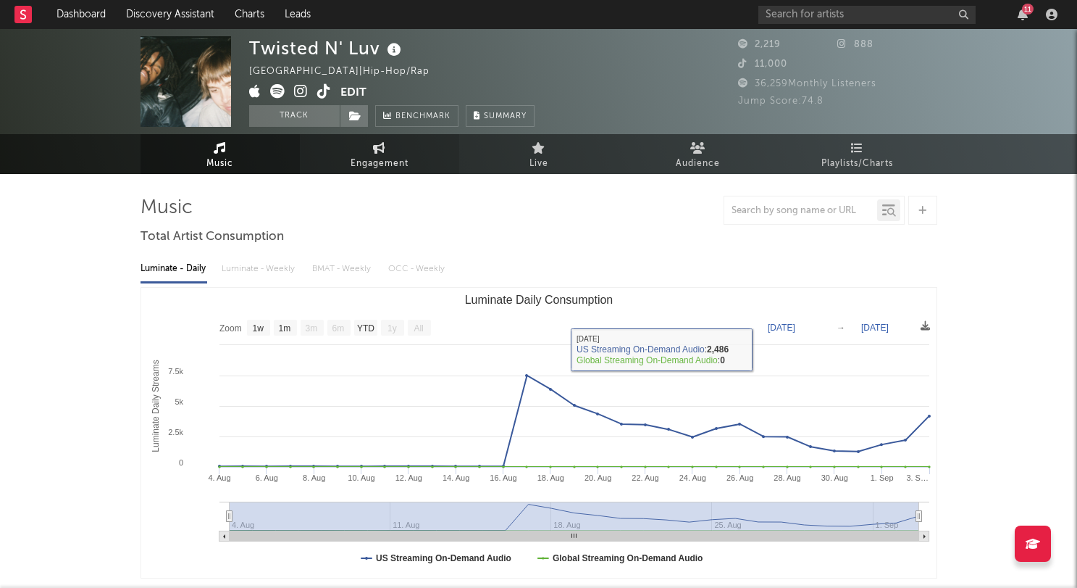
click at [414, 156] on link "Engagement" at bounding box center [379, 154] width 159 height 40
select select "1w"
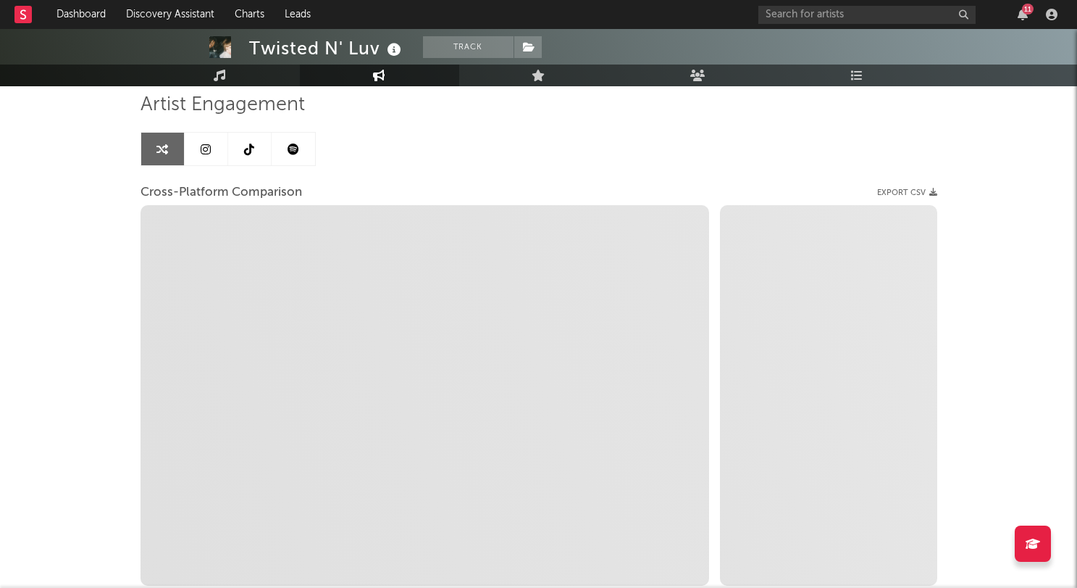
scroll to position [202, 0]
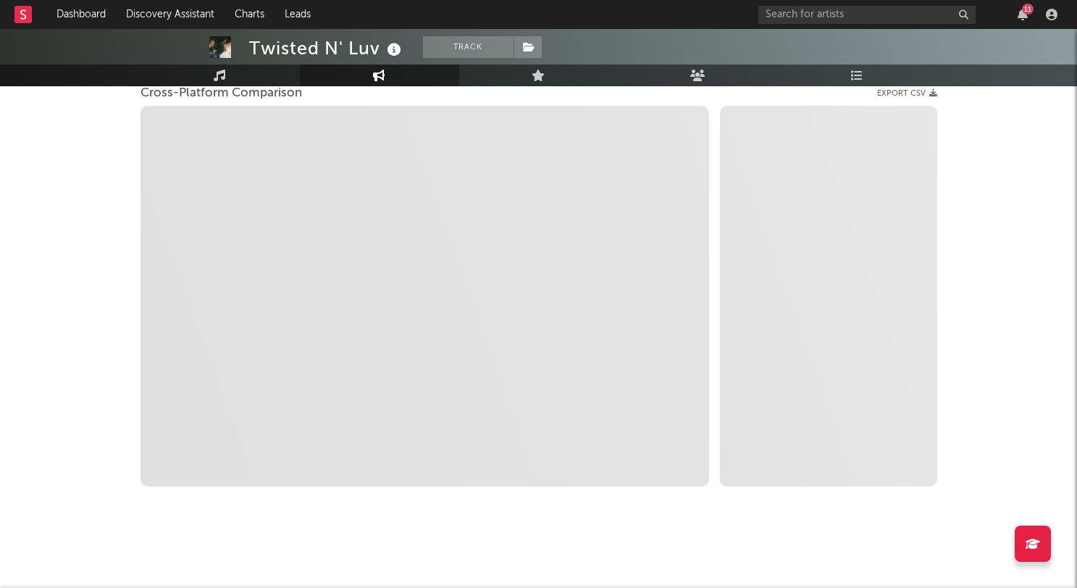
select select "1m"
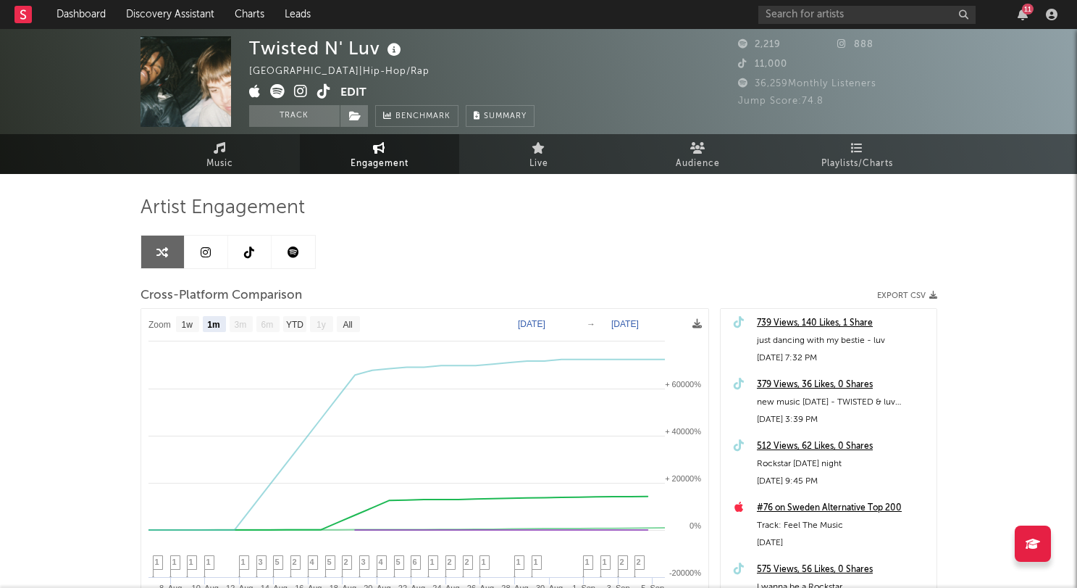
scroll to position [0, 0]
click at [823, 13] on input "text" at bounding box center [867, 15] width 217 height 18
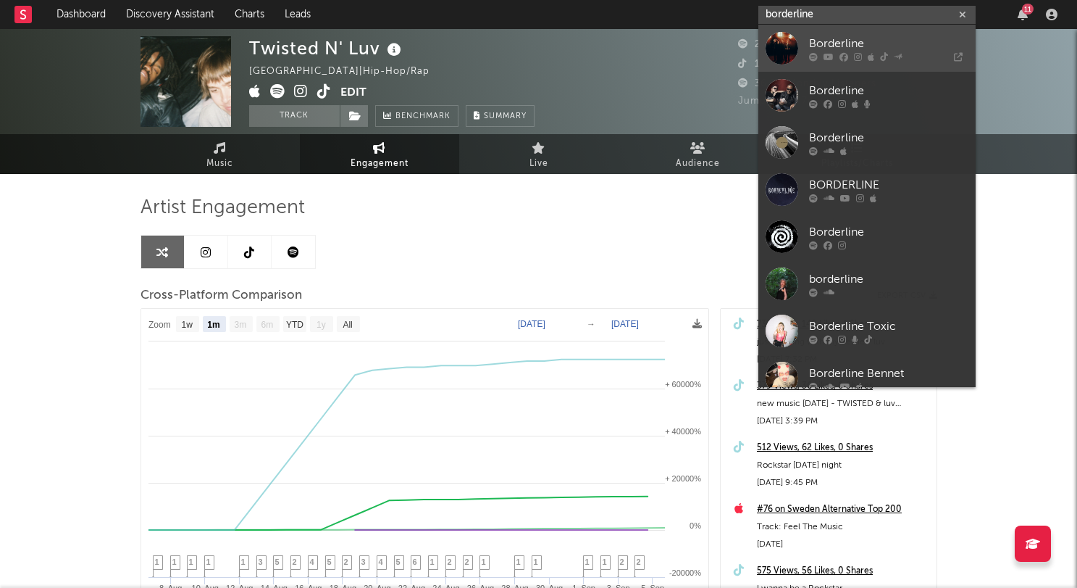
type input "borderline"
click at [852, 41] on div "Borderline" at bounding box center [888, 43] width 159 height 17
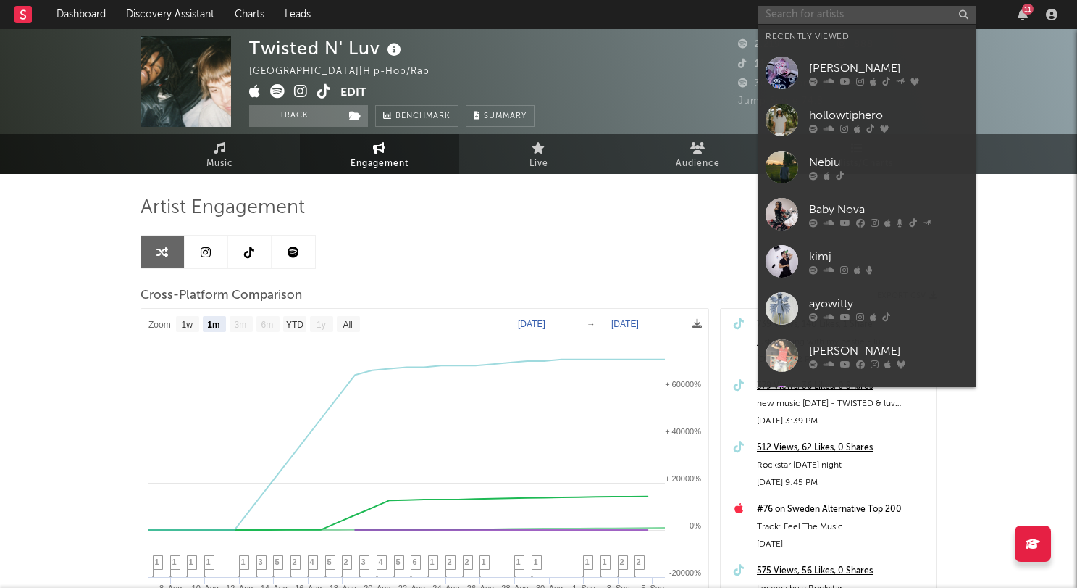
click at [792, 19] on input "text" at bounding box center [867, 15] width 217 height 18
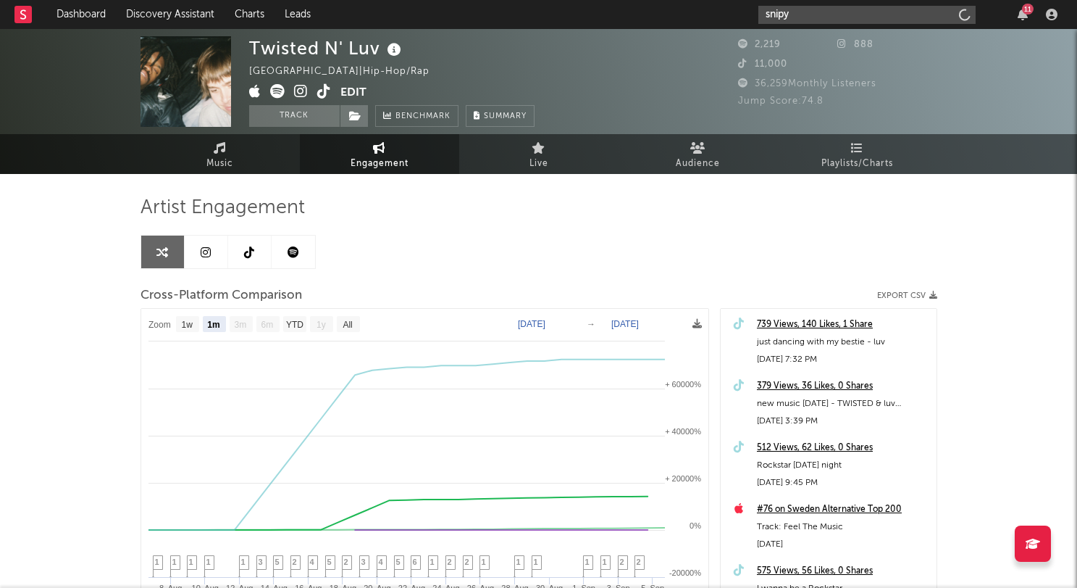
type input "snipy"
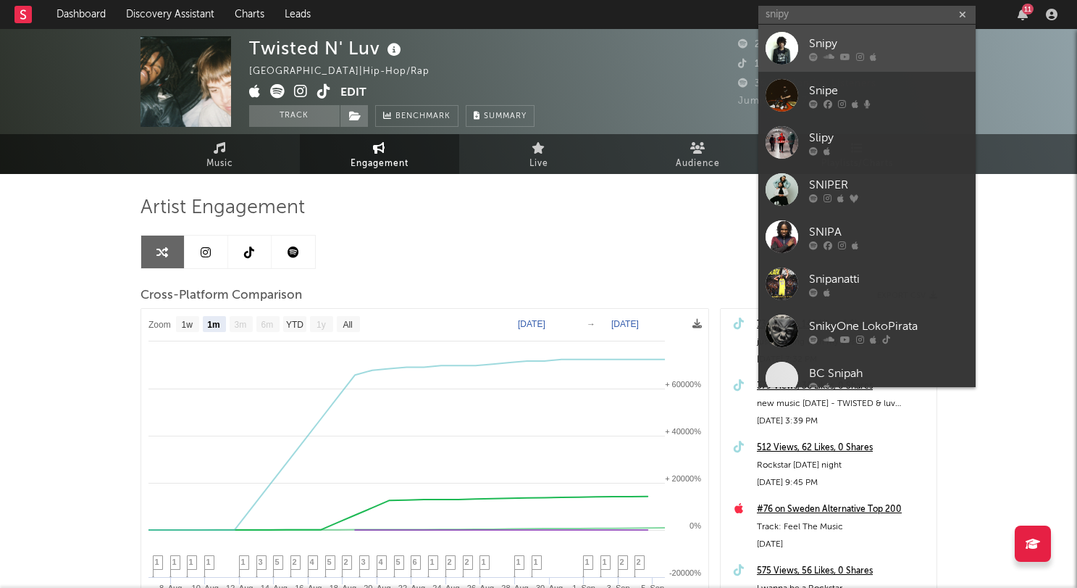
click at [829, 42] on div "Snipy" at bounding box center [888, 43] width 159 height 17
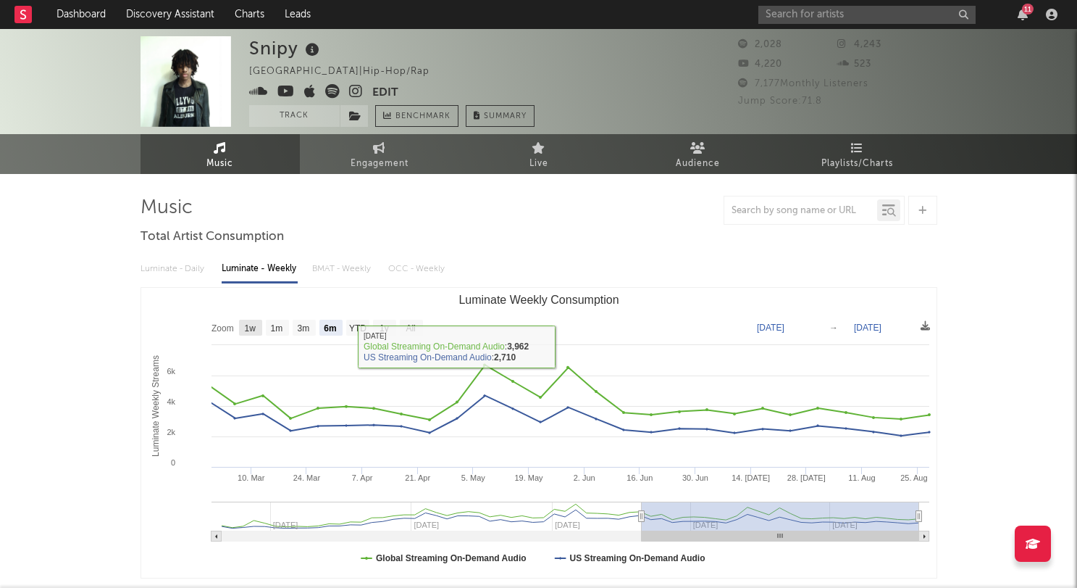
click at [246, 328] on text "1w" at bounding box center [250, 328] width 12 height 10
select select "1w"
type input "2025-08-22"
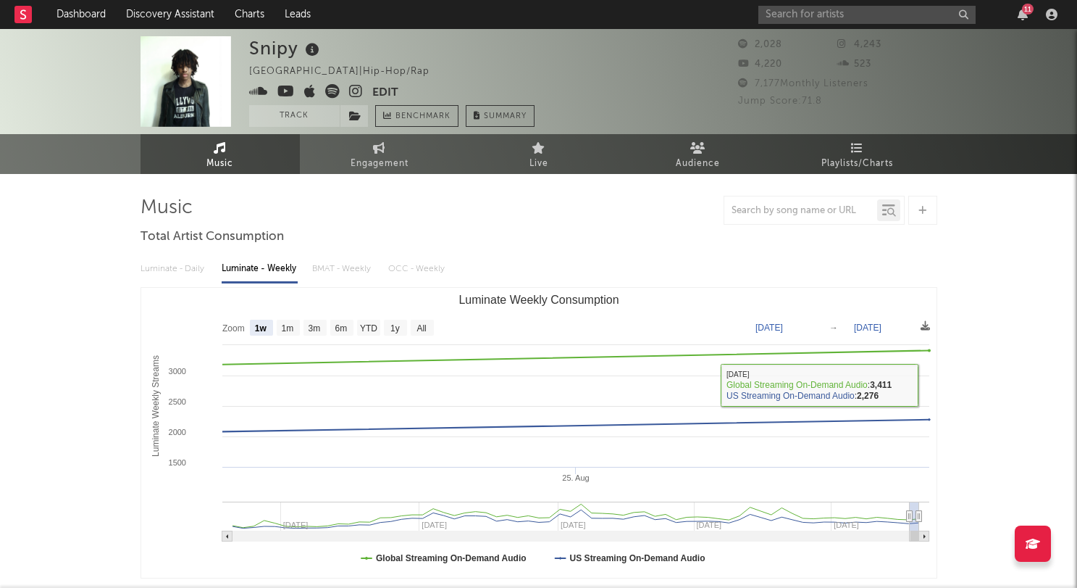
click at [393, 133] on div "Snipy United States | Hip-Hop/Rap Edit Track Benchmark Summary 2,028 4,243 4,22…" at bounding box center [538, 81] width 1077 height 105
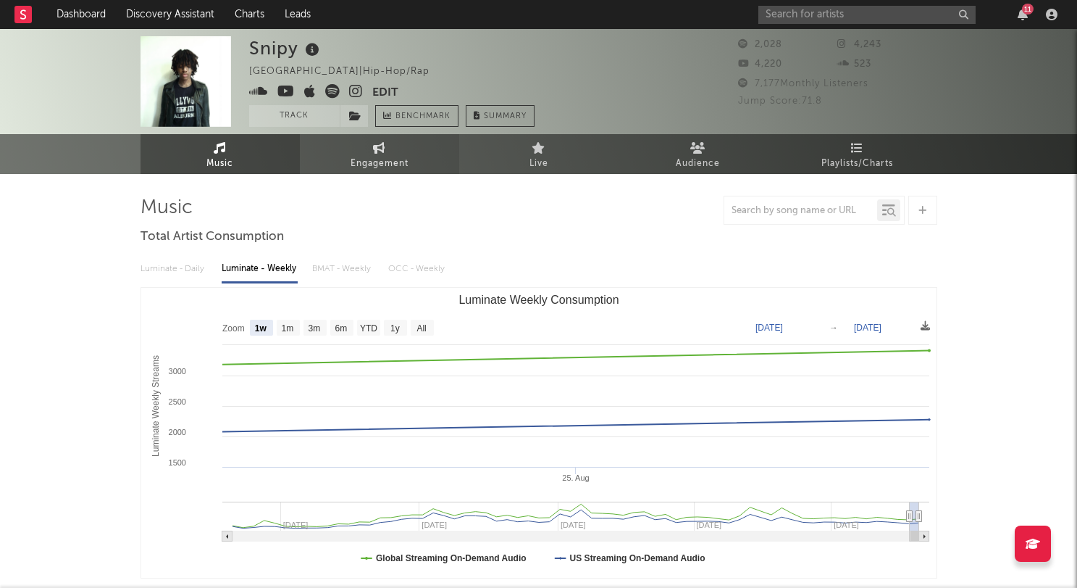
click at [400, 148] on link "Engagement" at bounding box center [379, 154] width 159 height 40
select select "1w"
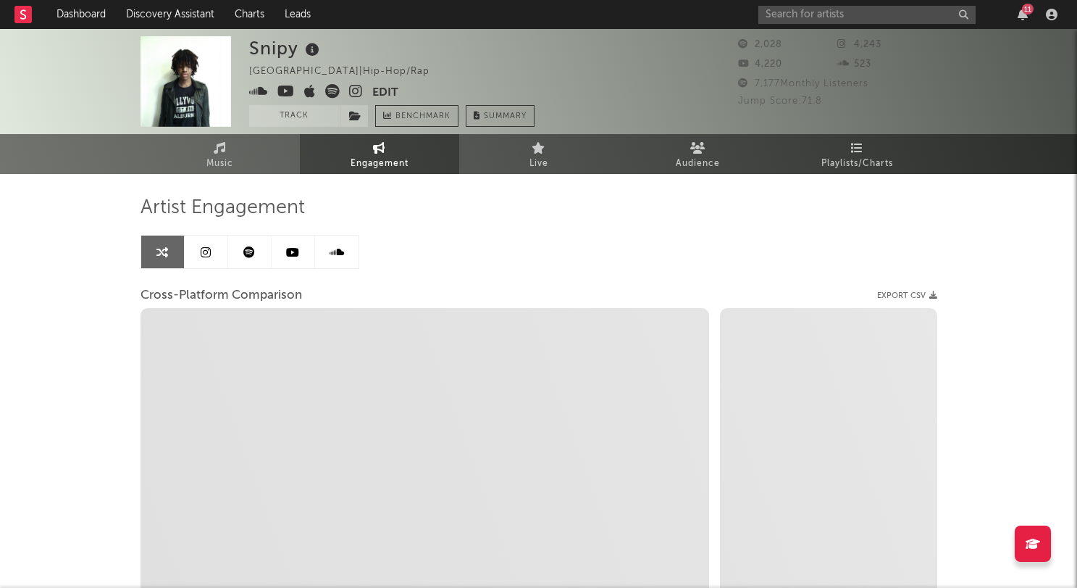
select select "1m"
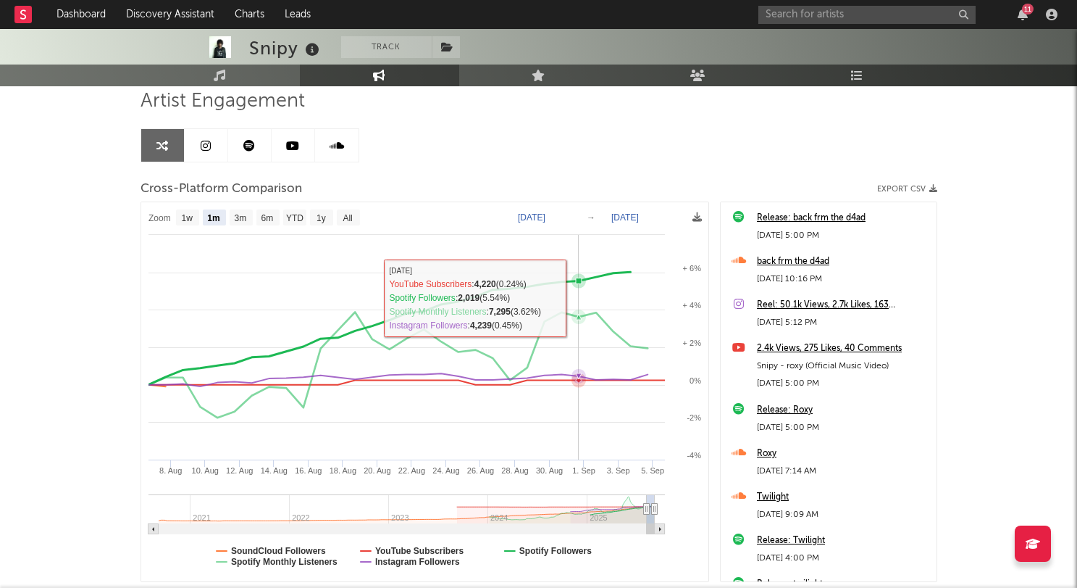
scroll to position [202, 0]
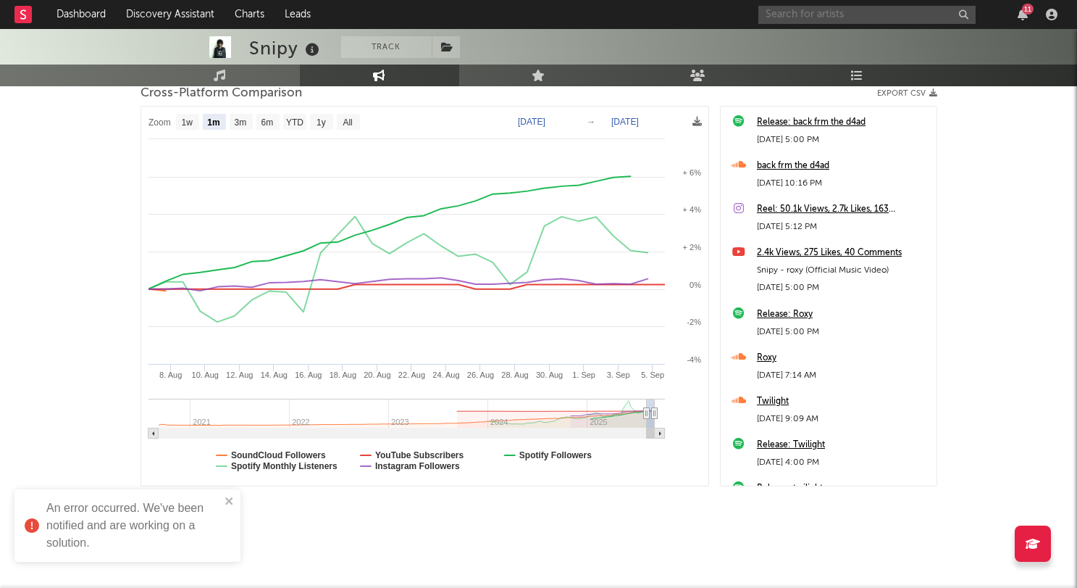
click at [857, 17] on input "text" at bounding box center [867, 15] width 217 height 18
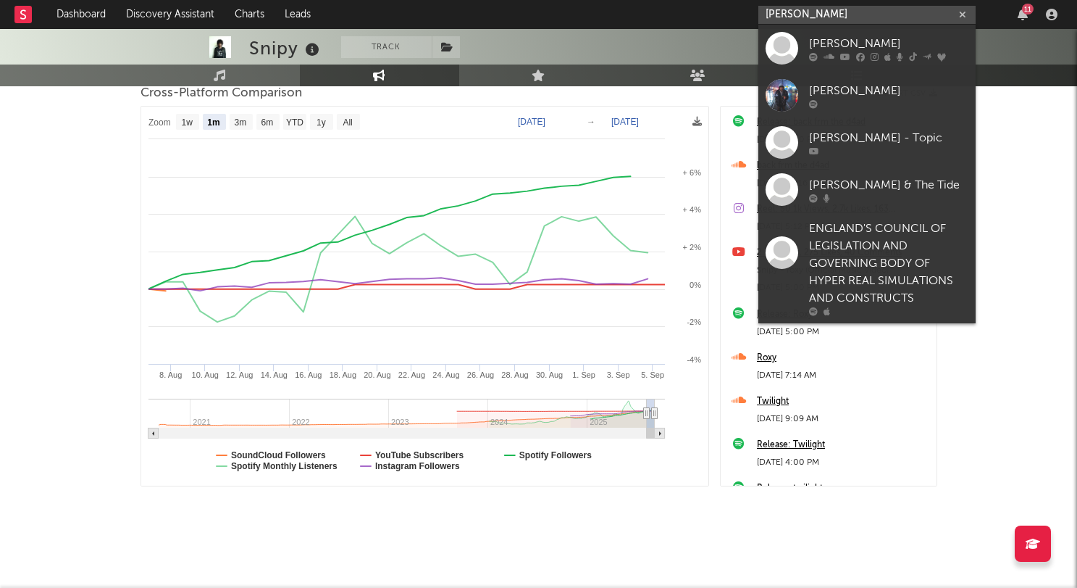
type input "cody simpson"
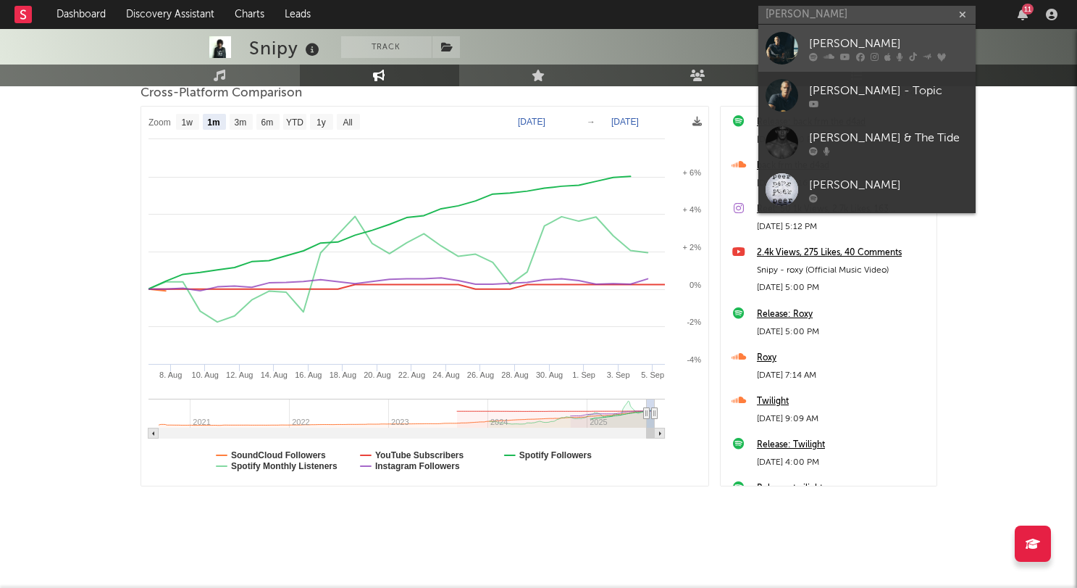
click at [860, 44] on div "Cody Simpson" at bounding box center [888, 43] width 159 height 17
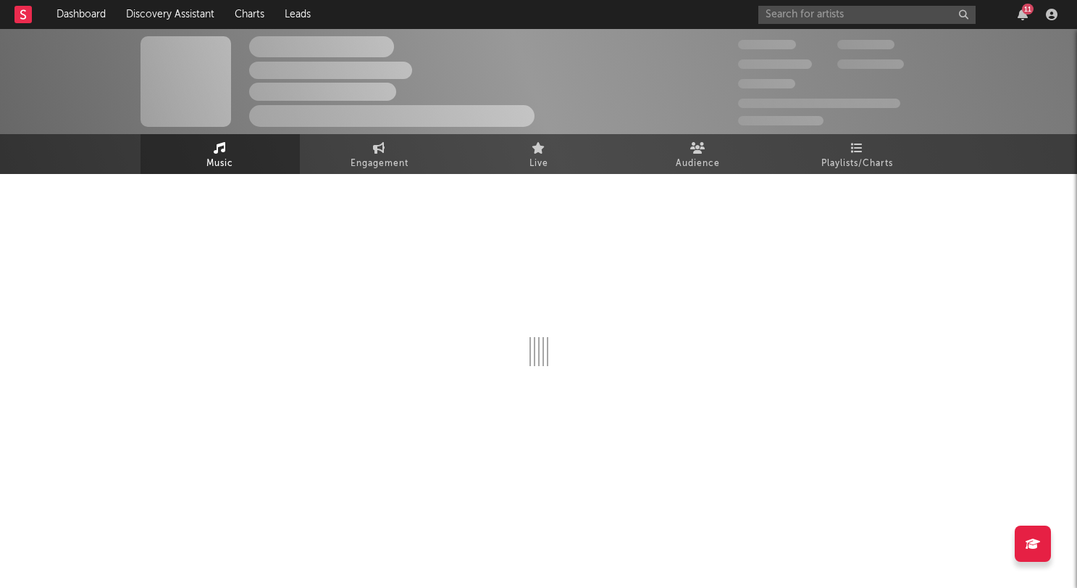
select select "6m"
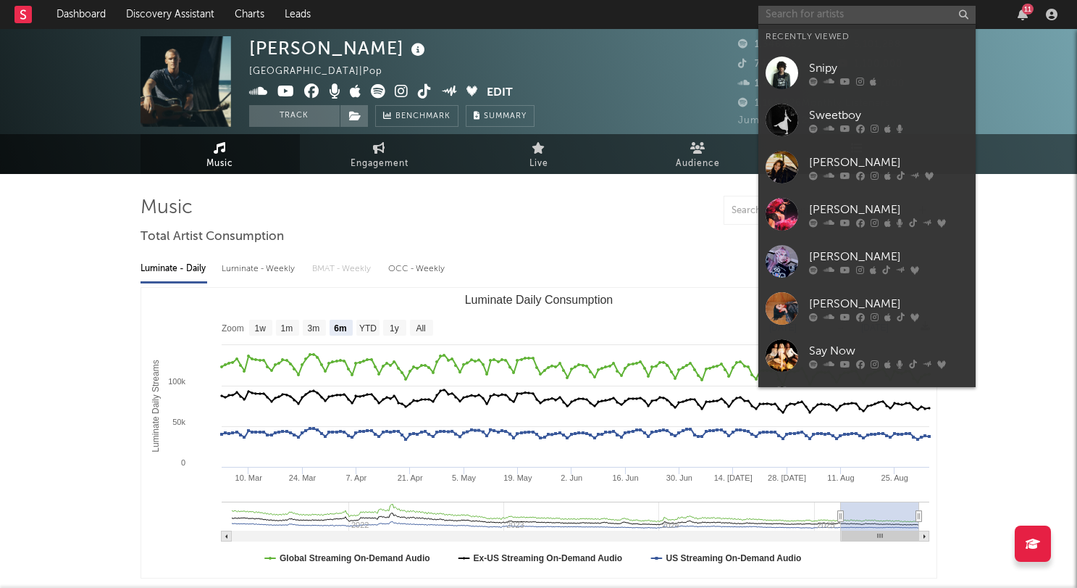
click at [809, 13] on input "text" at bounding box center [867, 15] width 217 height 18
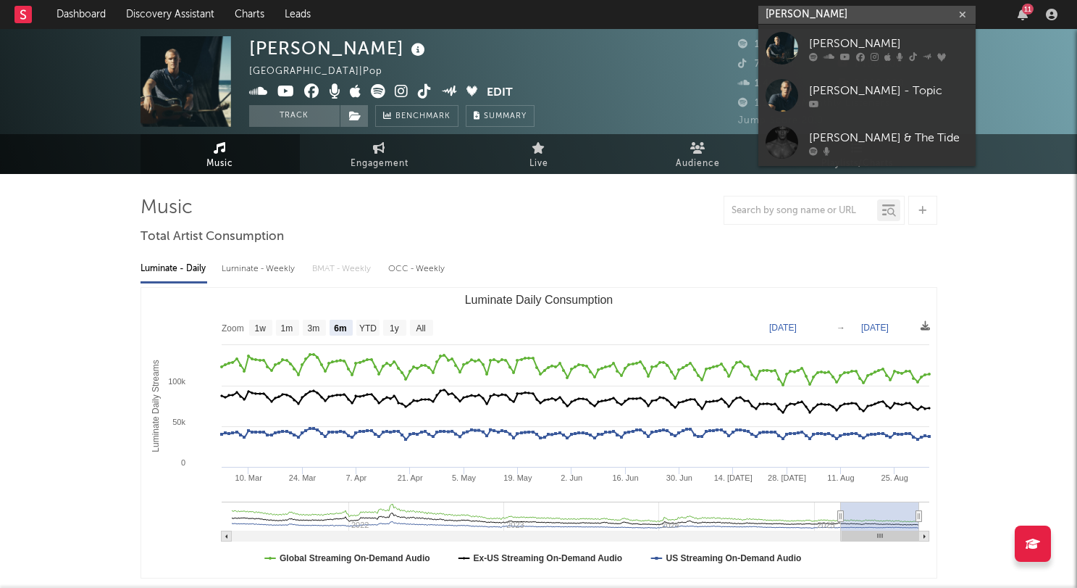
drag, startPoint x: 822, startPoint y: 13, endPoint x: 793, endPoint y: 13, distance: 29.7
click at [793, 13] on input "cody simp" at bounding box center [867, 15] width 217 height 18
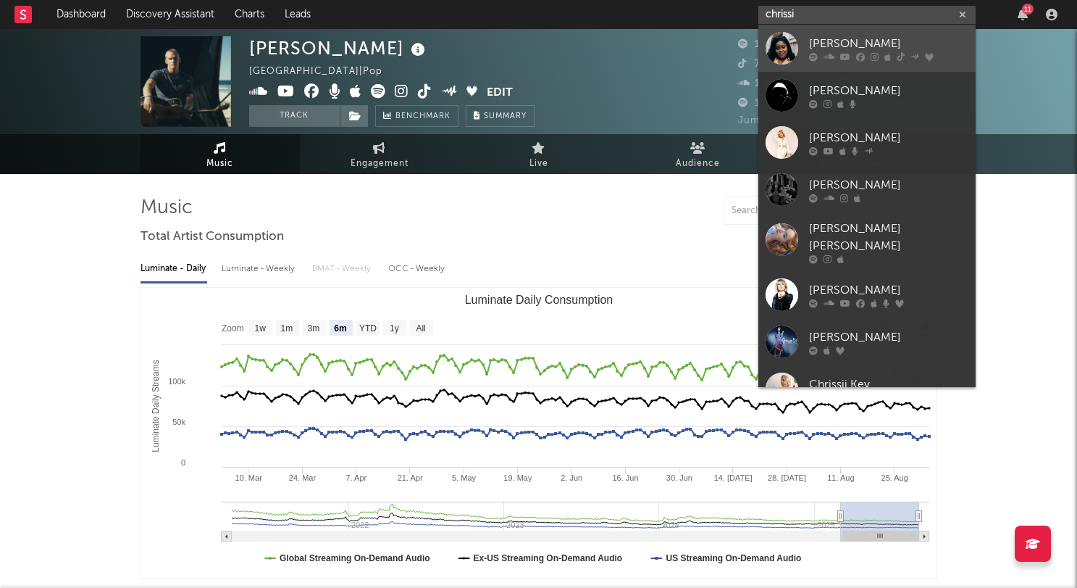
type input "chrissi"
click at [856, 43] on div "Chrissi" at bounding box center [888, 43] width 159 height 17
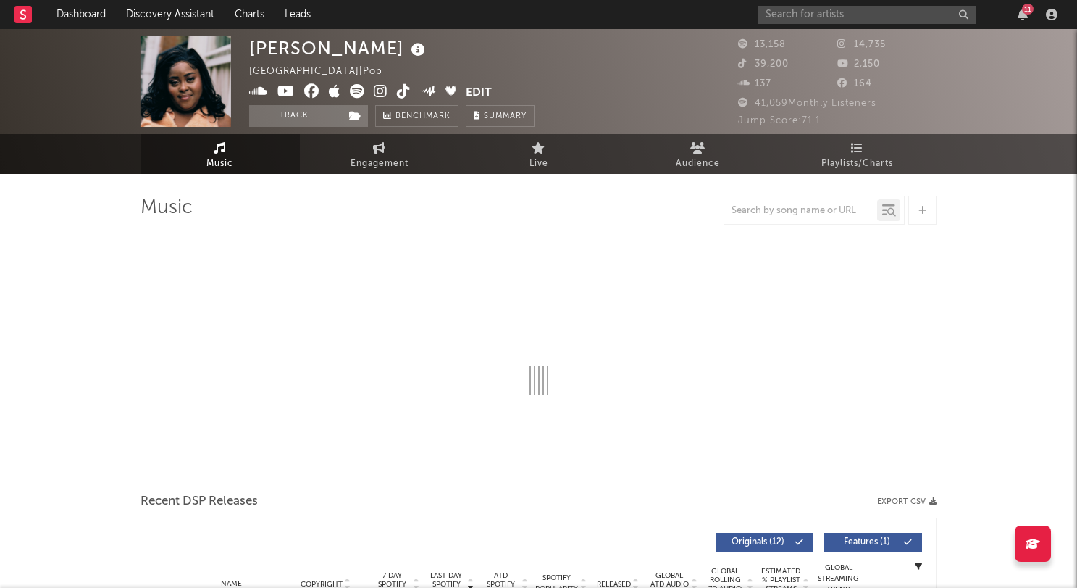
select select "6m"
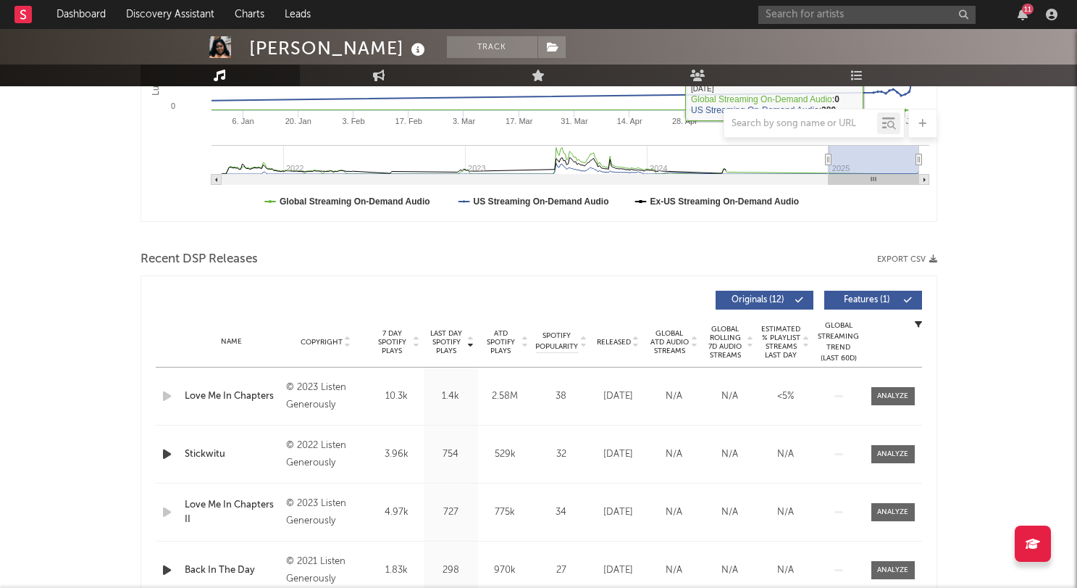
scroll to position [265, 0]
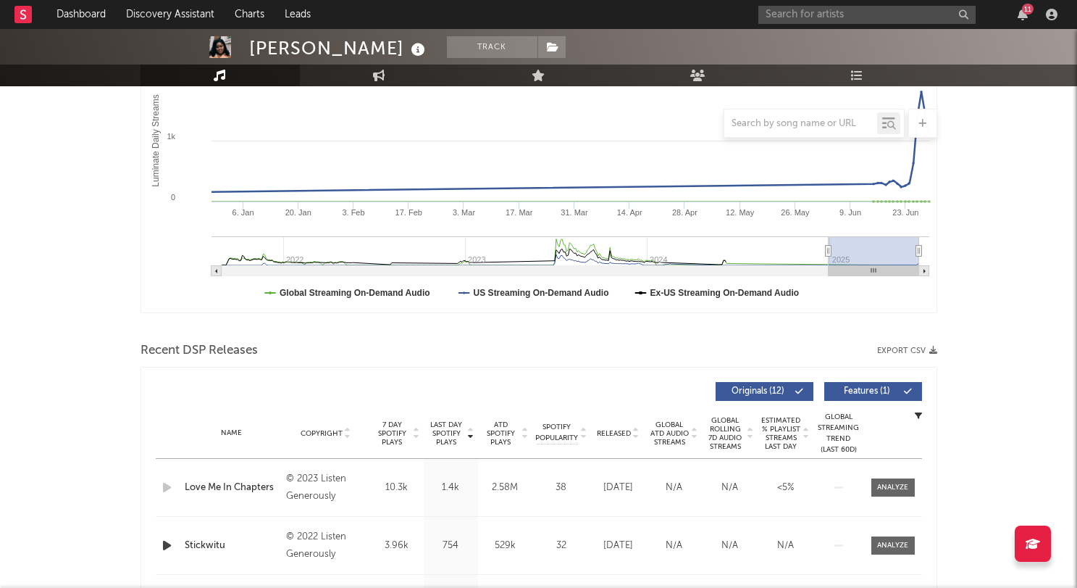
type input "2023-02-11"
type input "2023-08-12"
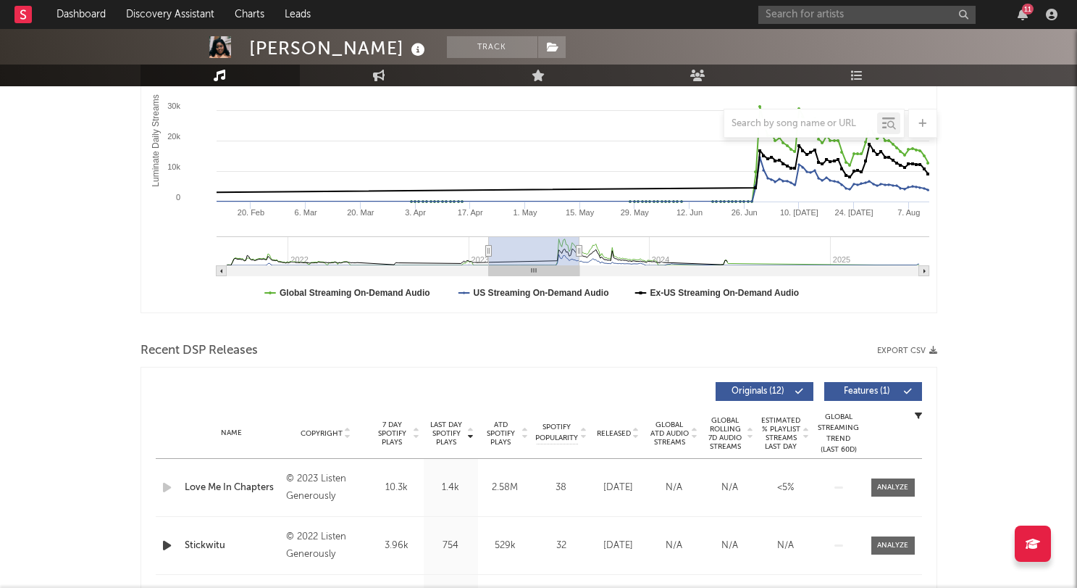
drag, startPoint x: 531, startPoint y: 242, endPoint x: 630, endPoint y: 246, distance: 99.4
click at [630, 246] on g "Luminate Daily Consumption" at bounding box center [573, 256] width 713 height 40
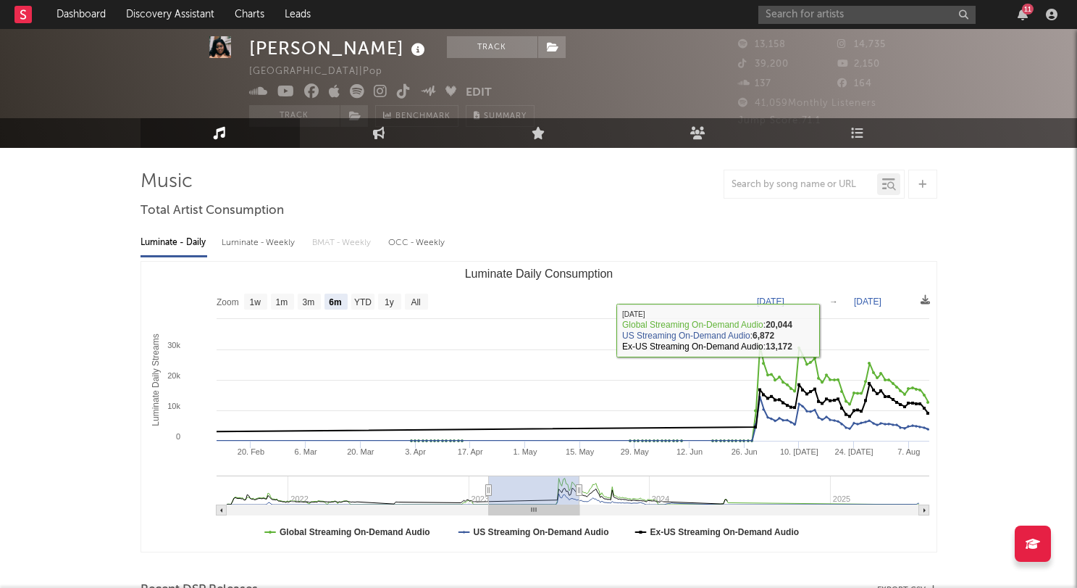
scroll to position [24, 0]
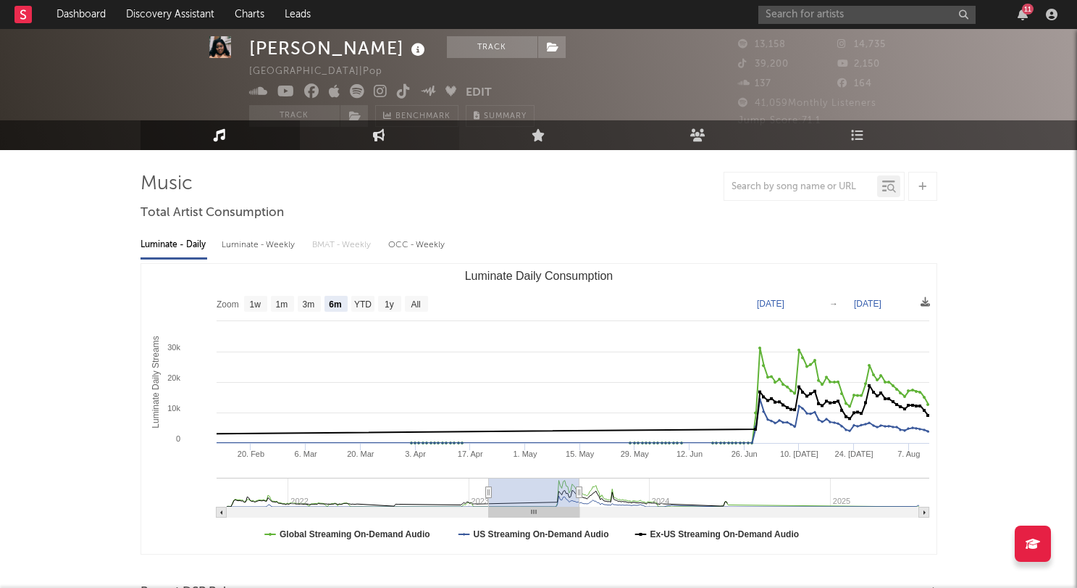
click at [402, 130] on link "Engagement" at bounding box center [379, 135] width 159 height 30
select select "1w"
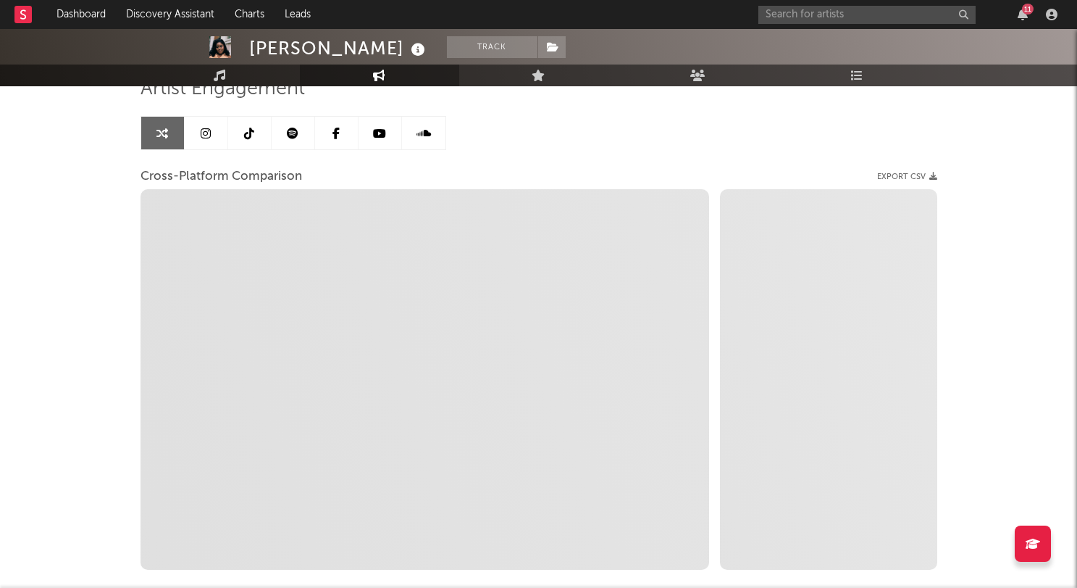
scroll to position [149, 0]
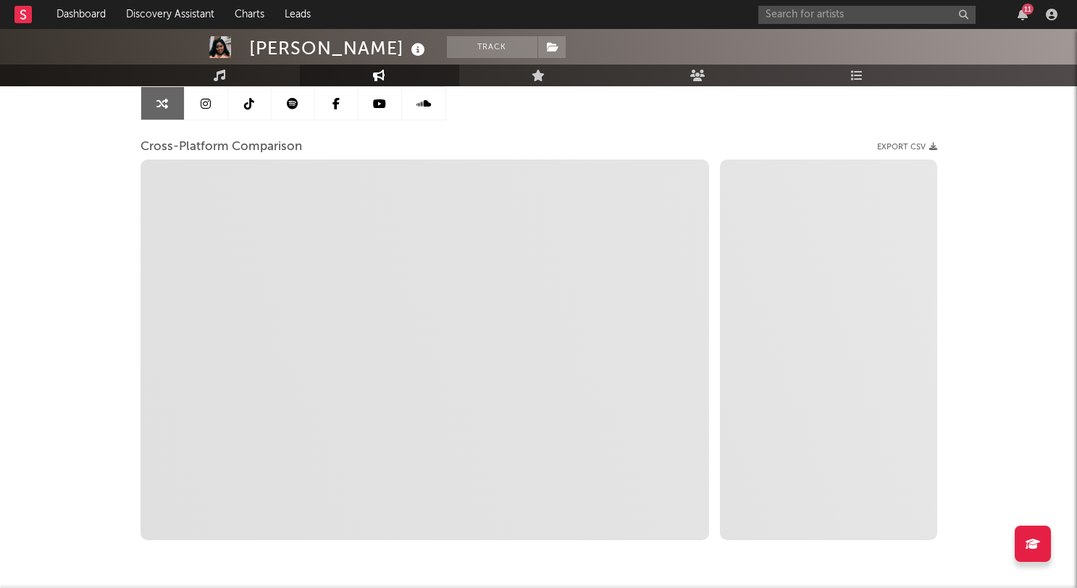
click at [209, 93] on link at bounding box center [206, 103] width 43 height 33
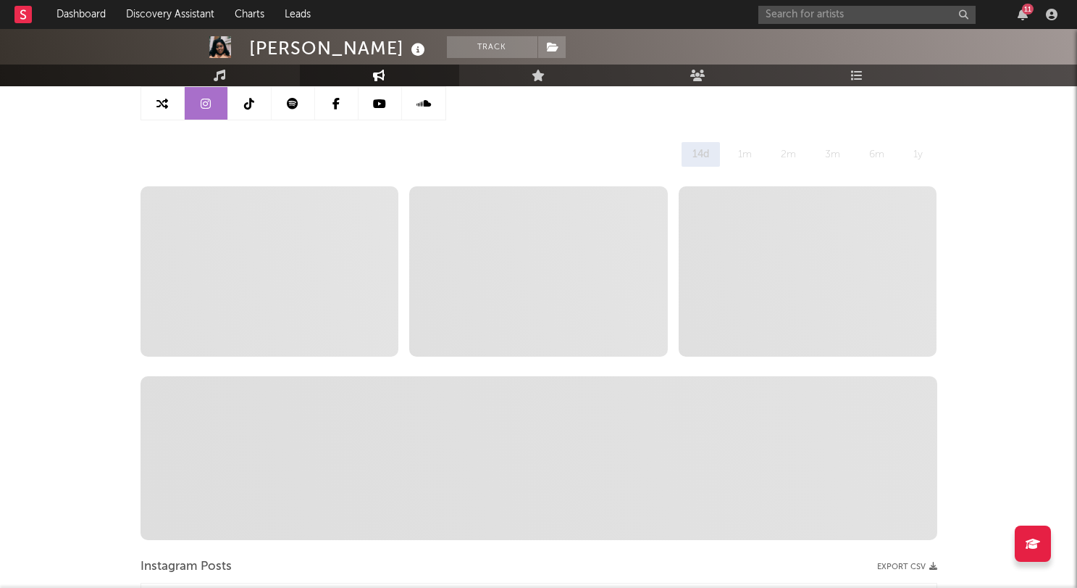
select select "6m"
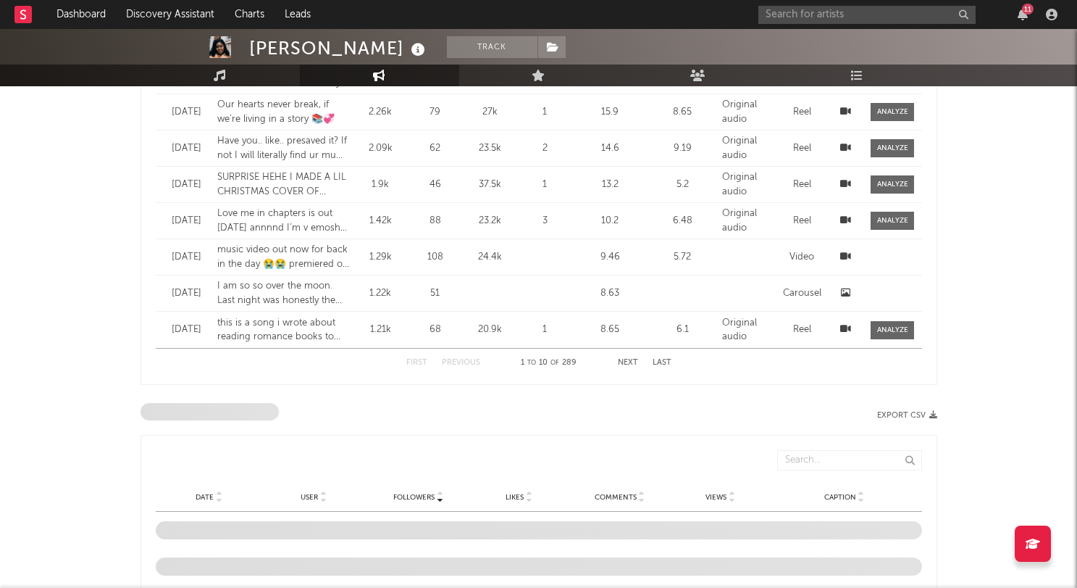
scroll to position [1549, 0]
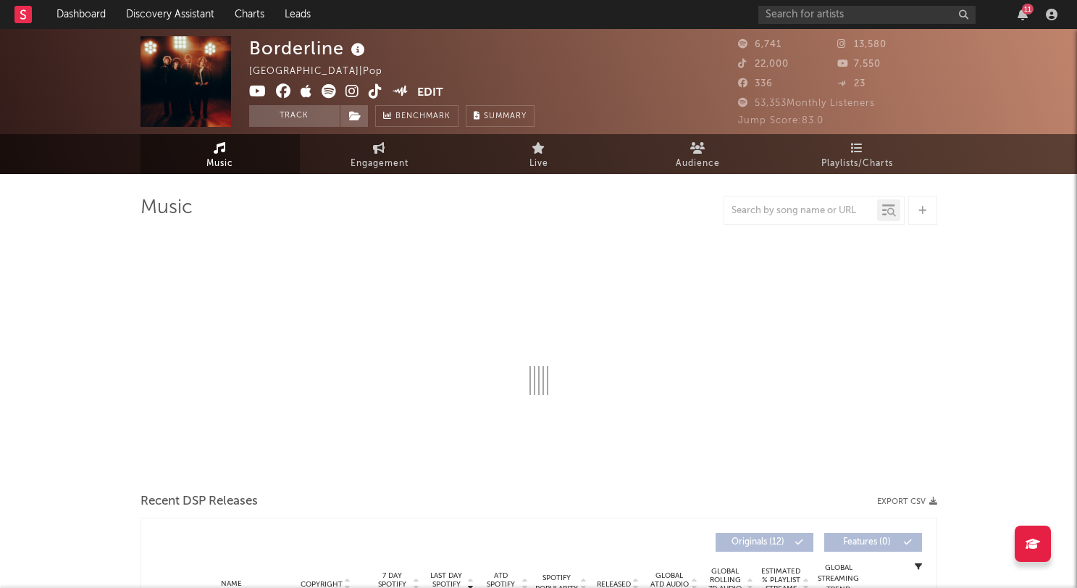
select select "1w"
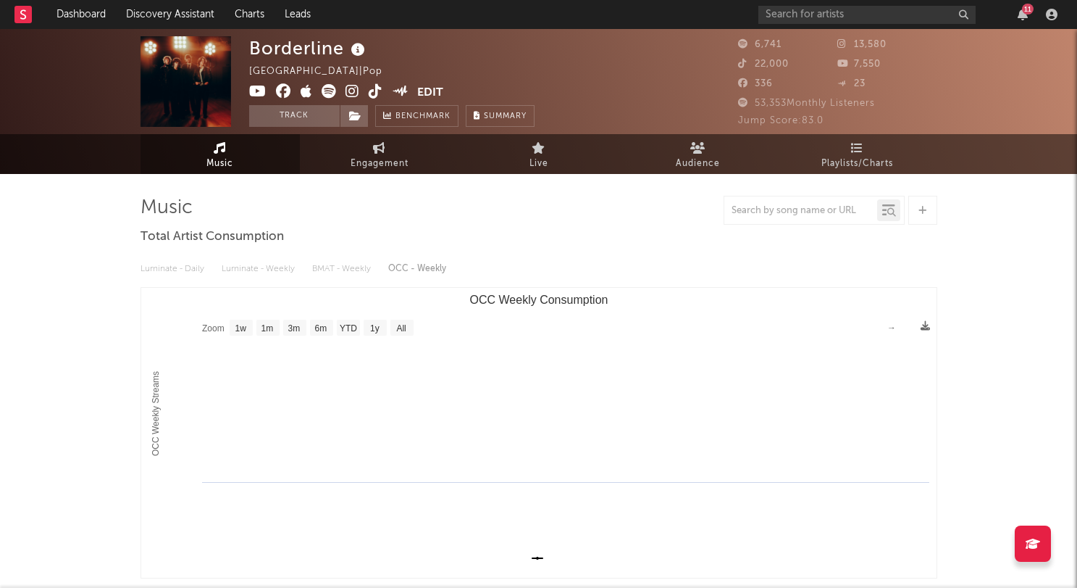
click at [215, 151] on icon at bounding box center [220, 148] width 12 height 12
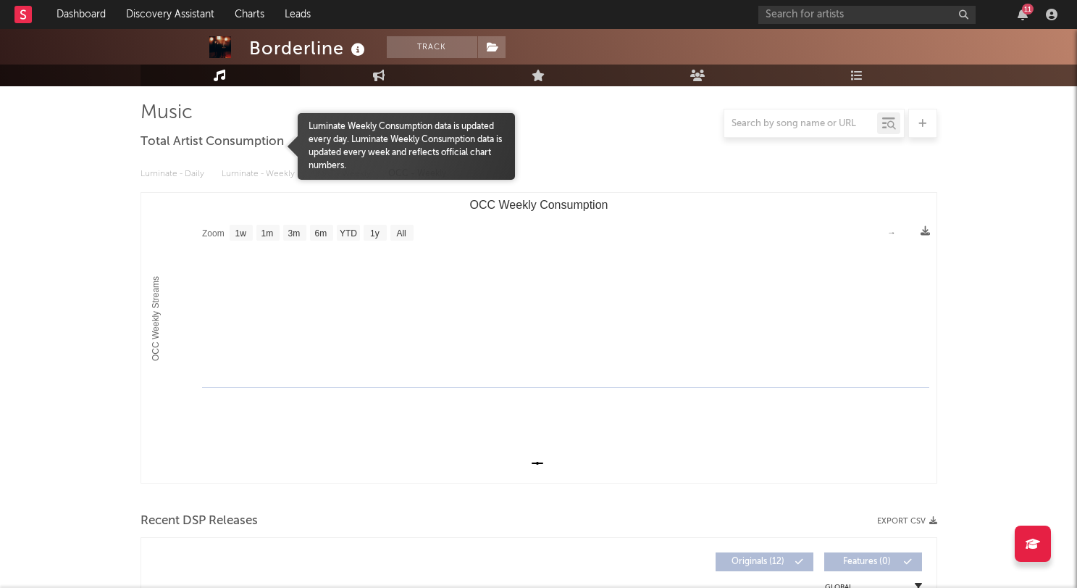
scroll to position [96, 0]
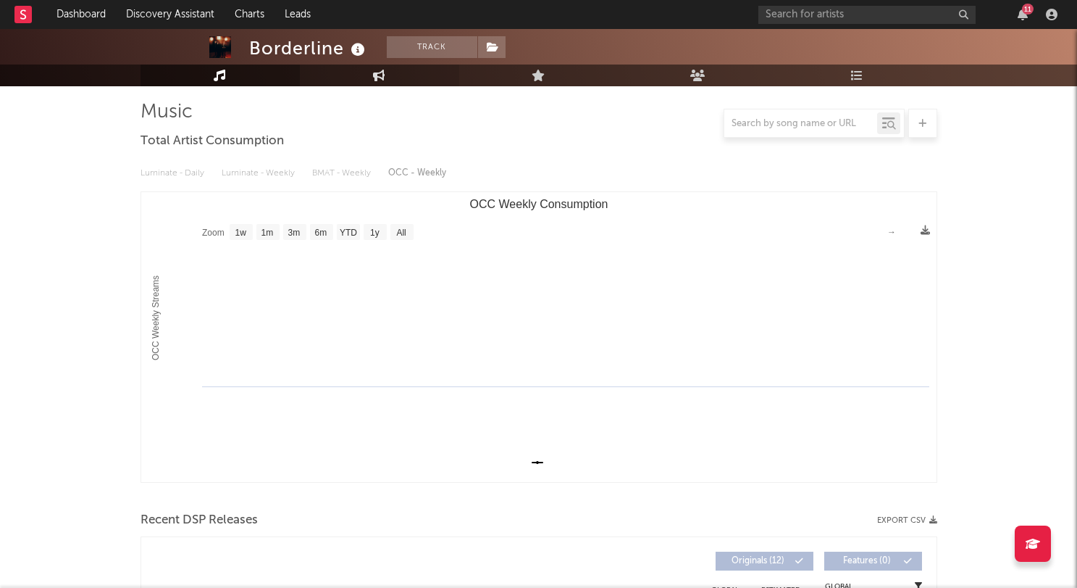
click at [396, 76] on link "Engagement" at bounding box center [379, 75] width 159 height 22
select select "1w"
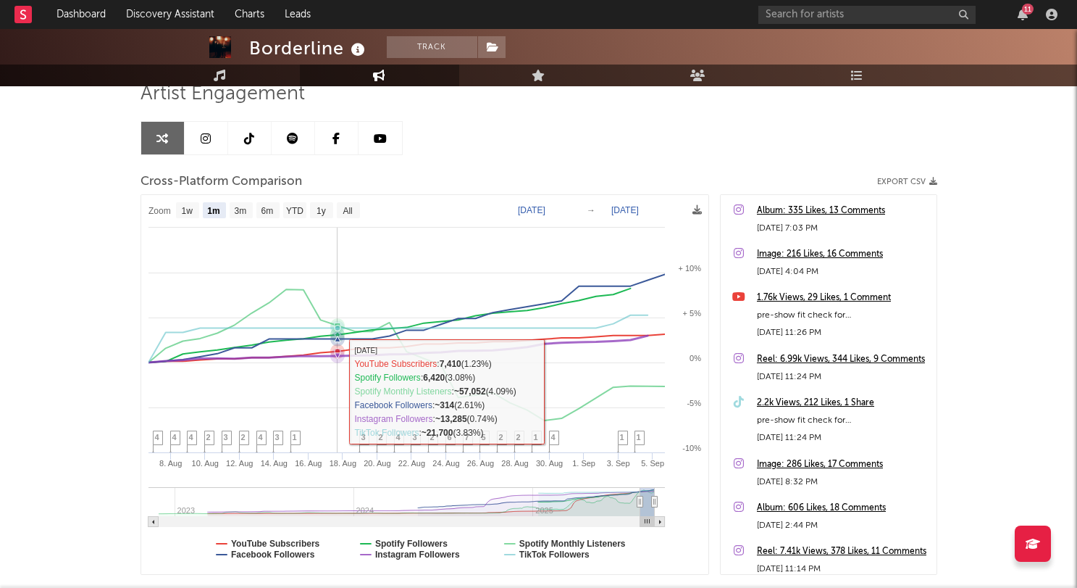
scroll to position [114, 0]
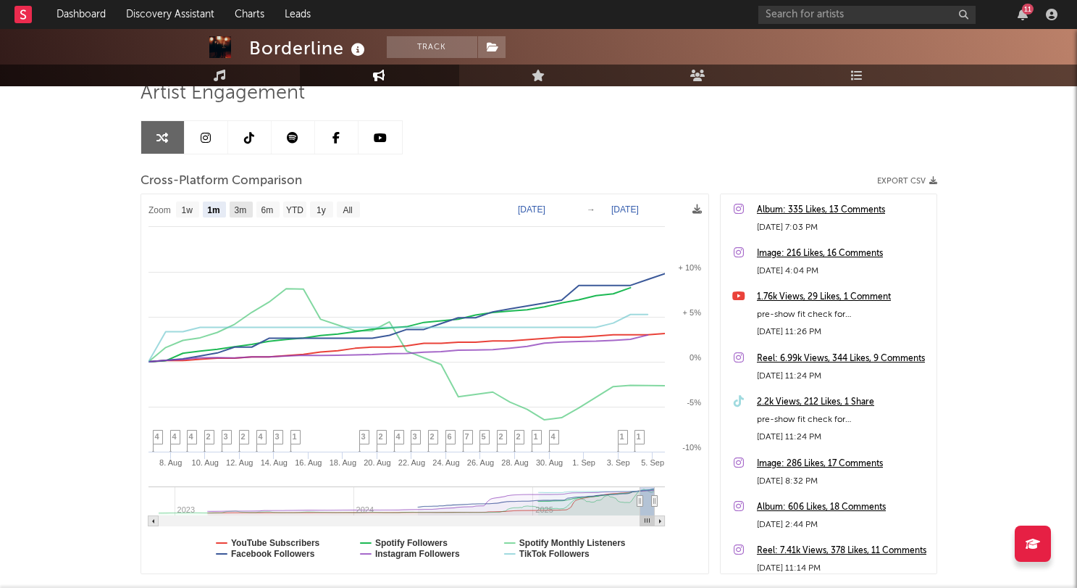
click at [235, 211] on text "3m" at bounding box center [240, 210] width 12 height 10
select select "3m"
type input "[DATE]"
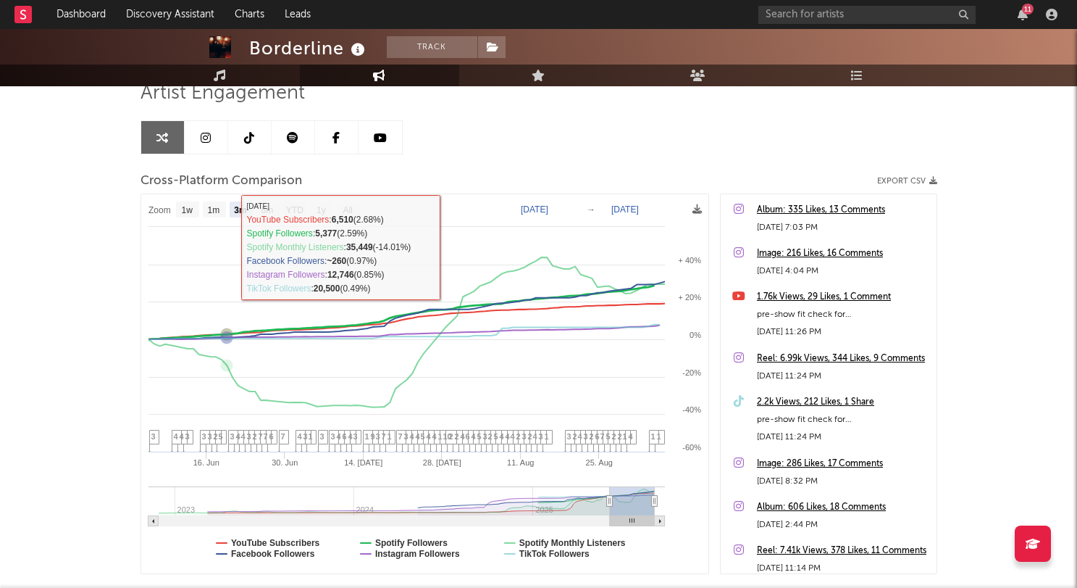
click at [197, 218] on rect at bounding box center [424, 383] width 567 height 379
click at [187, 204] on rect at bounding box center [187, 209] width 23 height 16
select select "1w"
type input "[DATE]"
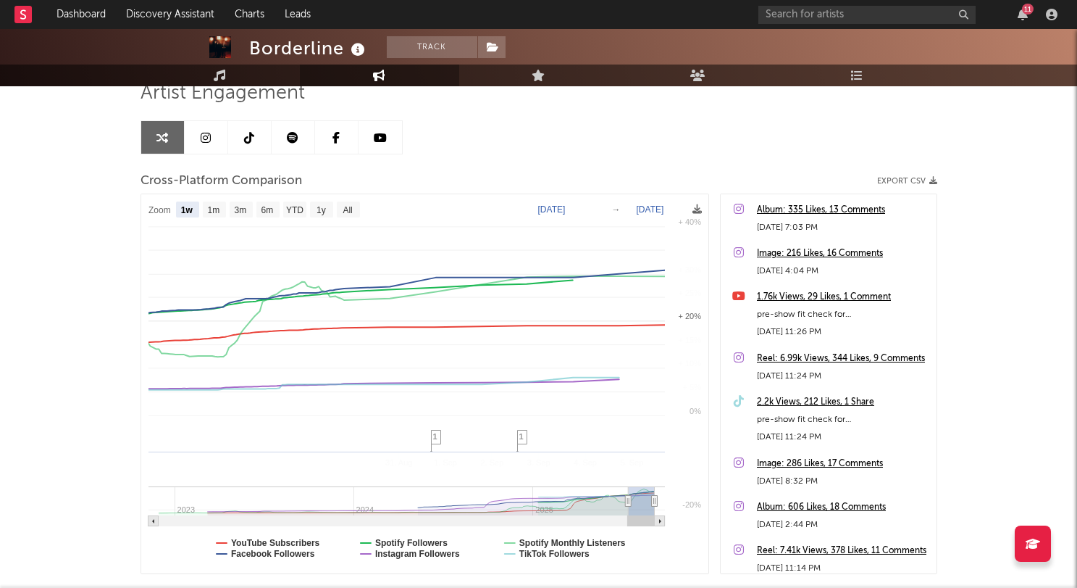
select select "1w"
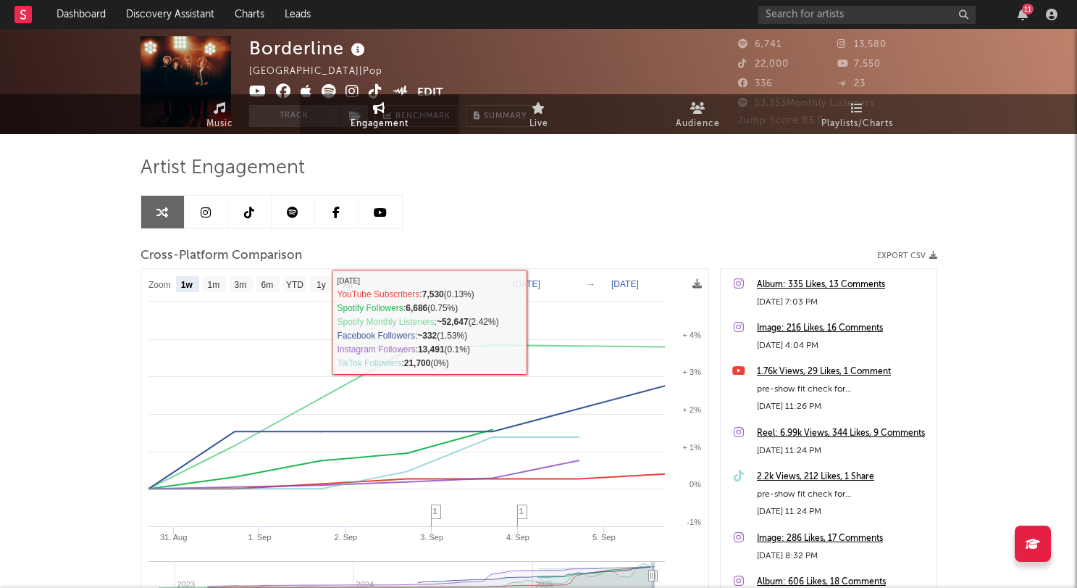
scroll to position [0, 0]
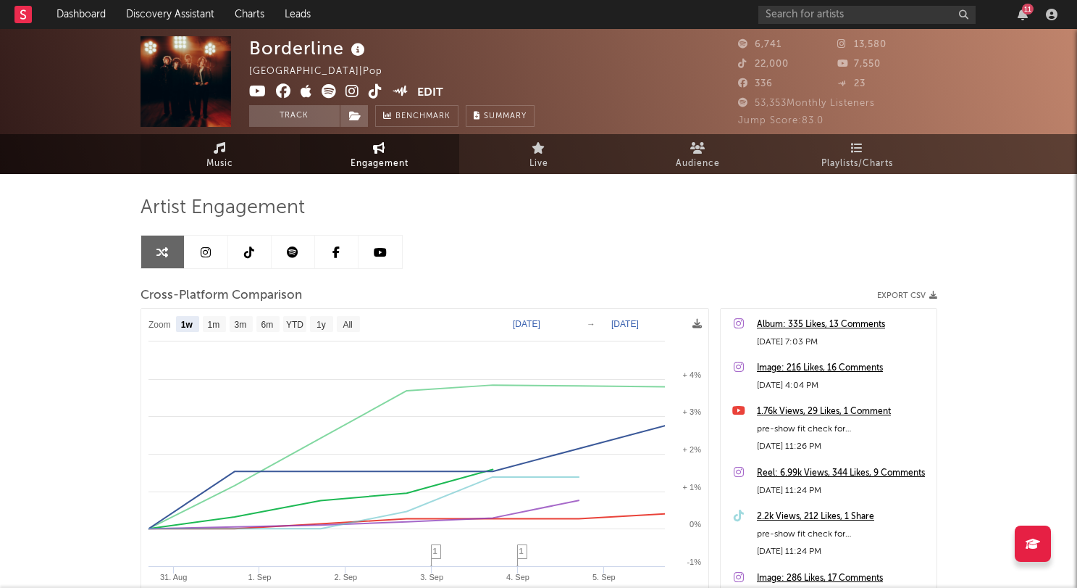
click at [212, 143] on link "Music" at bounding box center [220, 154] width 159 height 40
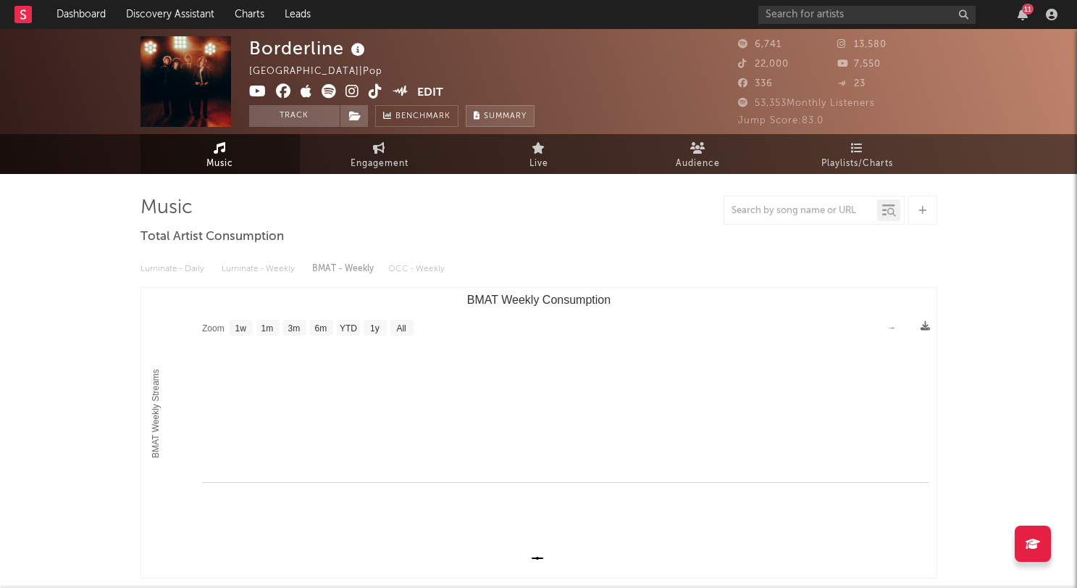
click at [478, 115] on icon at bounding box center [477, 116] width 7 height 8
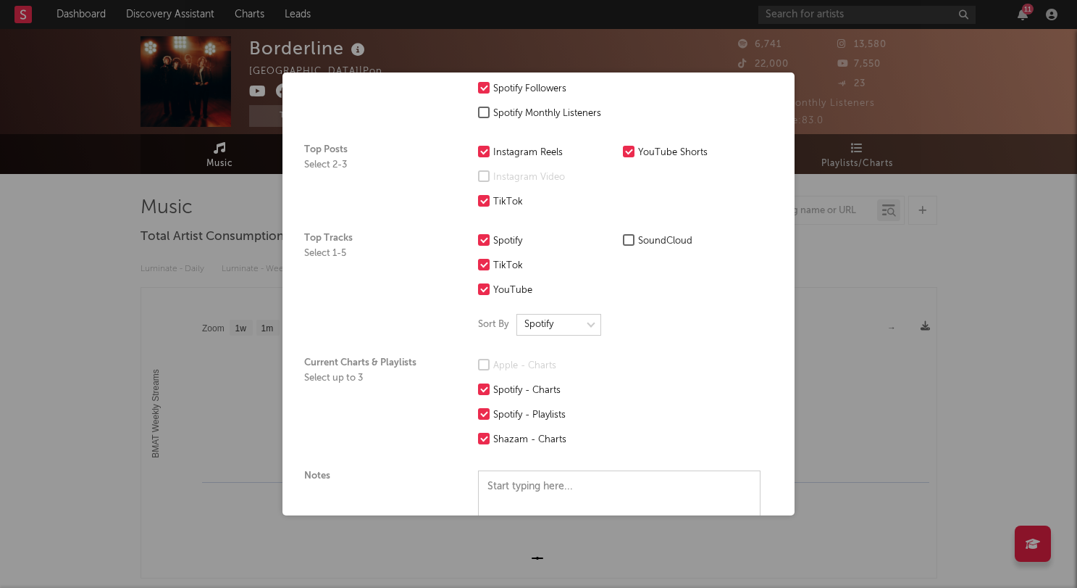
scroll to position [367, 0]
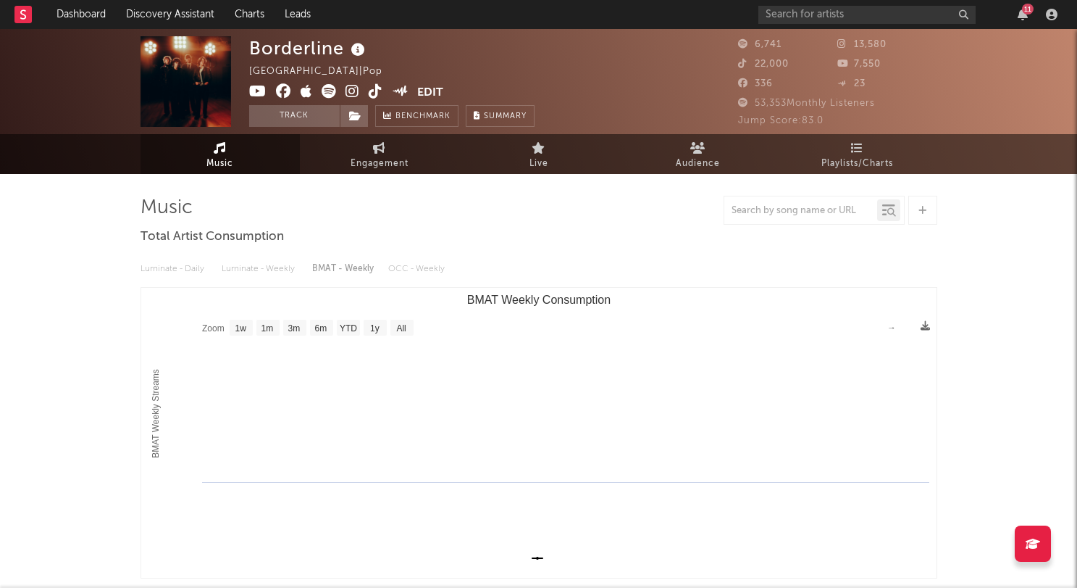
click at [1068, 281] on div "×" at bounding box center [538, 294] width 1077 height 588
click at [367, 336] on rect "BMAT Weekly Consumption" at bounding box center [538, 433] width 795 height 290
click at [225, 331] on text "Zoom" at bounding box center [213, 328] width 22 height 10
click at [242, 329] on text "1w" at bounding box center [241, 328] width 12 height 10
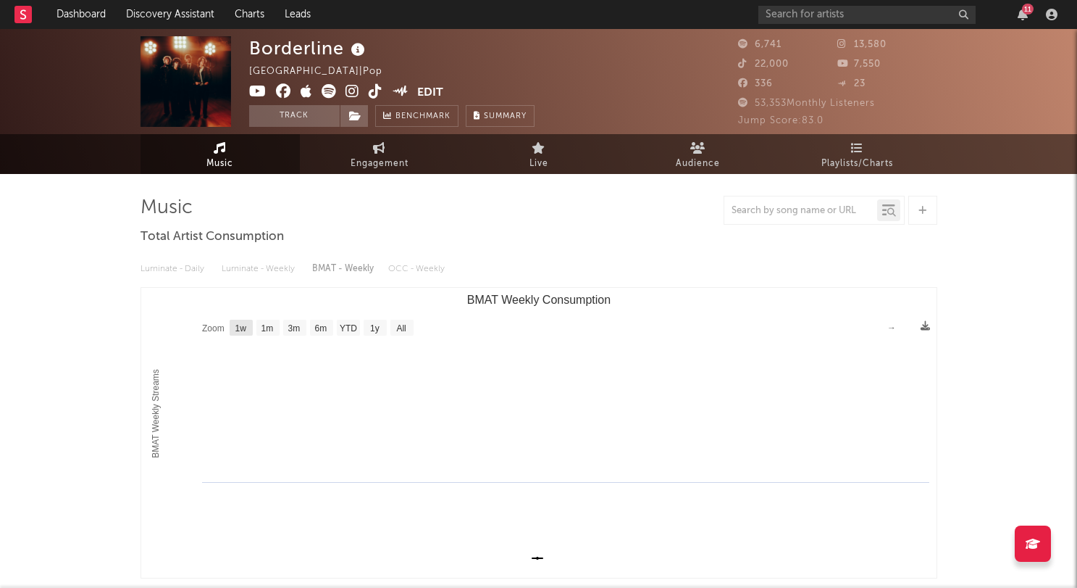
select select "1w"
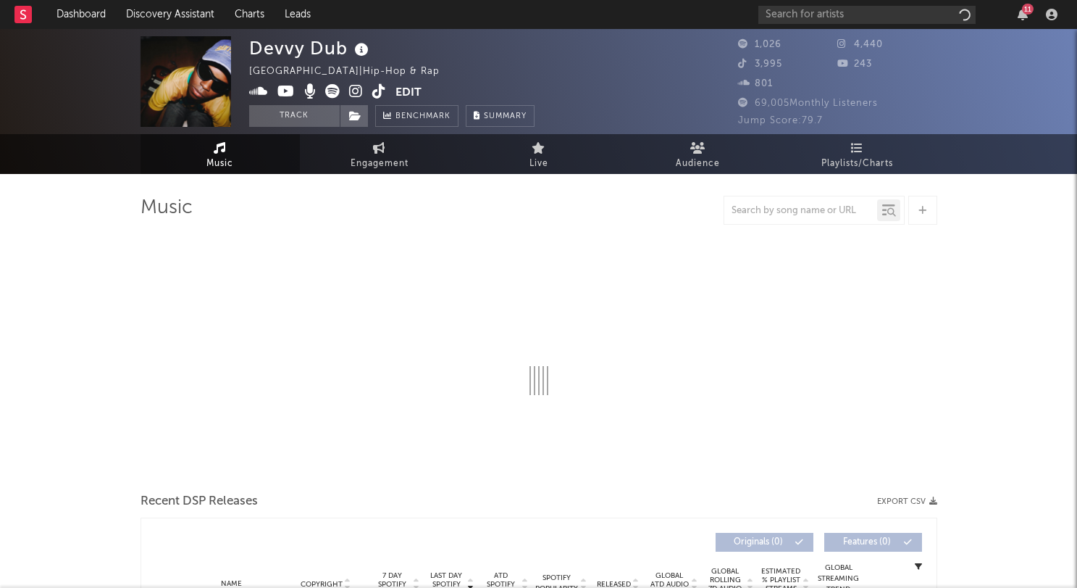
select select "1w"
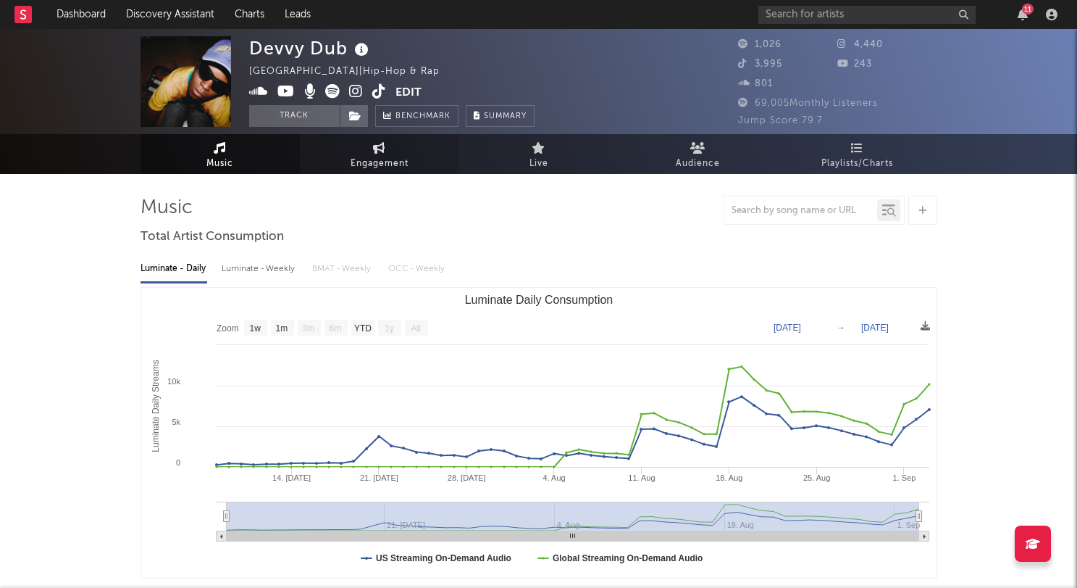
click at [379, 155] on span "Engagement" at bounding box center [380, 163] width 58 height 17
select select "1w"
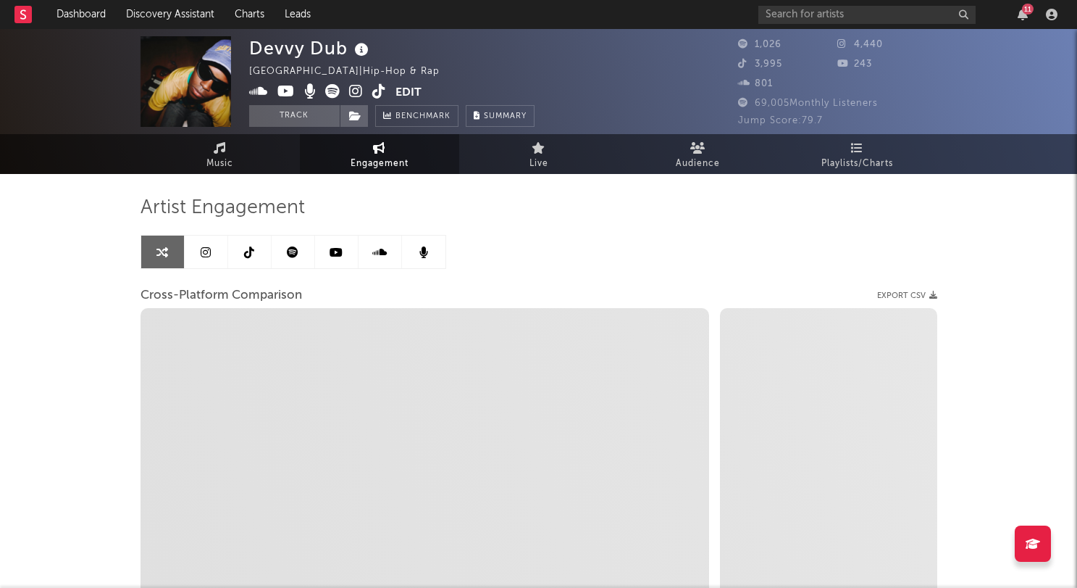
select select "1m"
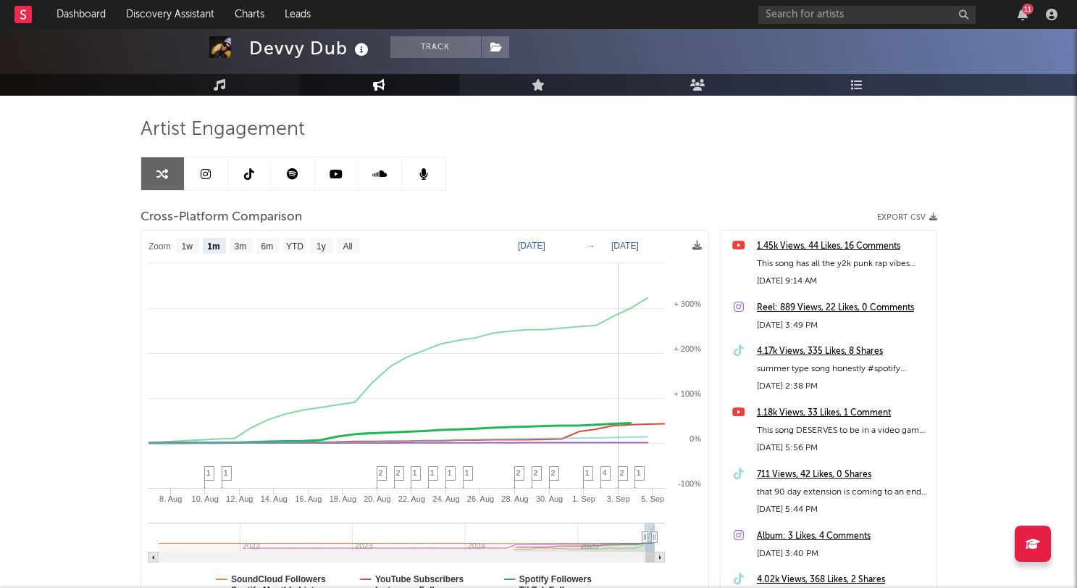
scroll to position [20, 0]
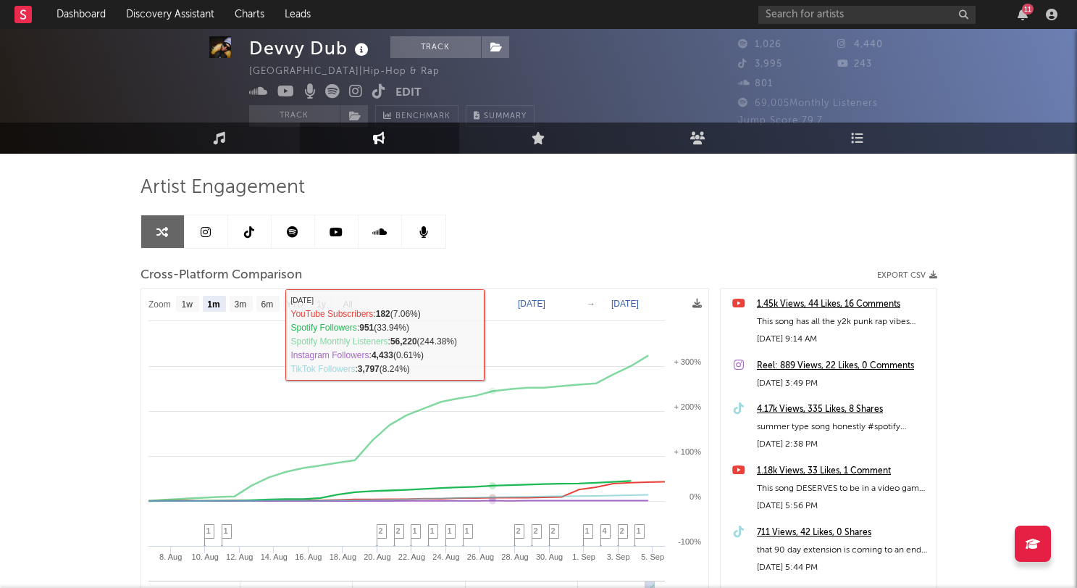
click at [244, 233] on icon at bounding box center [249, 232] width 10 height 12
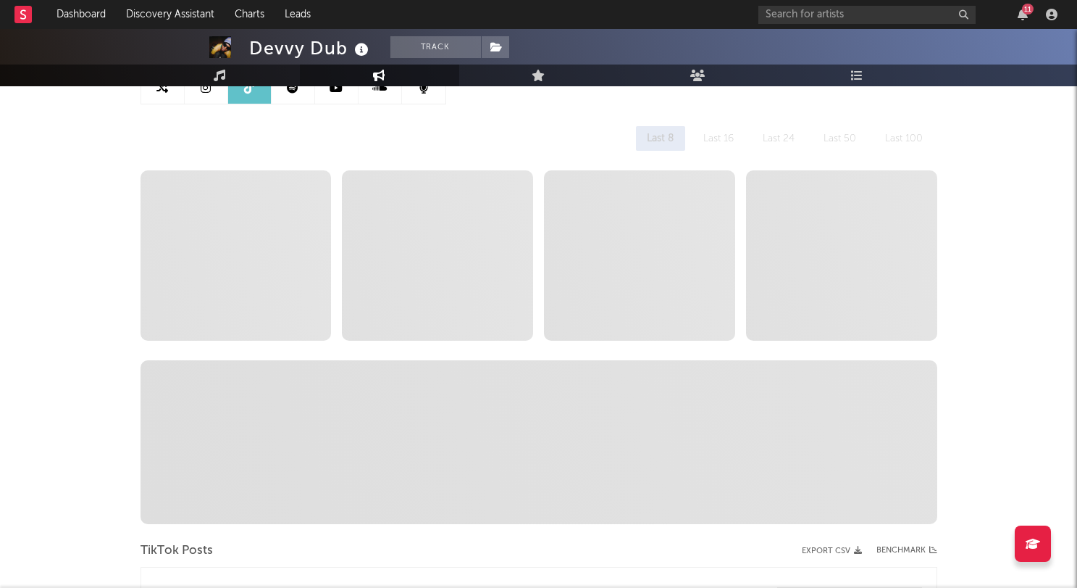
scroll to position [171, 0]
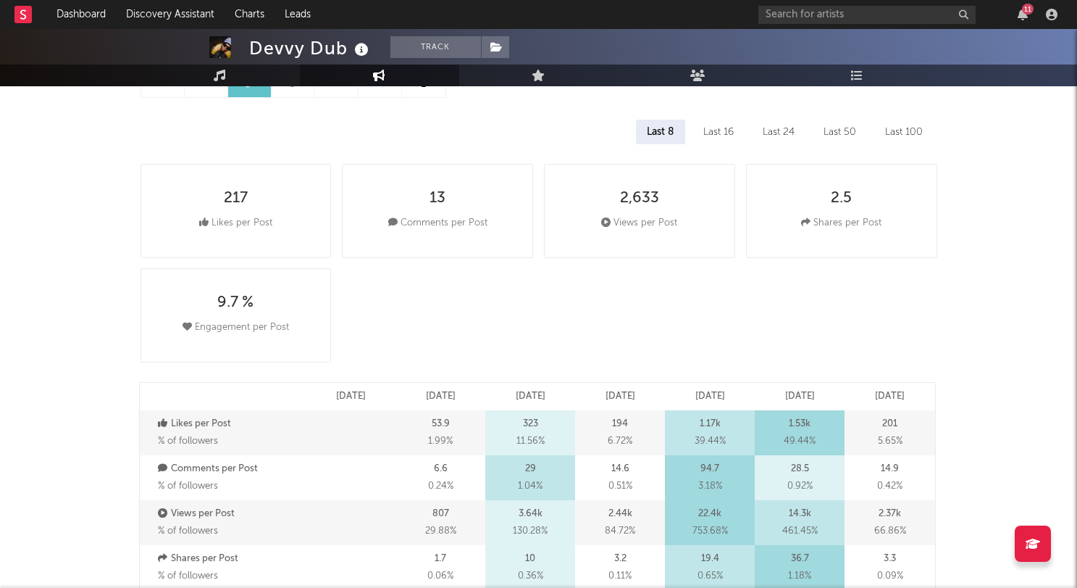
select select "1w"
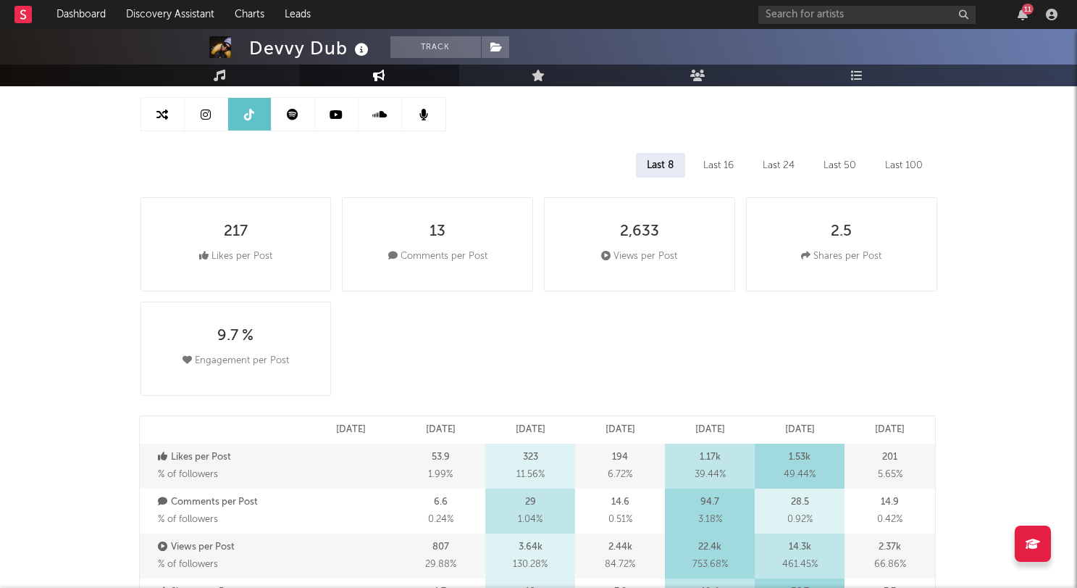
scroll to position [0, 0]
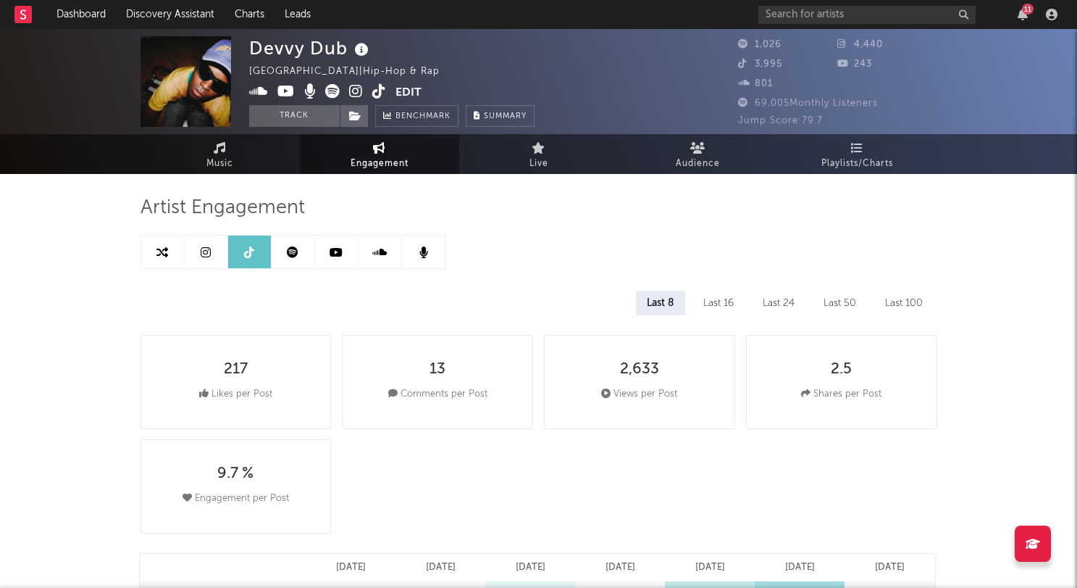
click at [155, 267] on link at bounding box center [162, 251] width 43 height 33
select select "1m"
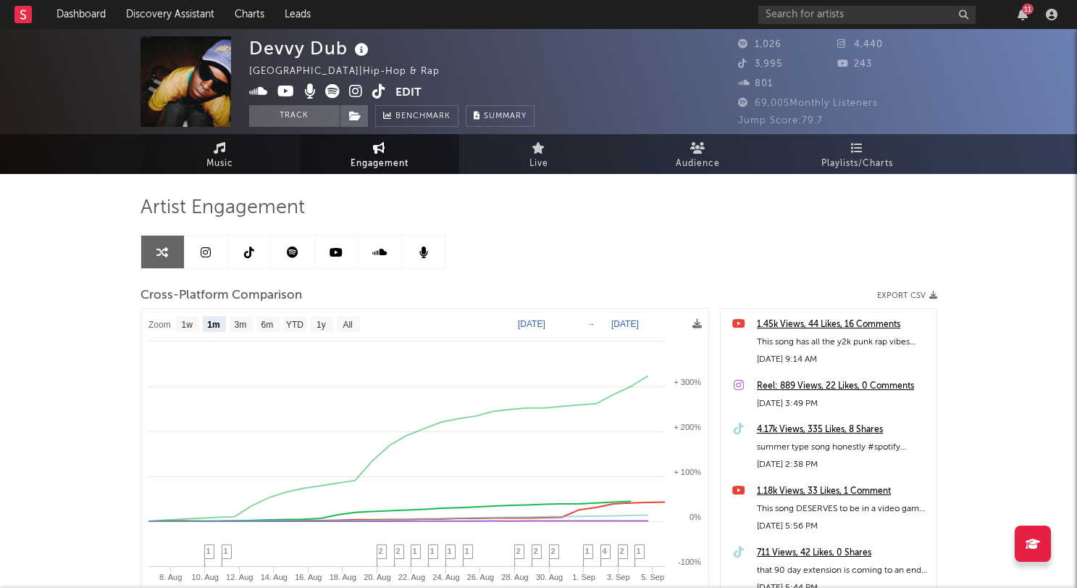
click at [225, 159] on span "Music" at bounding box center [219, 163] width 27 height 17
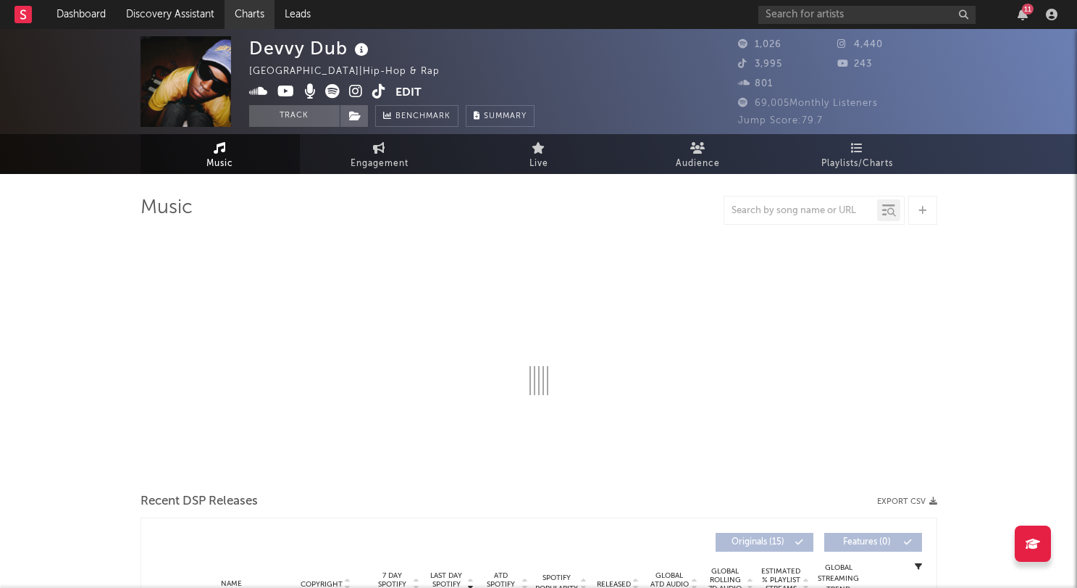
select select "1w"
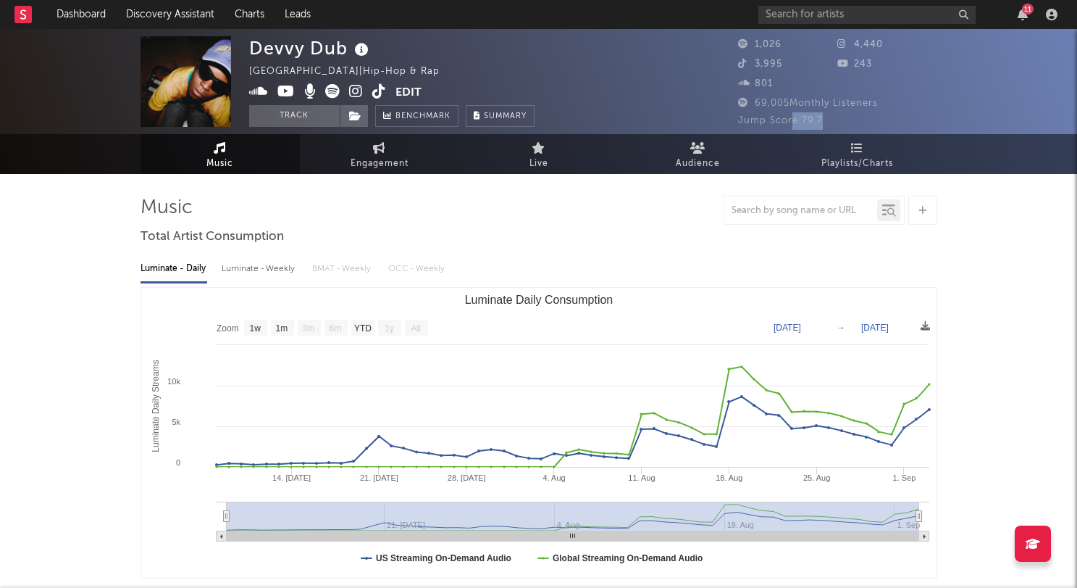
drag, startPoint x: 822, startPoint y: 116, endPoint x: 793, endPoint y: 117, distance: 28.3
click at [793, 117] on span "Jump Score: 79.7" at bounding box center [780, 120] width 85 height 9
click at [711, 157] on span "Audience" at bounding box center [698, 163] width 44 height 17
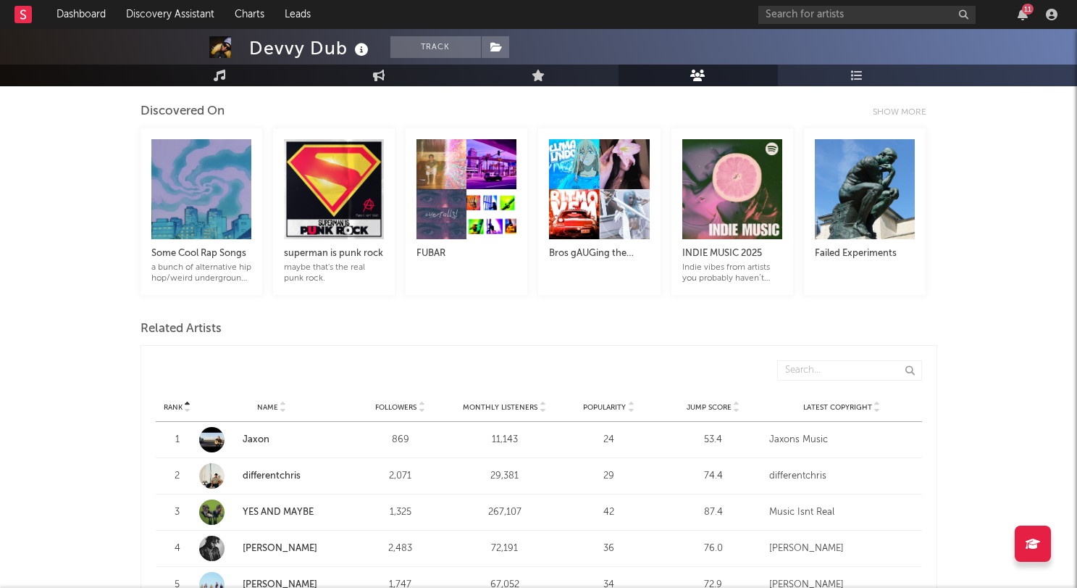
scroll to position [314, 0]
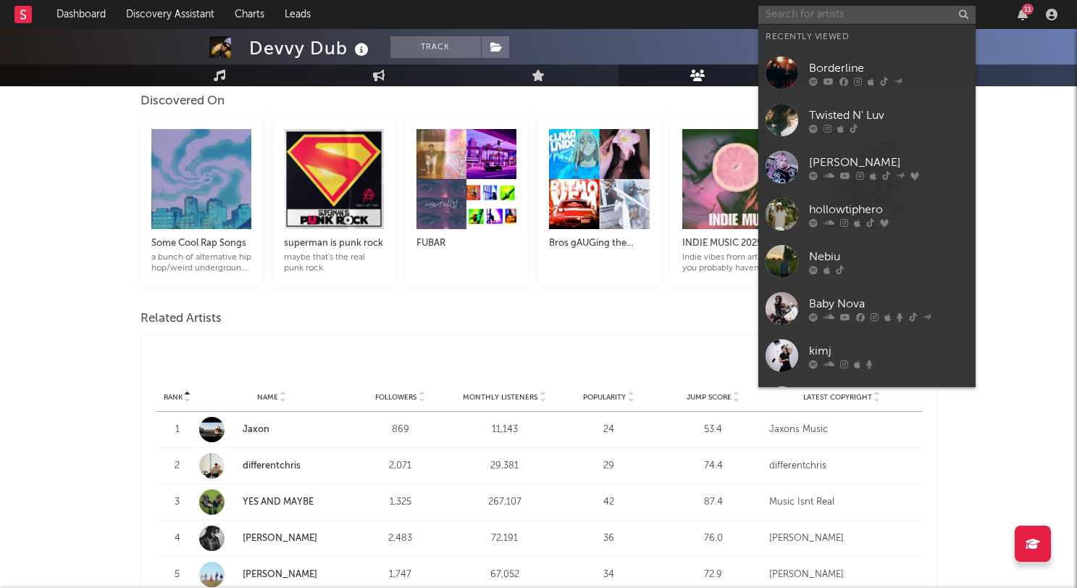
click at [849, 17] on input "text" at bounding box center [867, 15] width 217 height 18
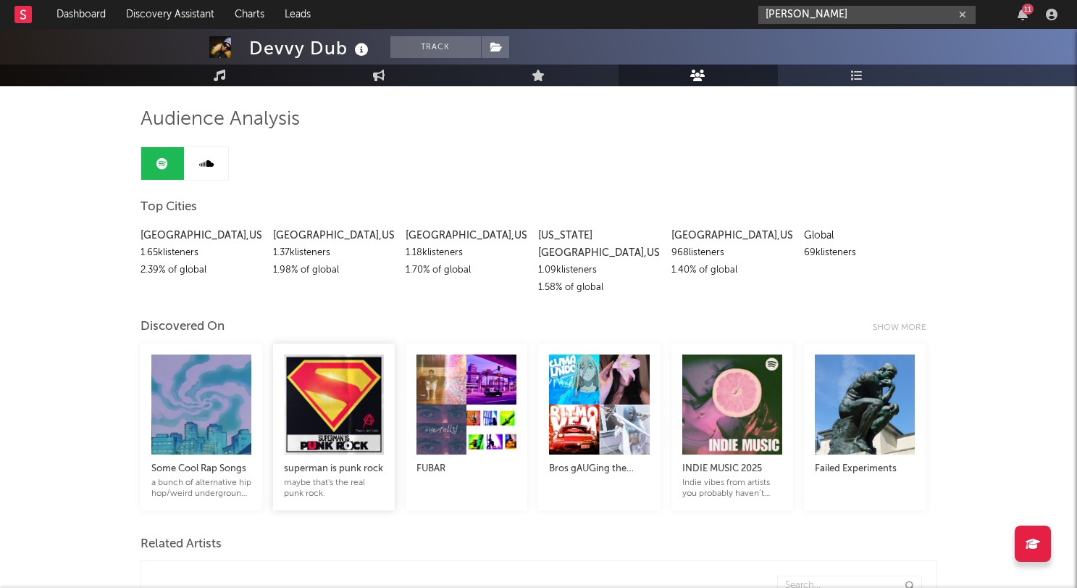
scroll to position [0, 0]
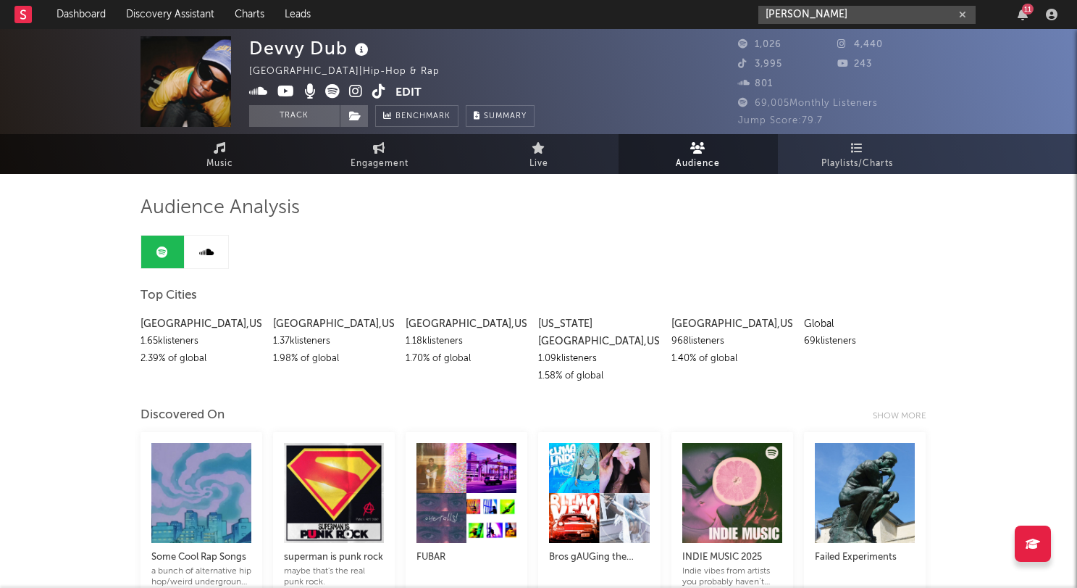
click at [799, 14] on input "adela" at bounding box center [867, 15] width 217 height 18
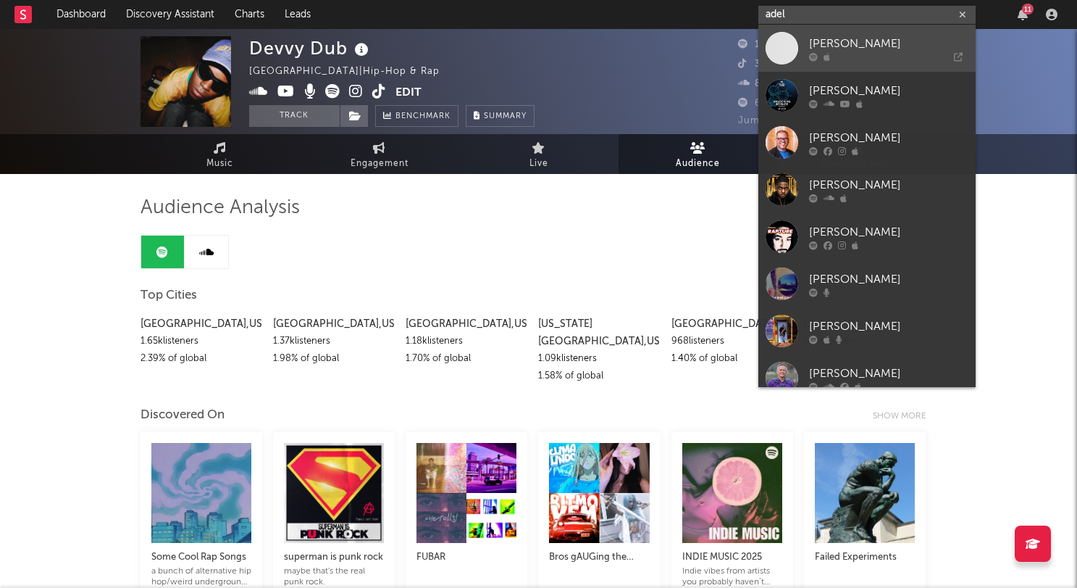
type input "adela"
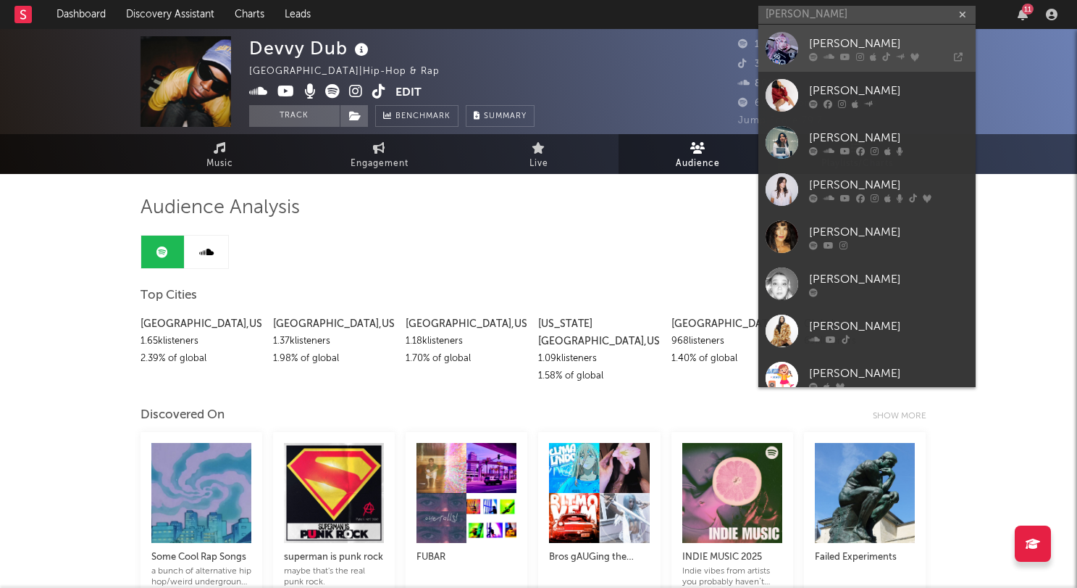
click at [807, 42] on link "[PERSON_NAME]" at bounding box center [867, 48] width 217 height 47
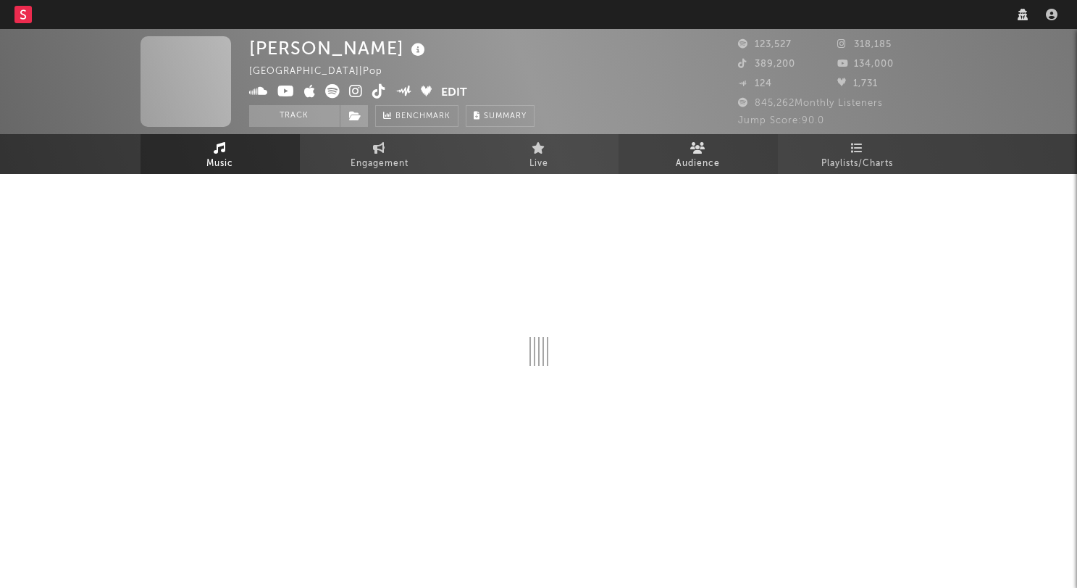
click at [699, 155] on span "Audience" at bounding box center [698, 163] width 44 height 17
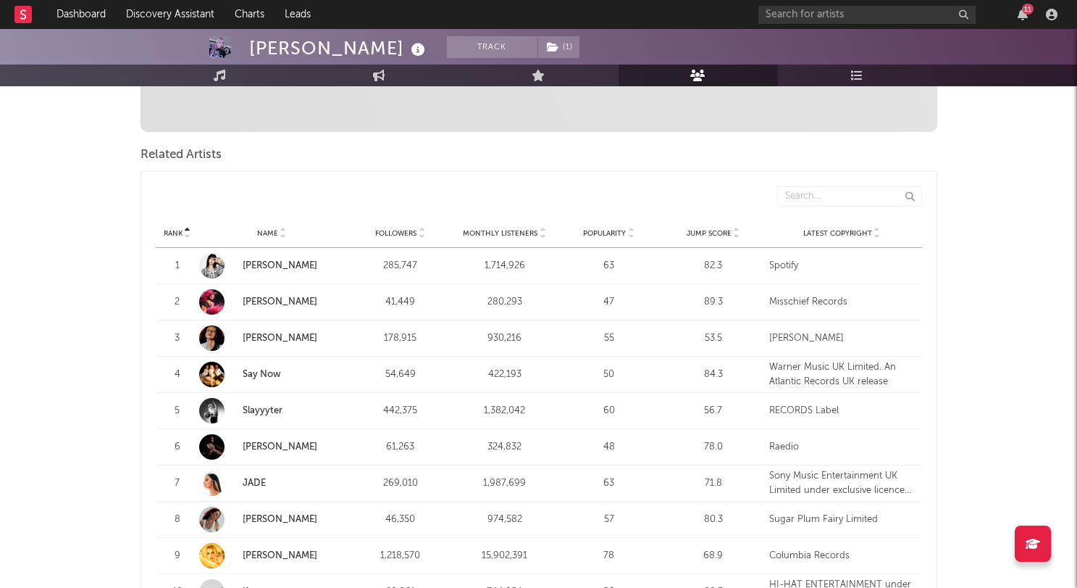
scroll to position [468, 0]
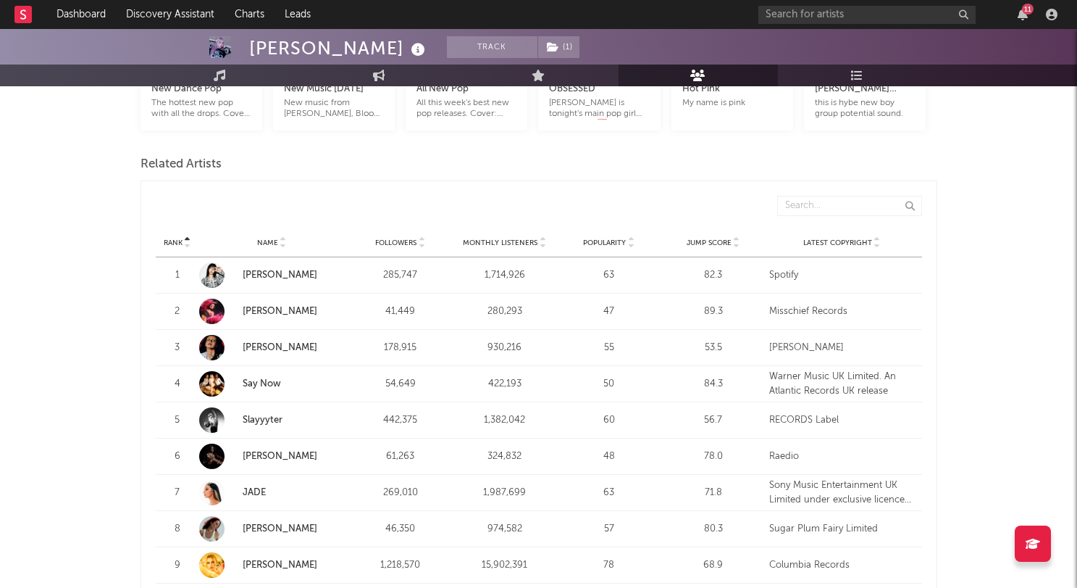
click at [201, 371] on div at bounding box center [211, 383] width 25 height 25
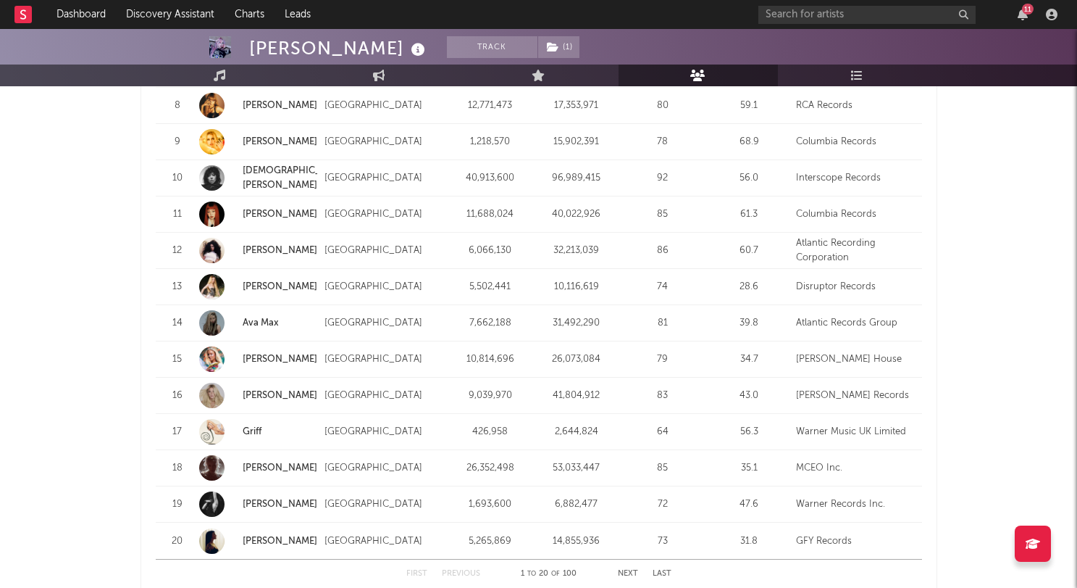
scroll to position [1832, 0]
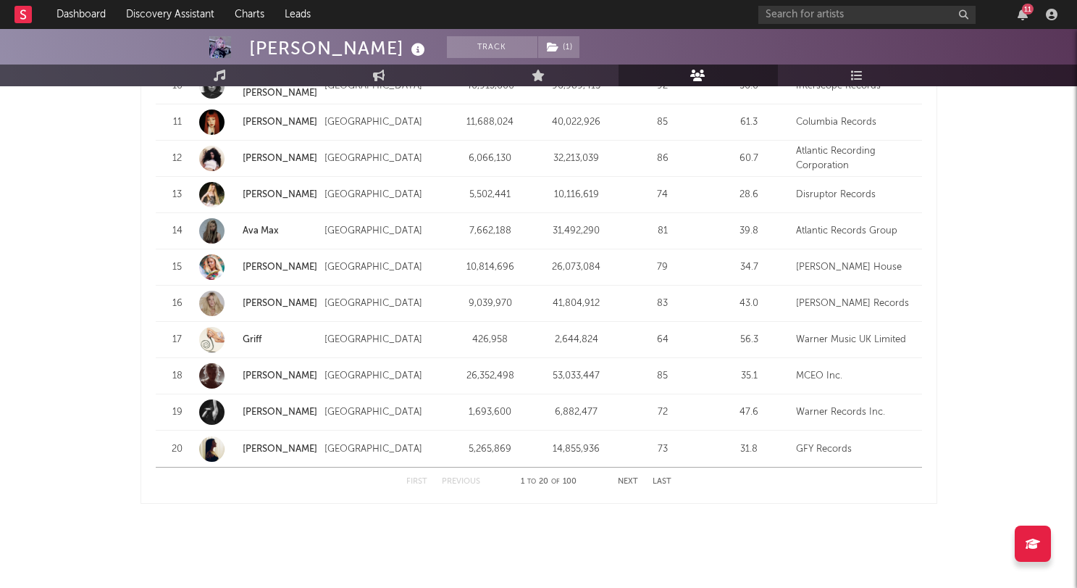
click at [628, 477] on button "Next" at bounding box center [628, 481] width 20 height 8
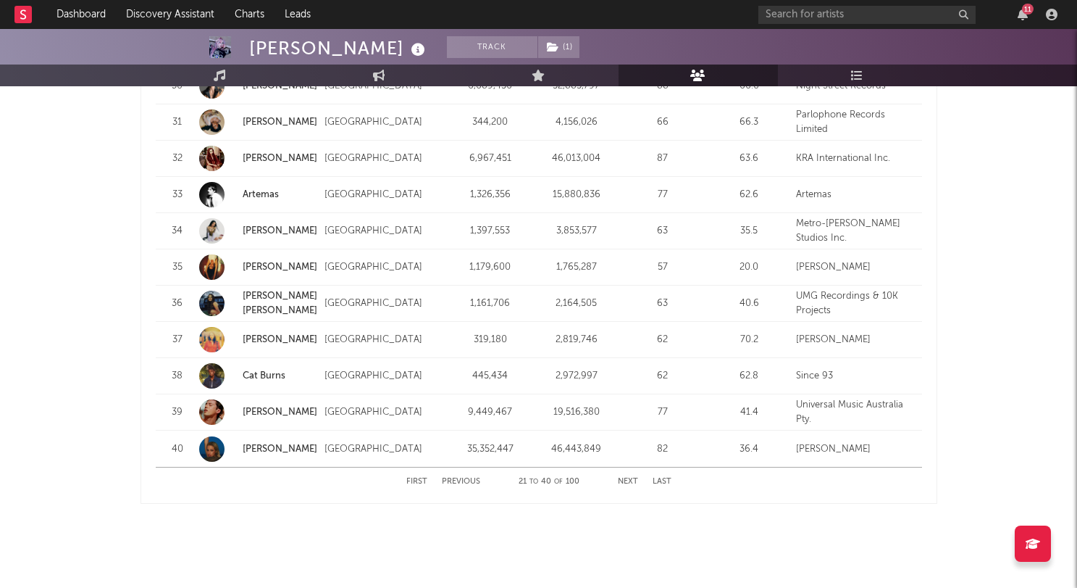
click at [621, 477] on button "Next" at bounding box center [628, 481] width 20 height 8
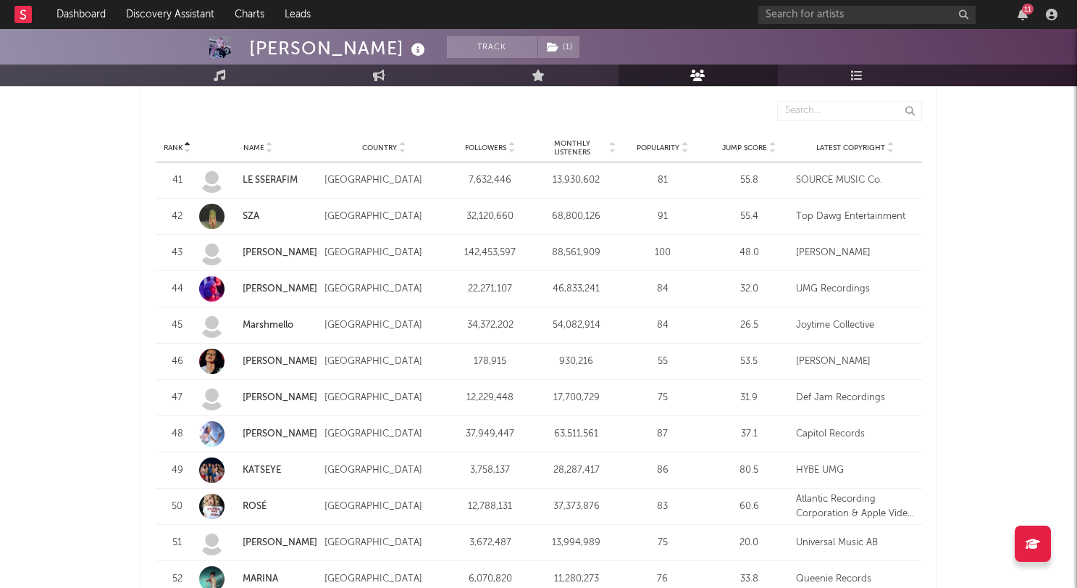
scroll to position [1198, 0]
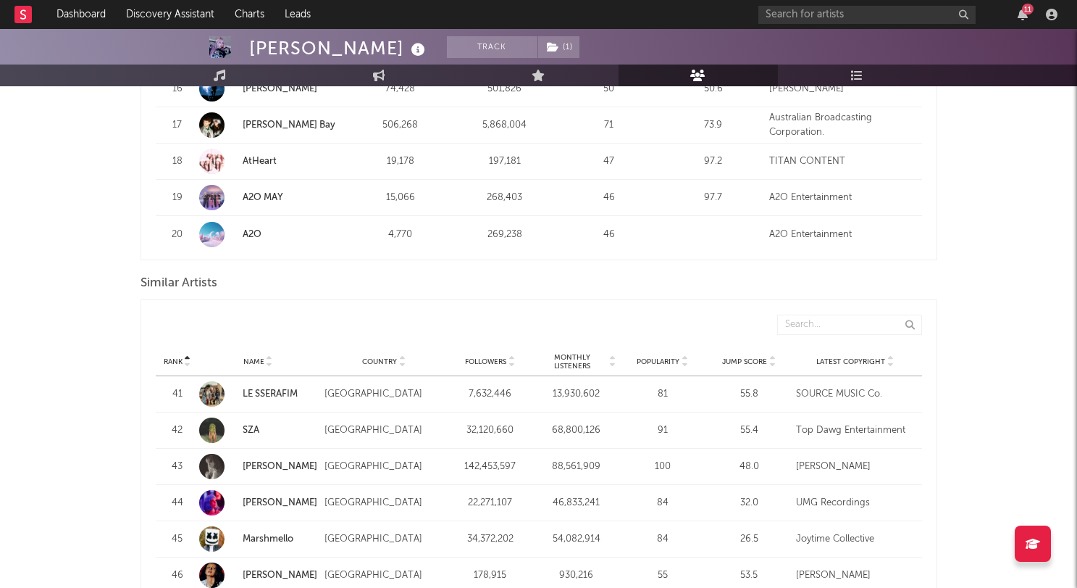
click at [605, 353] on span "Monthly Listeners" at bounding box center [572, 361] width 70 height 17
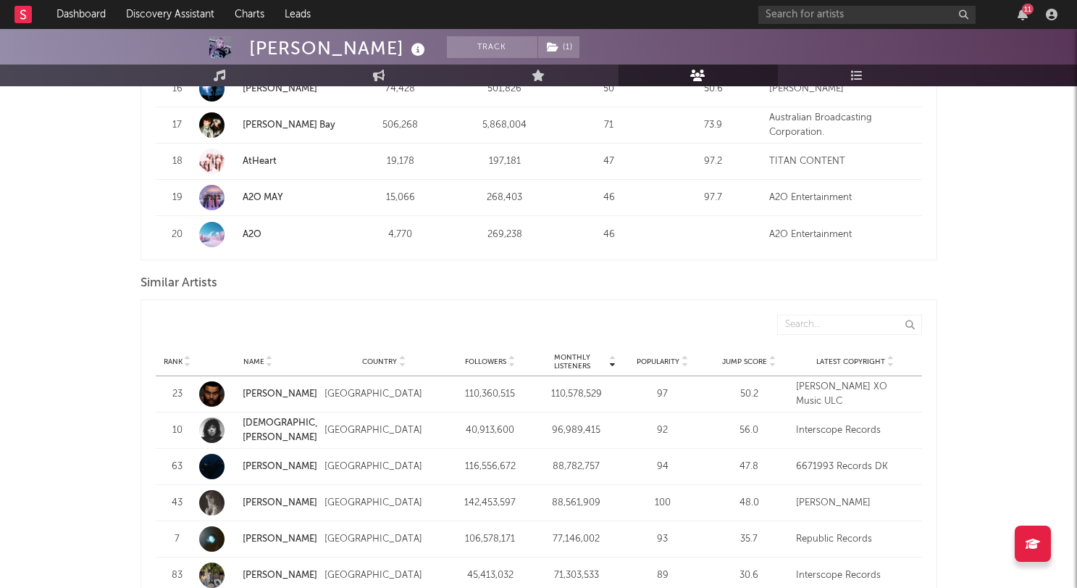
click at [611, 362] on icon at bounding box center [612, 365] width 7 height 6
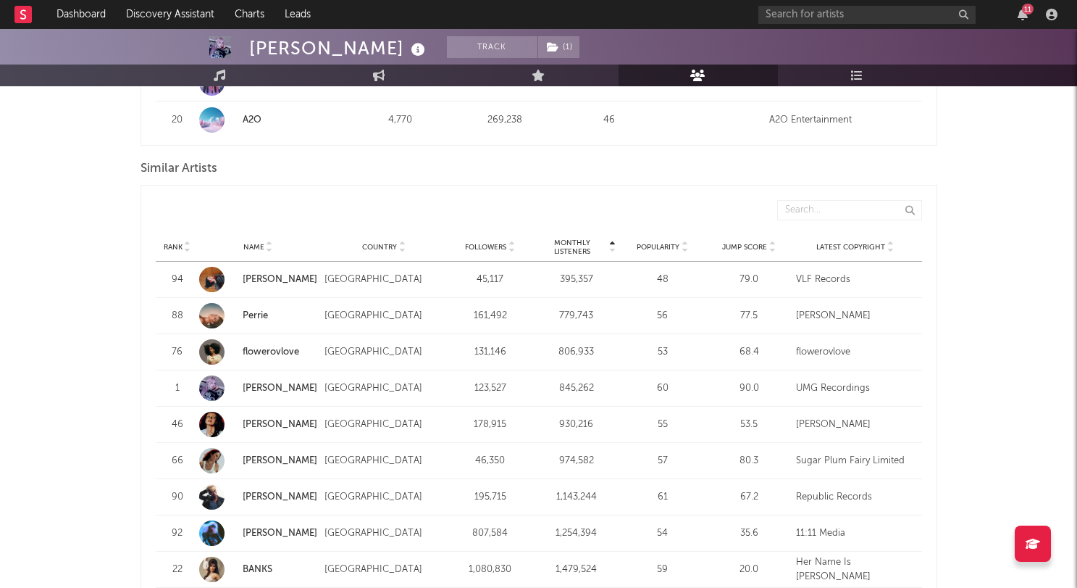
scroll to position [1314, 0]
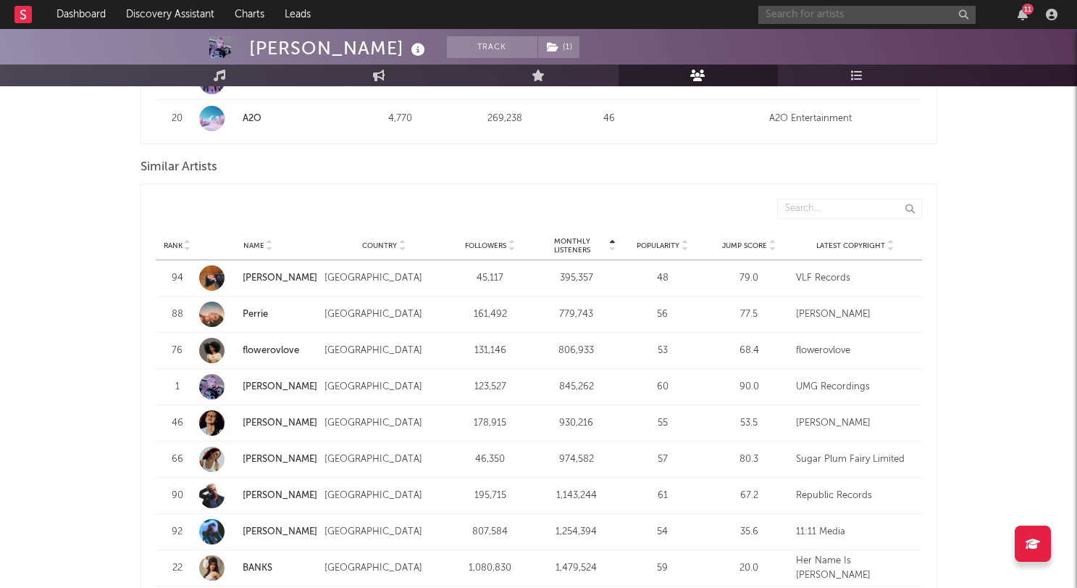
click at [836, 10] on input "text" at bounding box center [867, 15] width 217 height 18
click at [272, 273] on link "[PERSON_NAME]" at bounding box center [280, 277] width 75 height 9
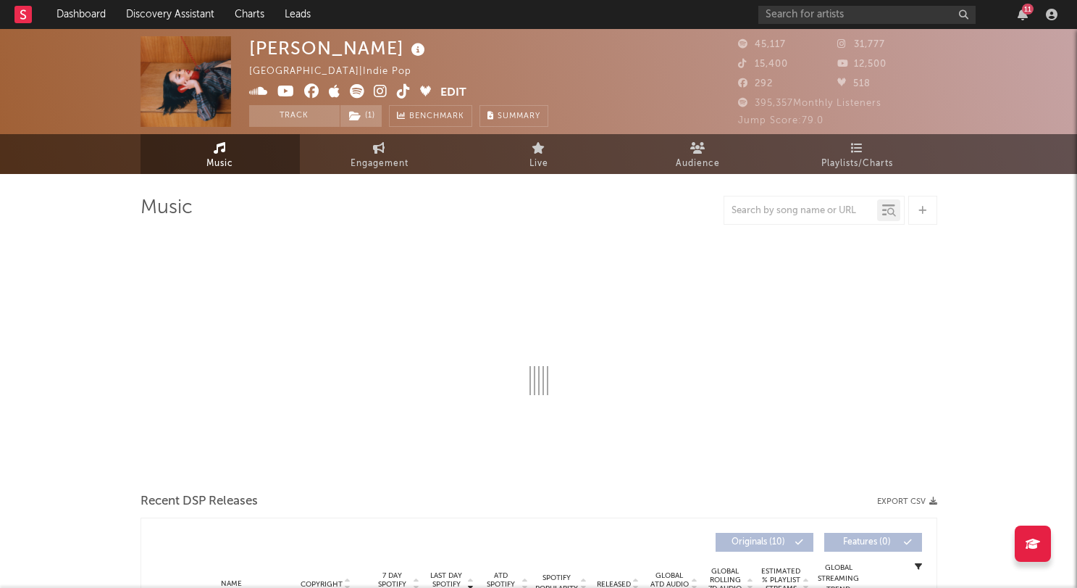
select select "6m"
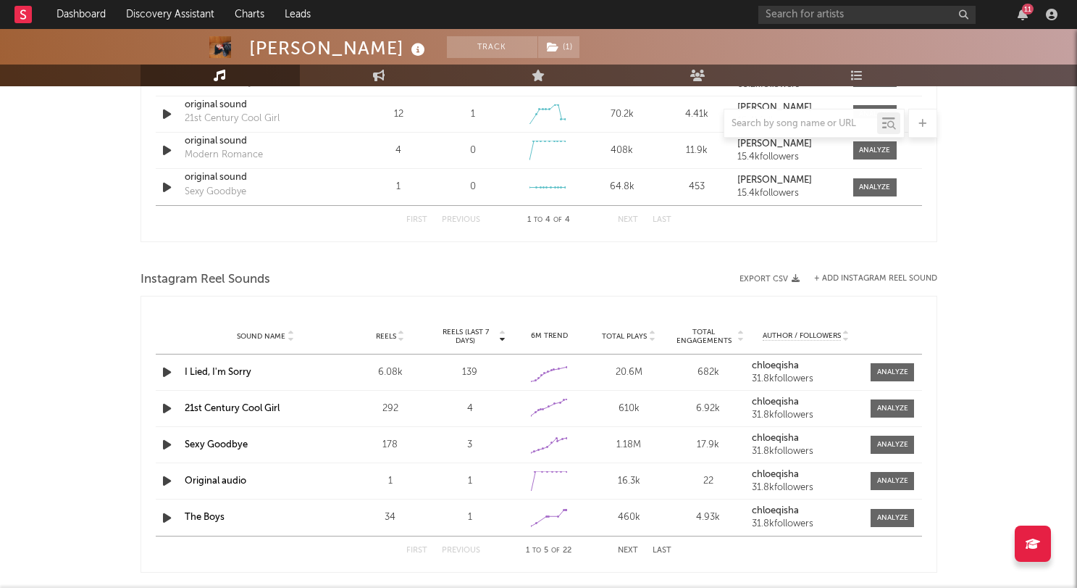
scroll to position [1123, 0]
click at [162, 369] on icon "button" at bounding box center [166, 371] width 15 height 18
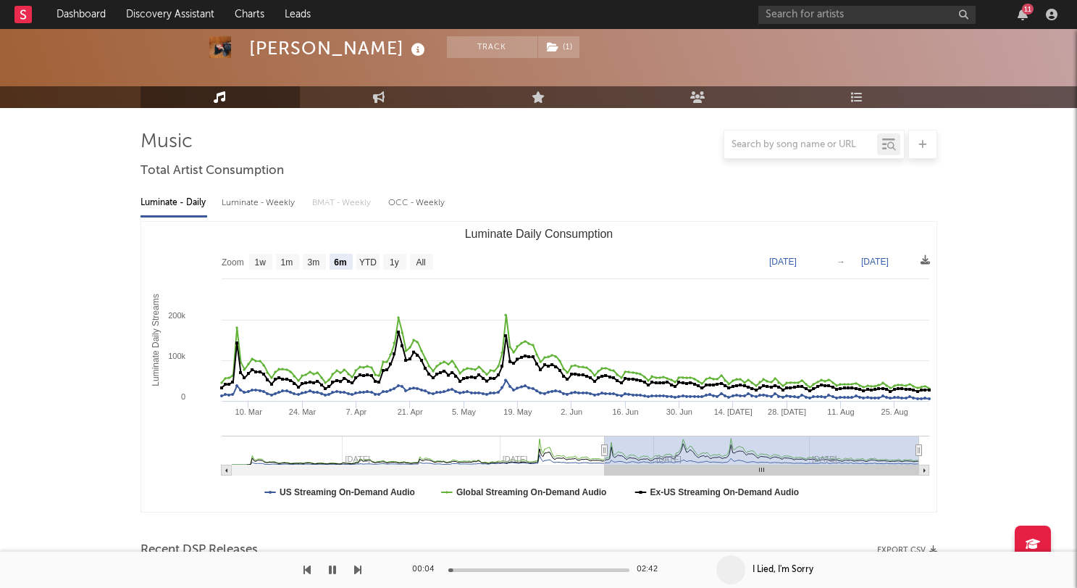
scroll to position [0, 0]
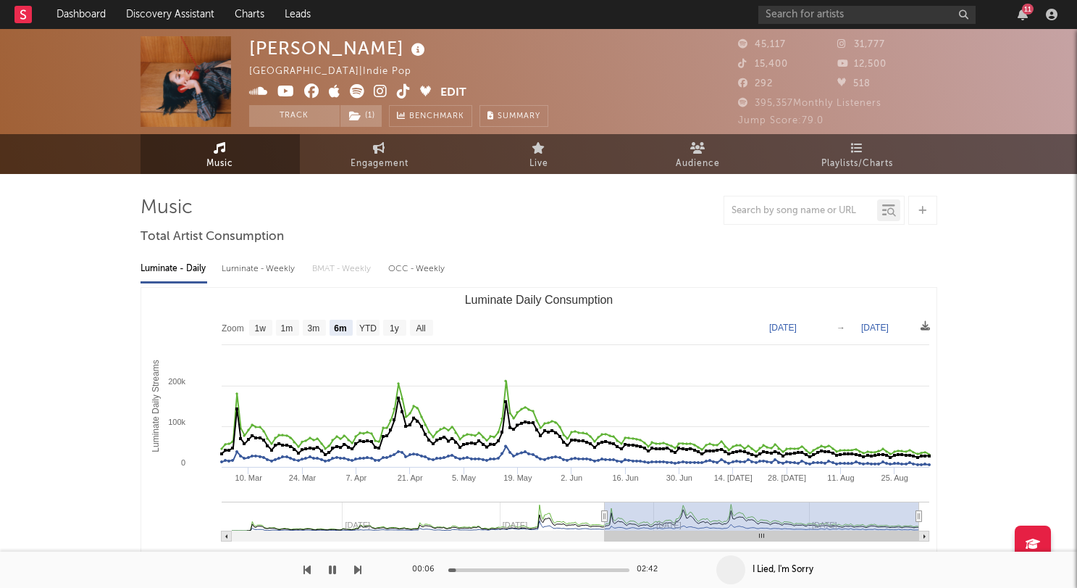
click at [359, 91] on icon at bounding box center [357, 91] width 14 height 14
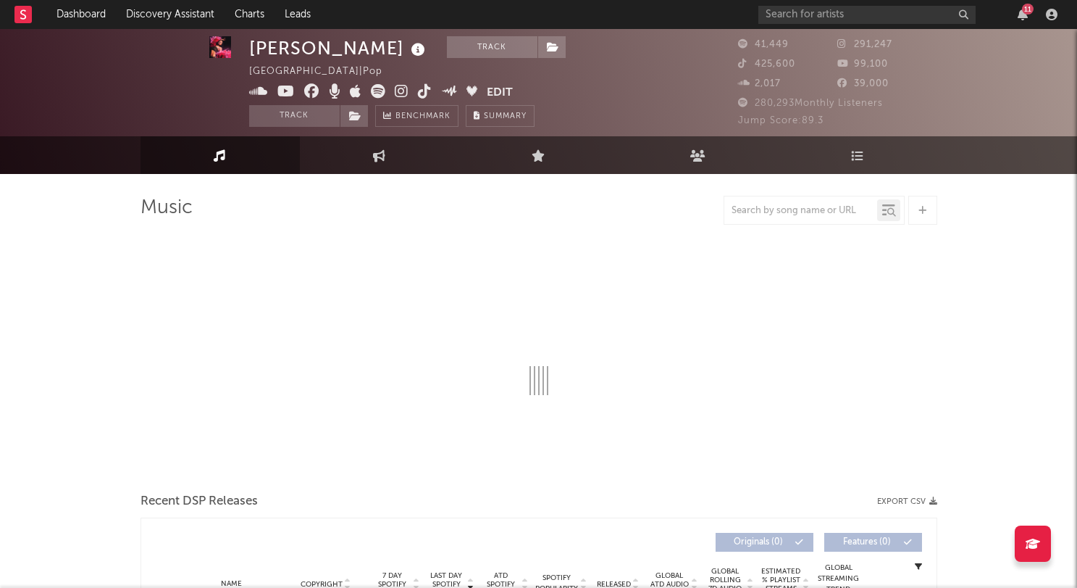
scroll to position [9, 0]
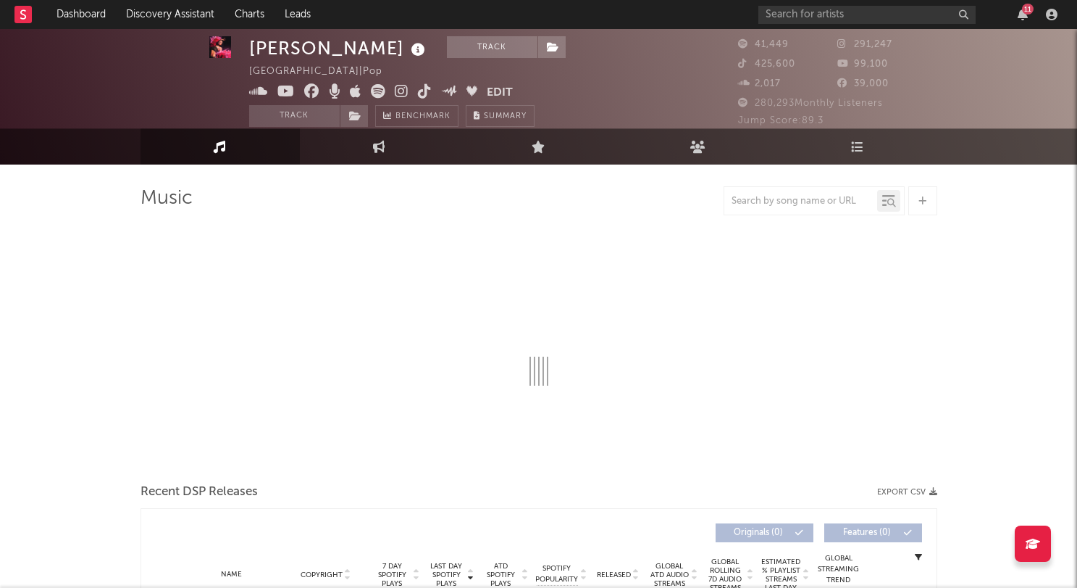
select select "6m"
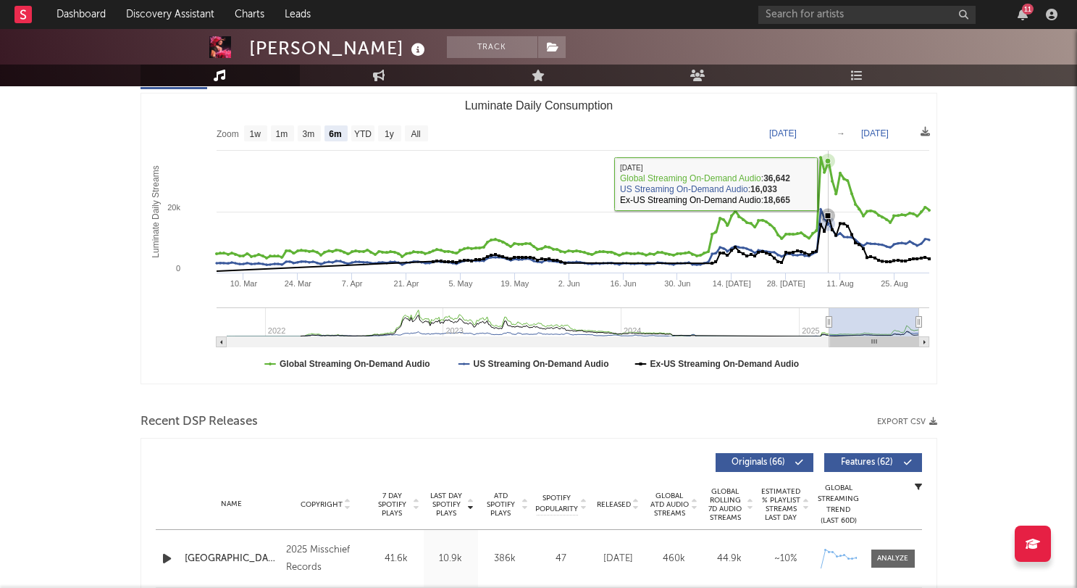
scroll to position [325, 0]
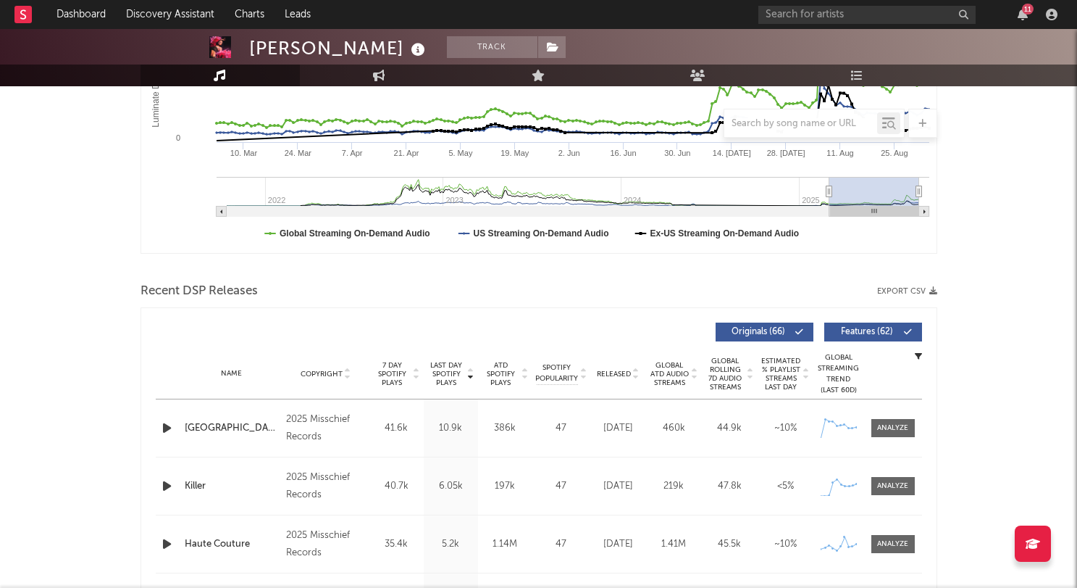
click at [167, 431] on icon "button" at bounding box center [166, 428] width 15 height 18
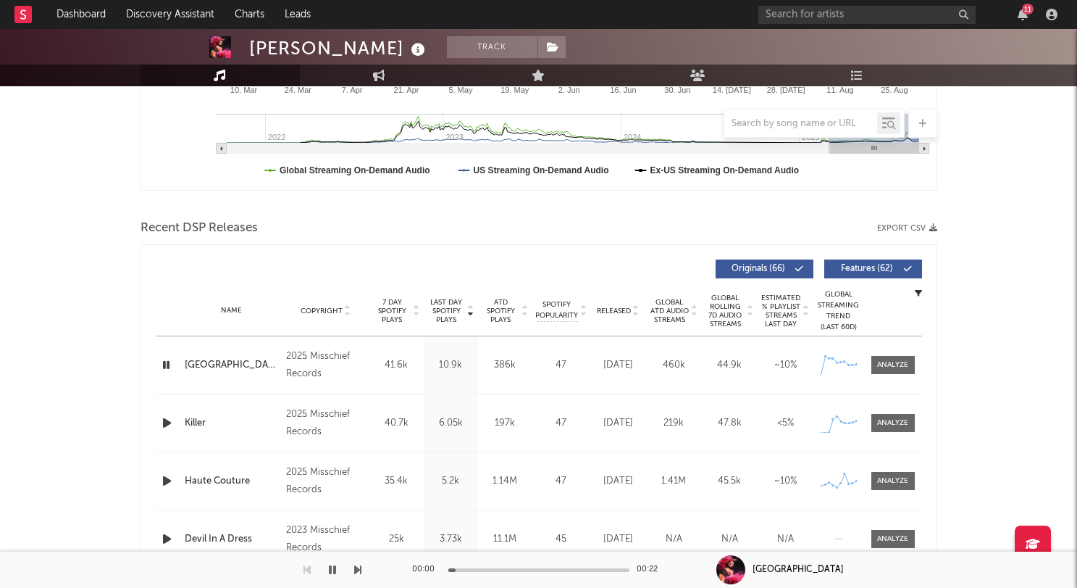
scroll to position [412, 0]
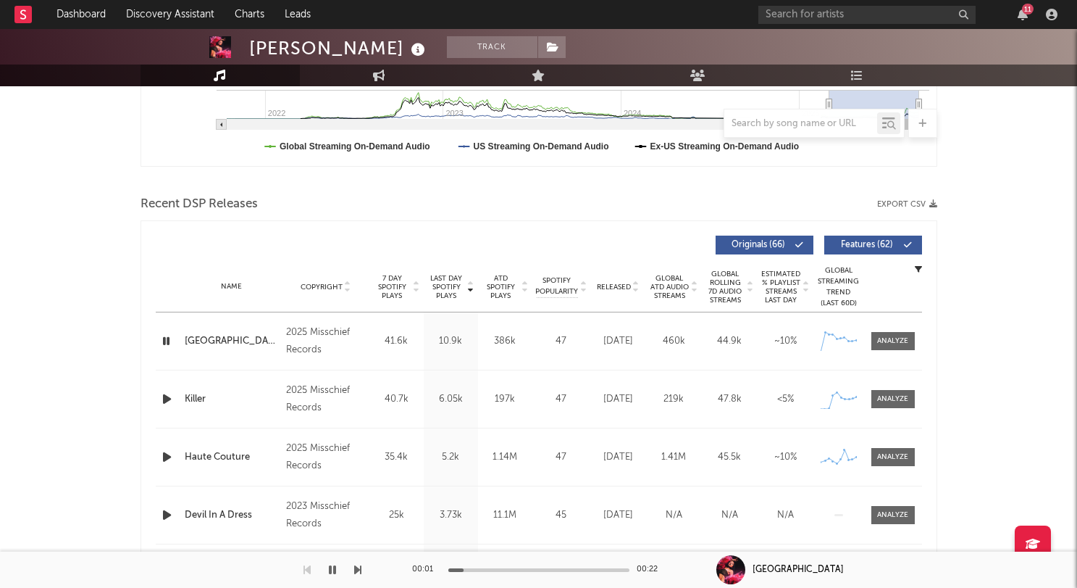
click at [161, 337] on icon "button" at bounding box center [166, 341] width 14 height 18
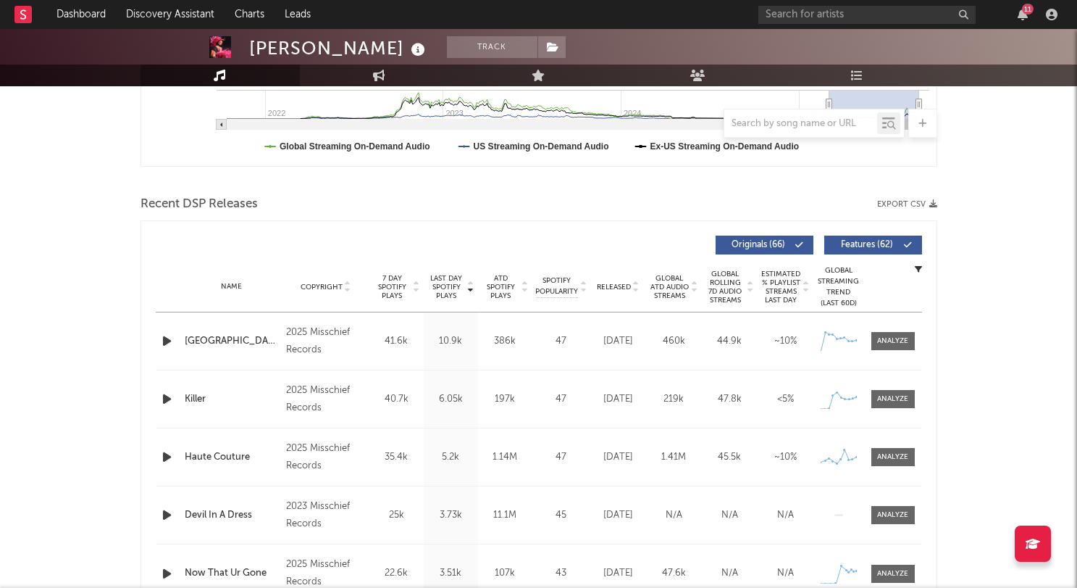
scroll to position [0, 0]
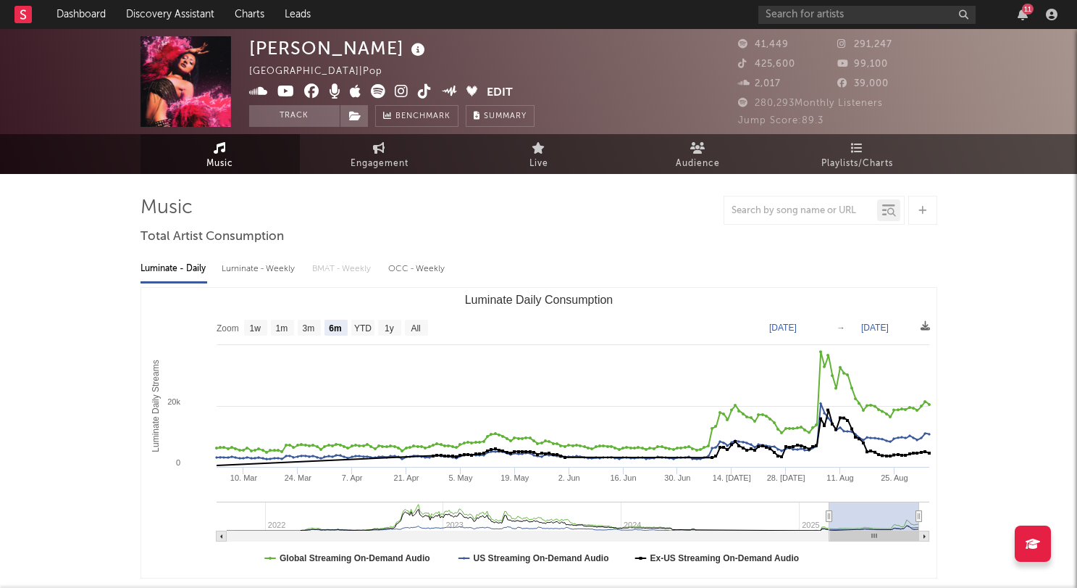
click at [376, 89] on icon at bounding box center [378, 91] width 14 height 14
click at [398, 154] on link "Engagement" at bounding box center [379, 154] width 159 height 40
select select "1w"
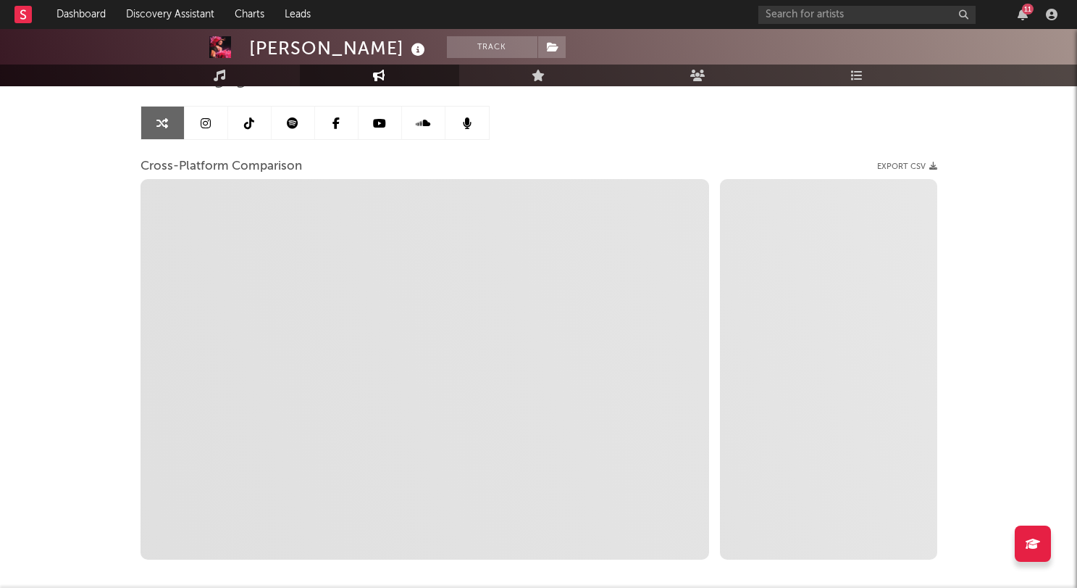
scroll to position [132, 0]
click at [193, 108] on link at bounding box center [206, 120] width 43 height 33
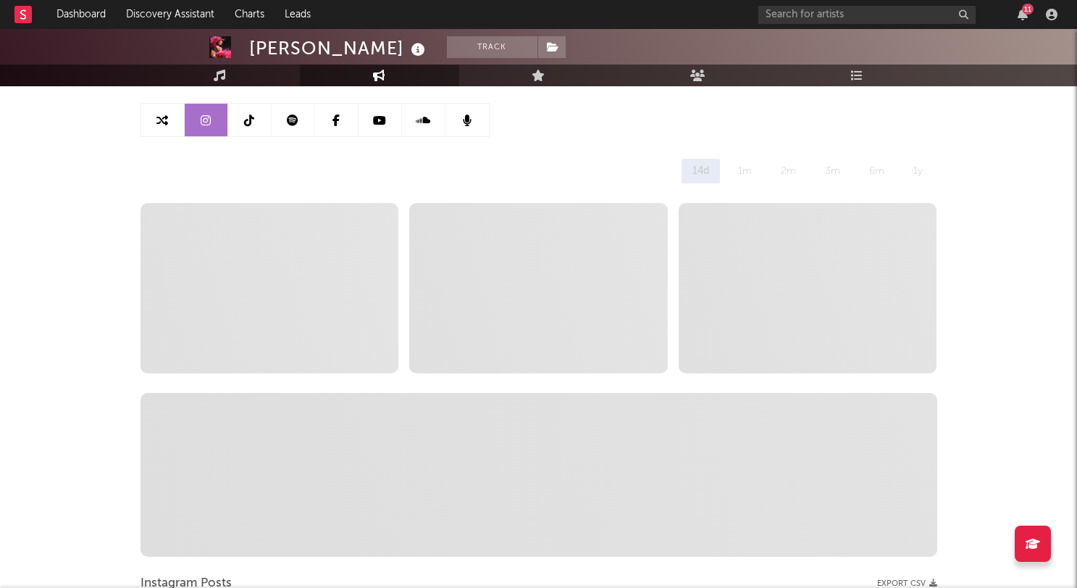
select select "6m"
